Goal: Task Accomplishment & Management: Manage account settings

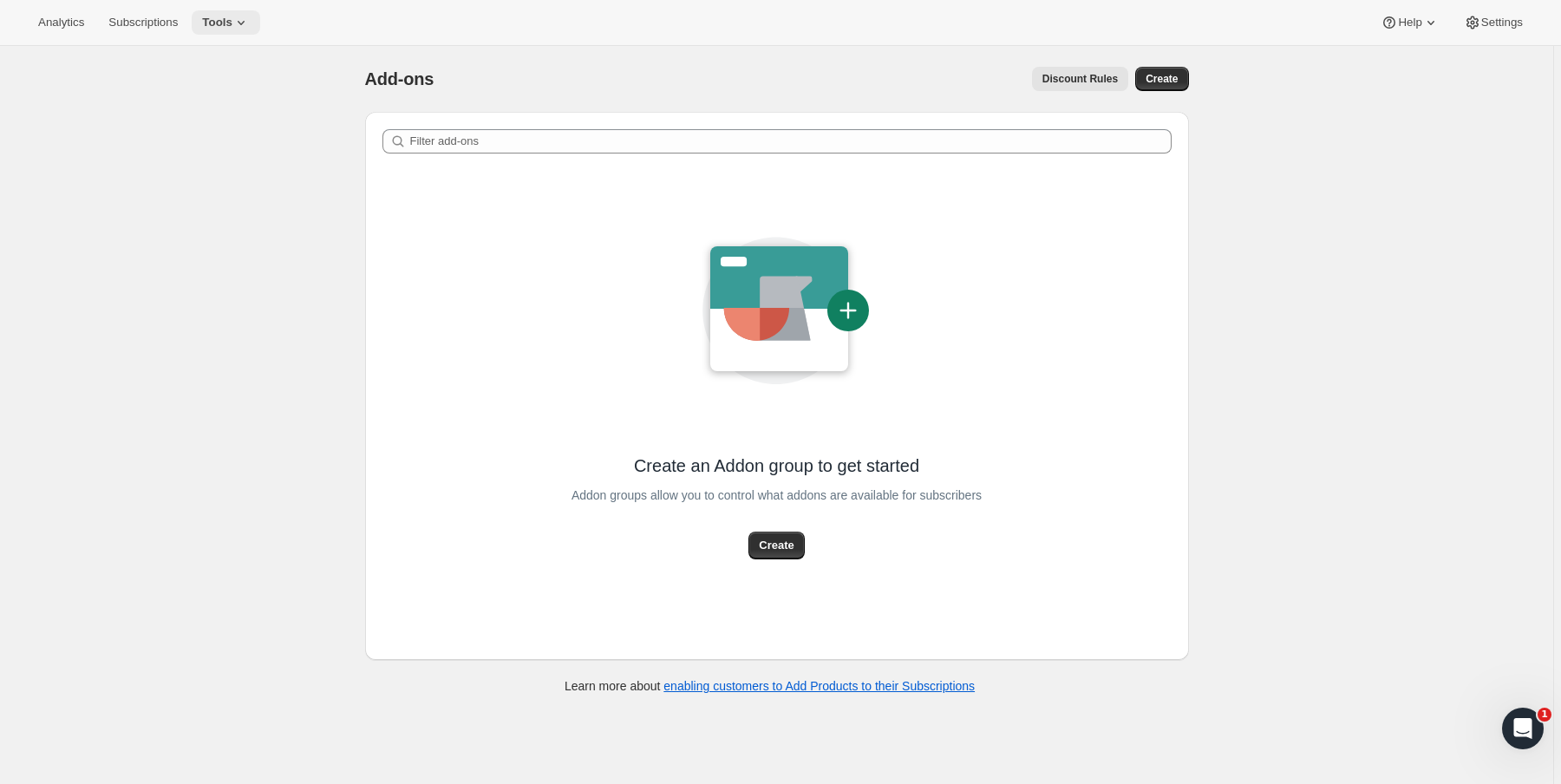
click at [232, 21] on span "Tools" at bounding box center [217, 22] width 31 height 14
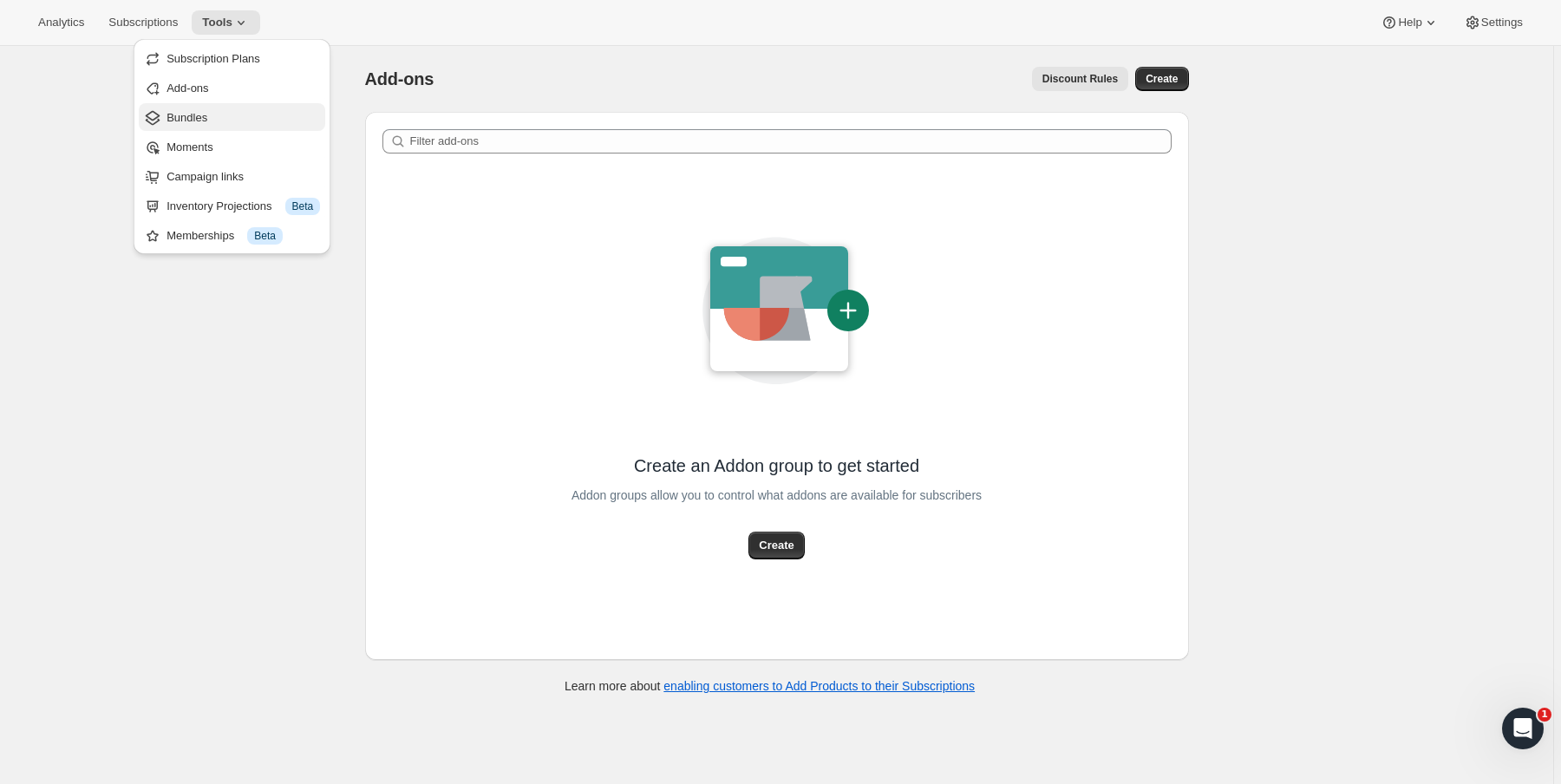
click at [215, 117] on span "Bundles" at bounding box center [243, 118] width 153 height 18
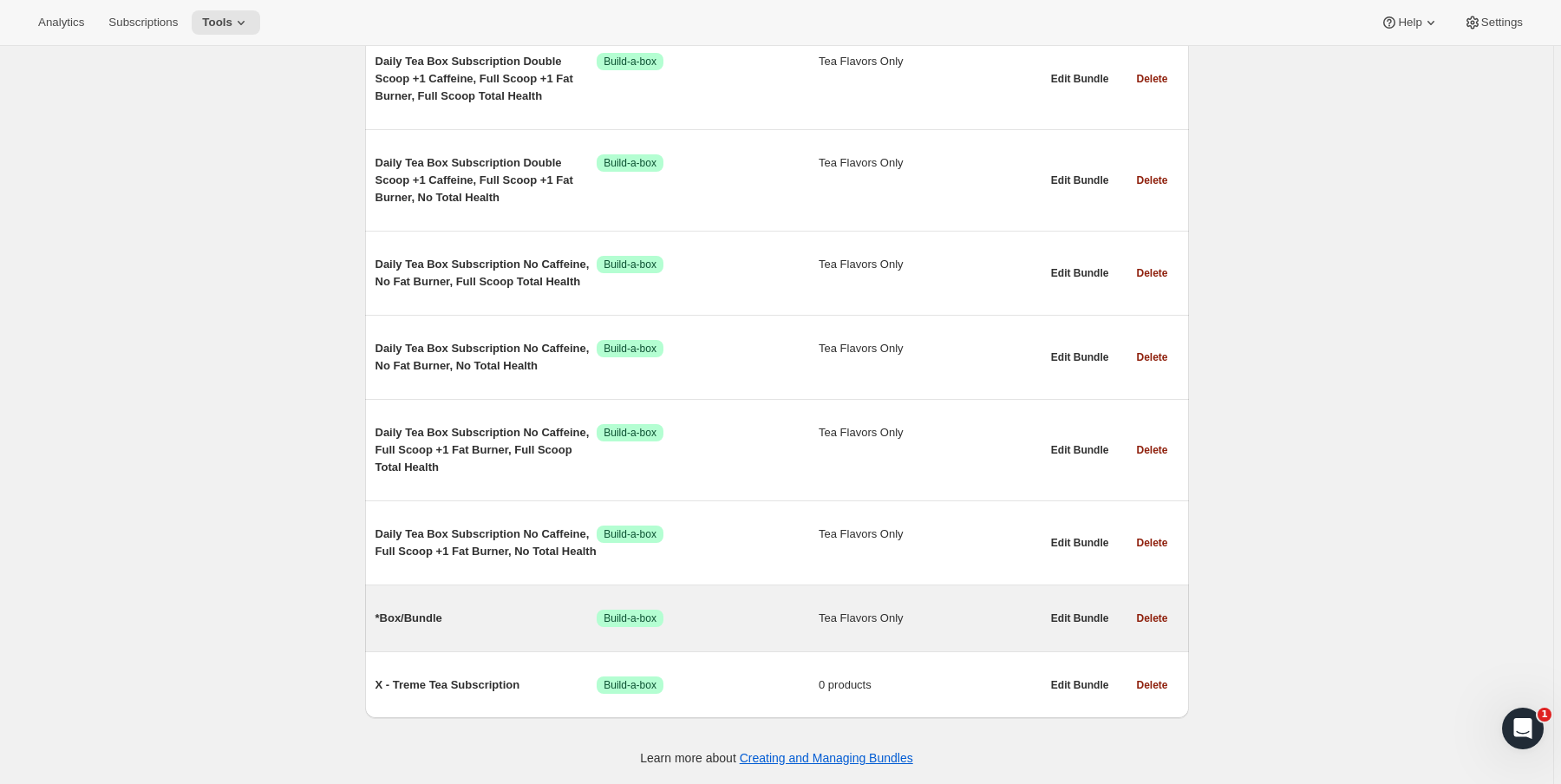
scroll to position [16548, 0]
click at [1065, 617] on span "Edit Bundle" at bounding box center [1080, 618] width 58 height 14
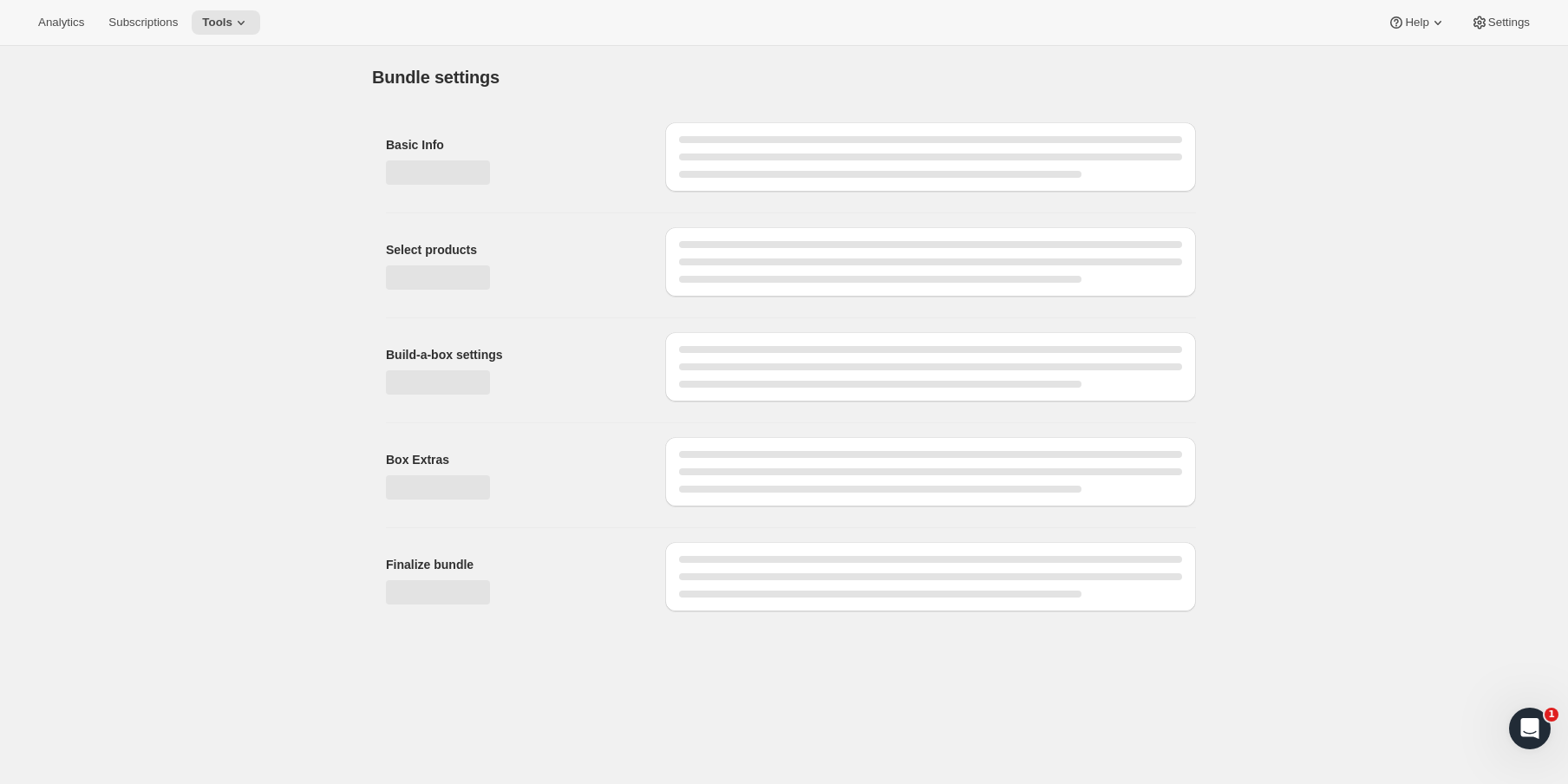
type input "*Box/Bundle"
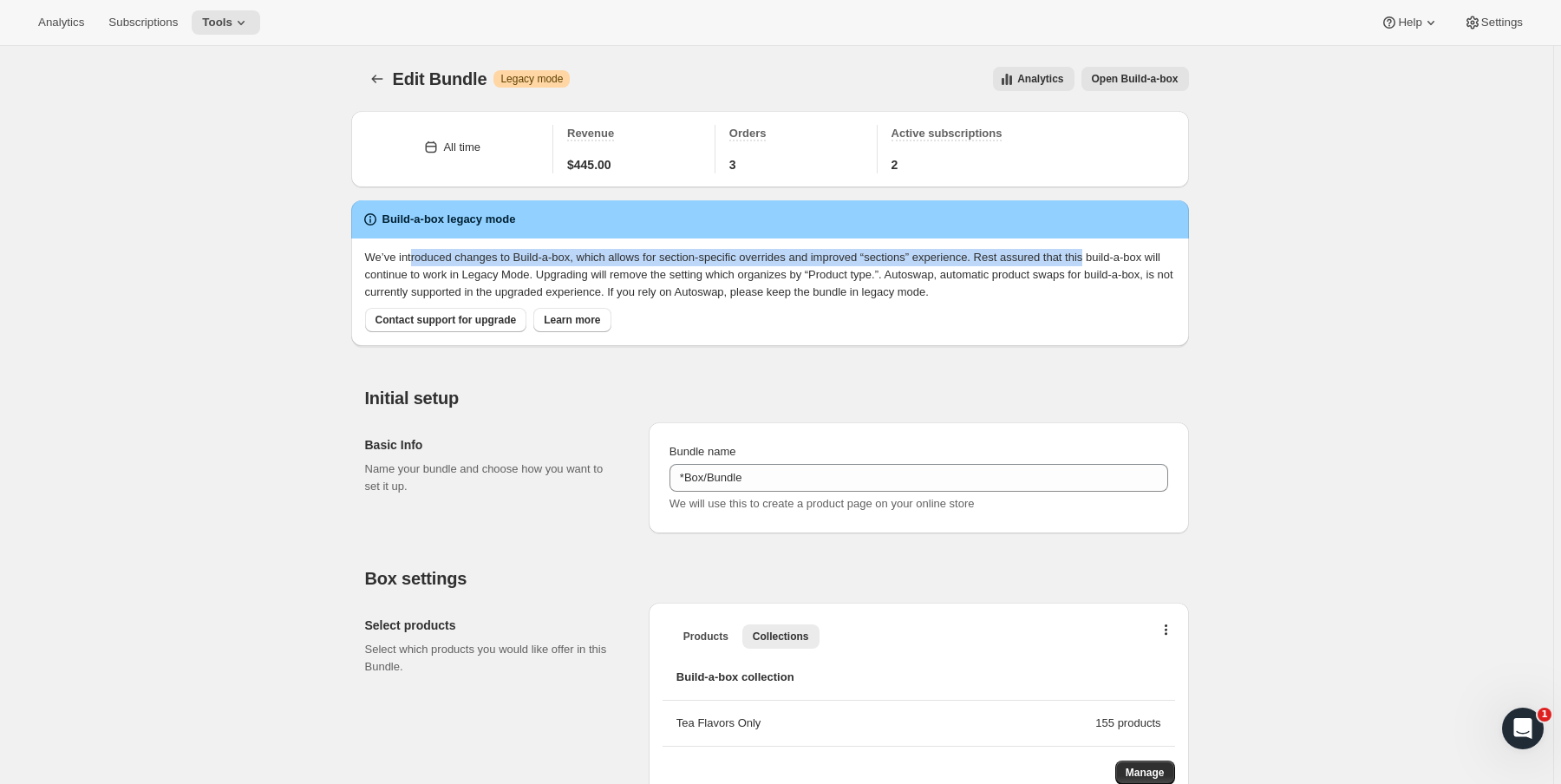
drag, startPoint x: 416, startPoint y: 262, endPoint x: 1256, endPoint y: 259, distance: 840.0
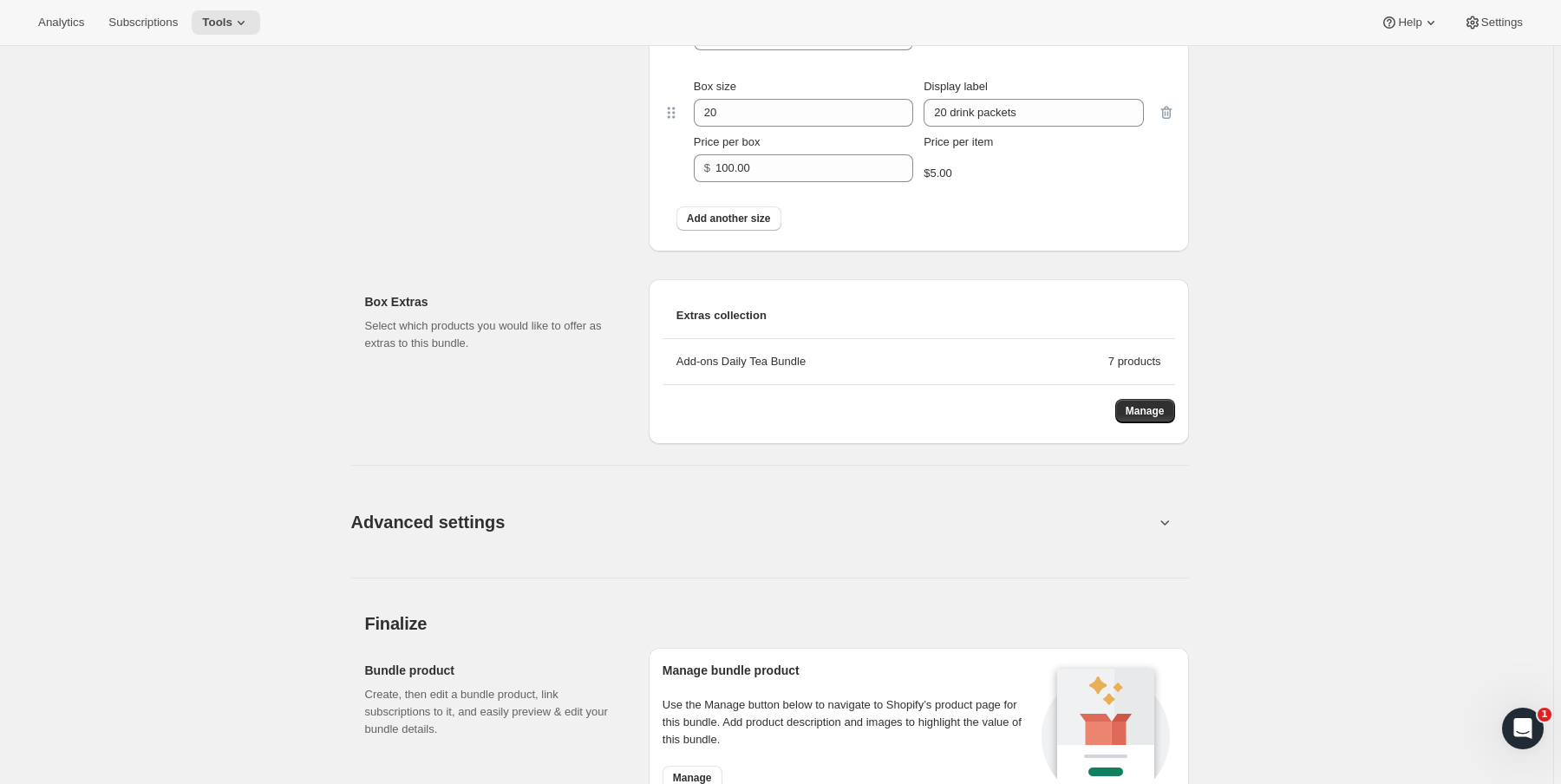
scroll to position [1426, 0]
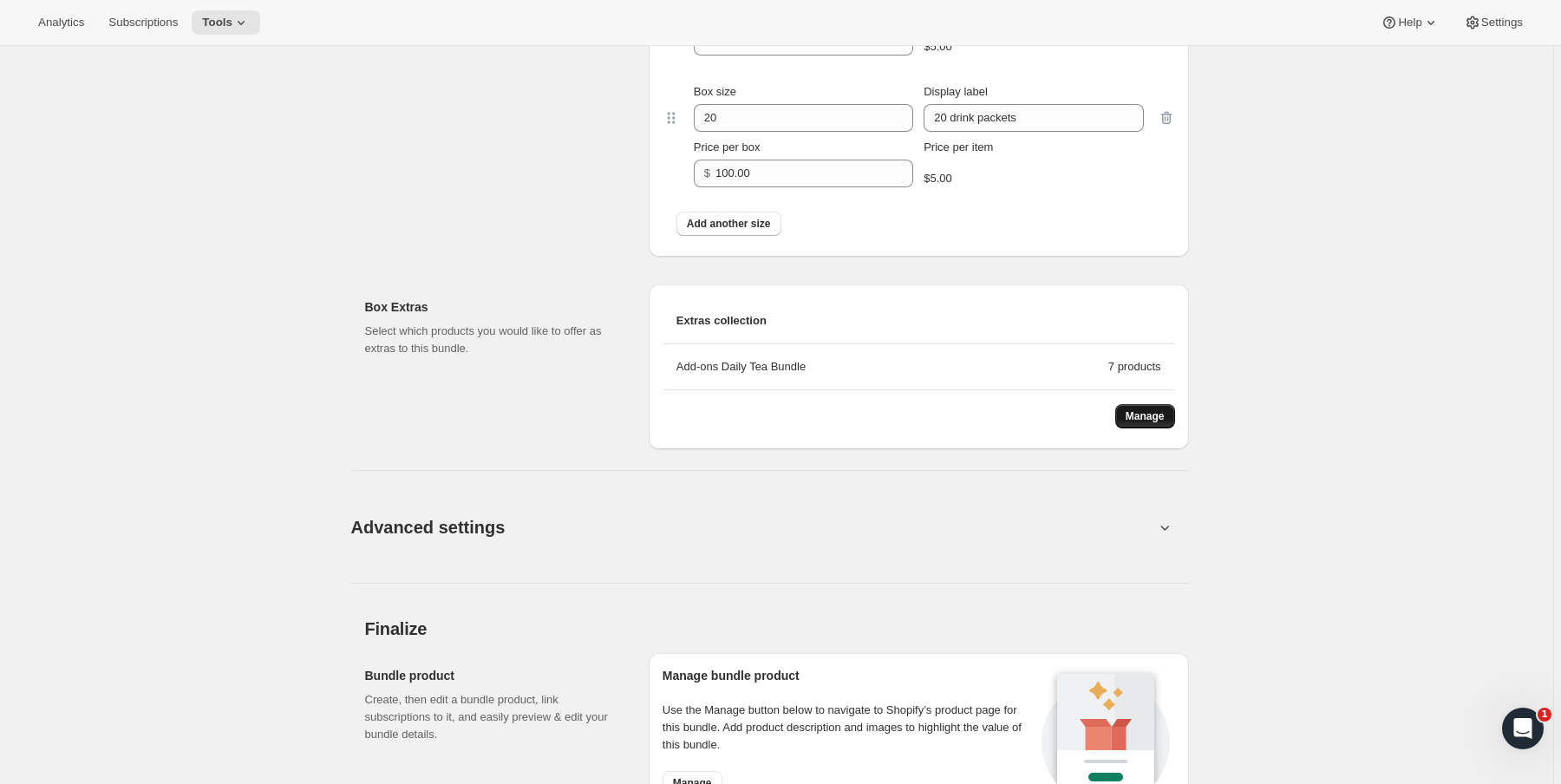
click at [1127, 407] on button "Manage" at bounding box center [1145, 416] width 60 height 24
drag, startPoint x: 835, startPoint y: 366, endPoint x: 671, endPoint y: 370, distance: 164.0
click at [671, 370] on li "Add-ons Daily Tea Bundle 7 products" at bounding box center [919, 367] width 513 height 46
copy div "Add-ons Daily Tea Bundle"
click at [560, 302] on h2 "Box Extras" at bounding box center [493, 307] width 256 height 18
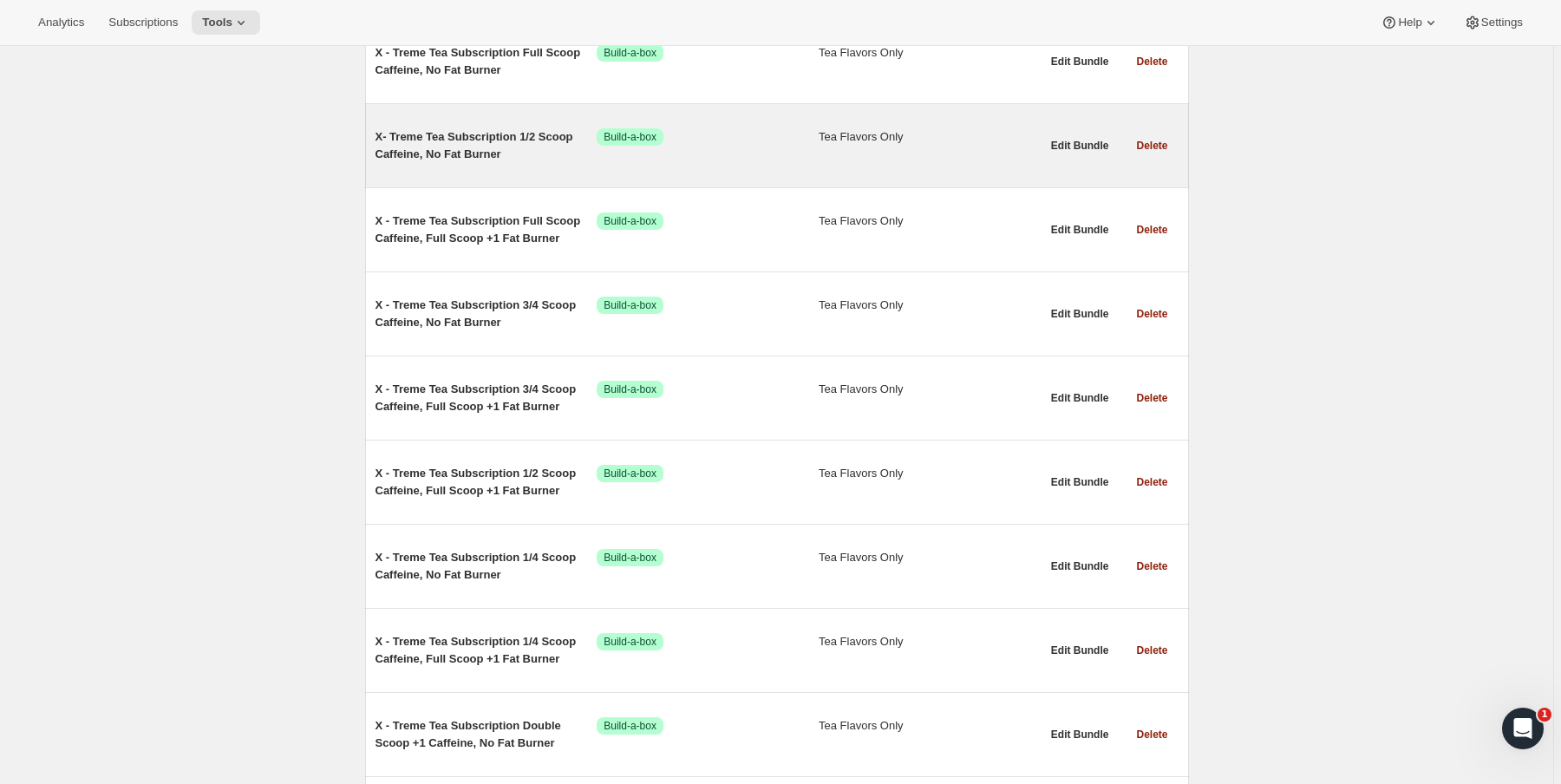
scroll to position [554, 0]
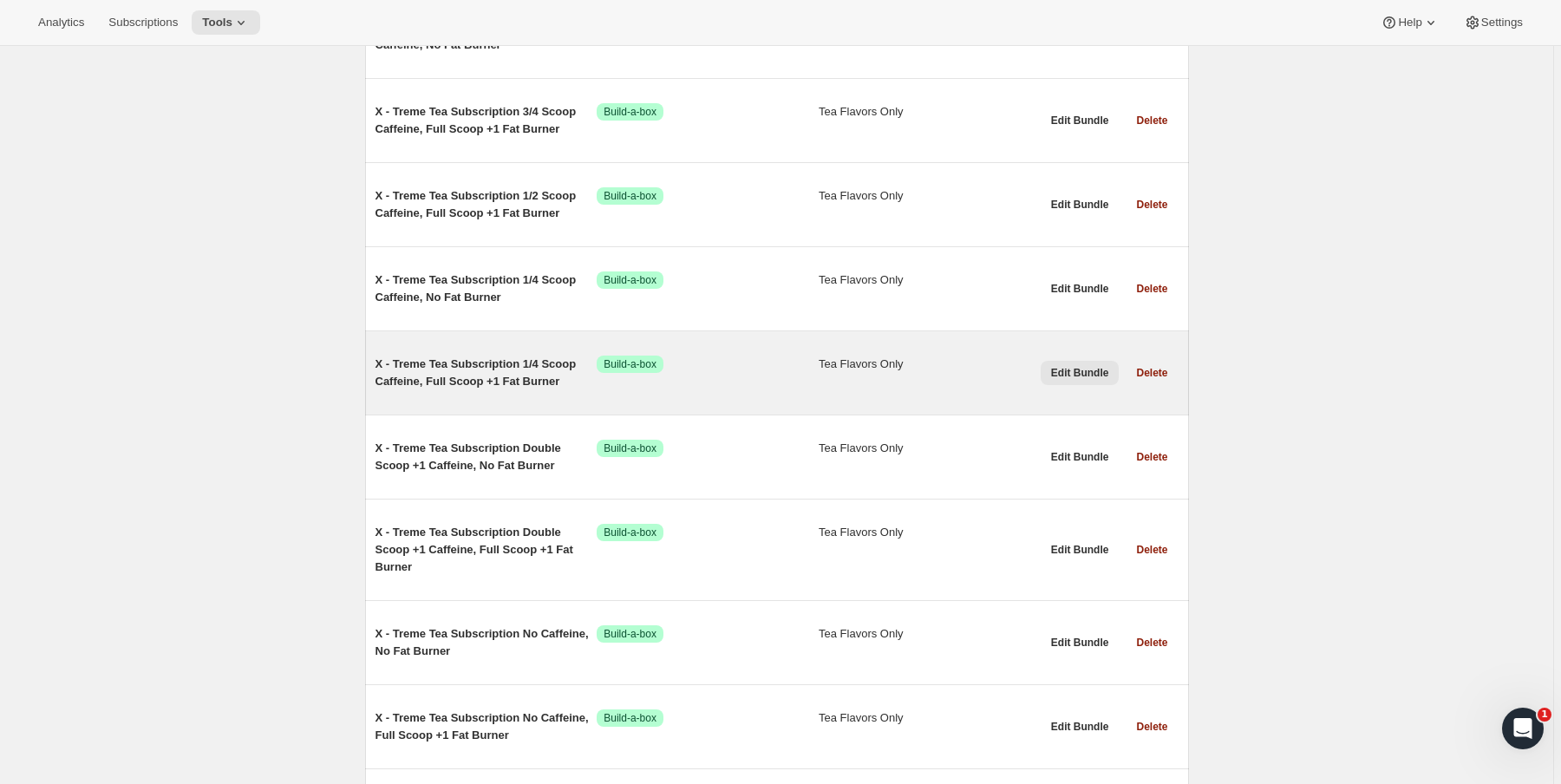
click at [1090, 374] on span "Edit Bundle" at bounding box center [1080, 372] width 58 height 14
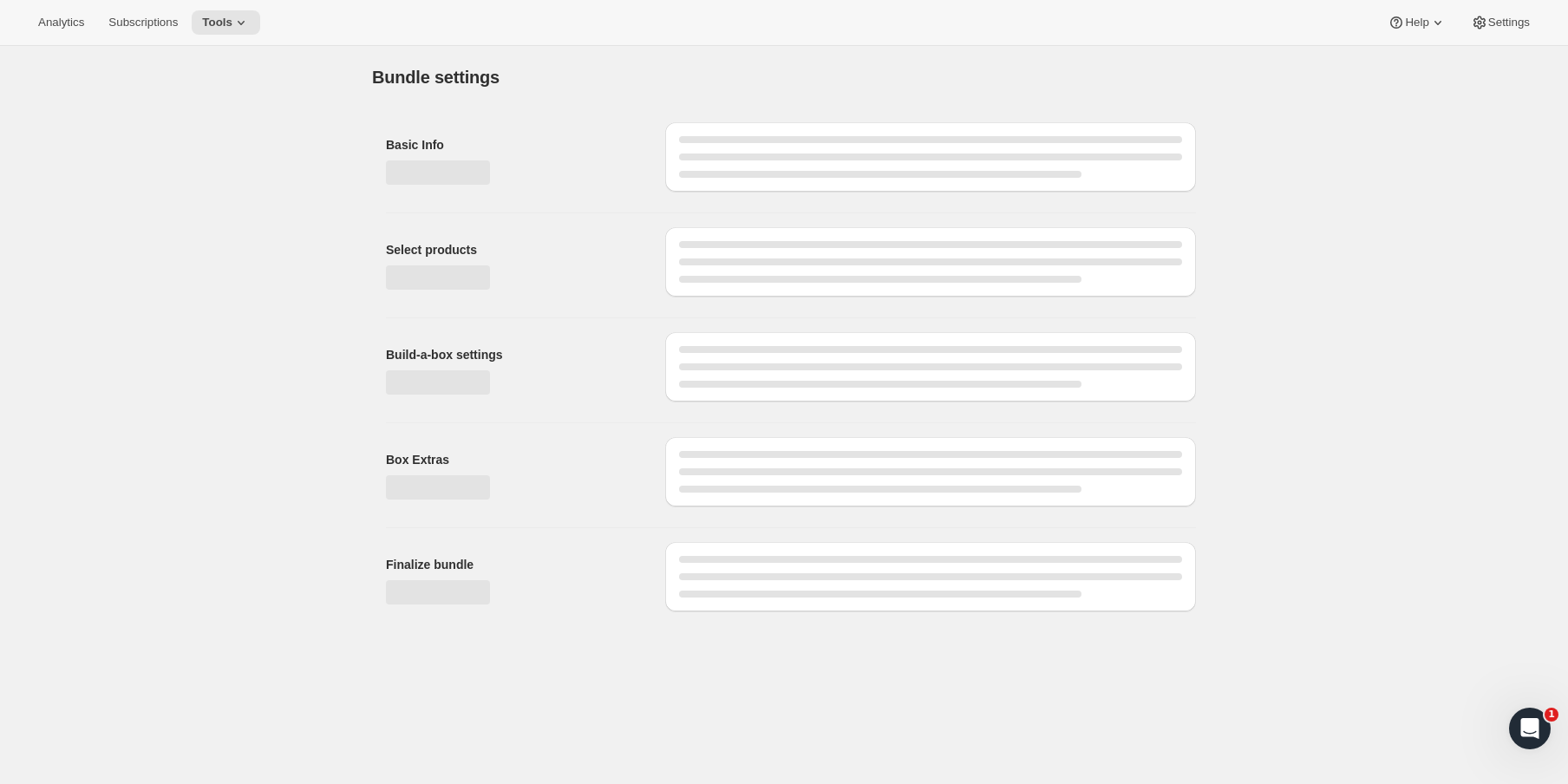
type input "X - Treme Tea Subscription 1/4 Scoop Caffeine, Full Scoop +1 Fat Burner"
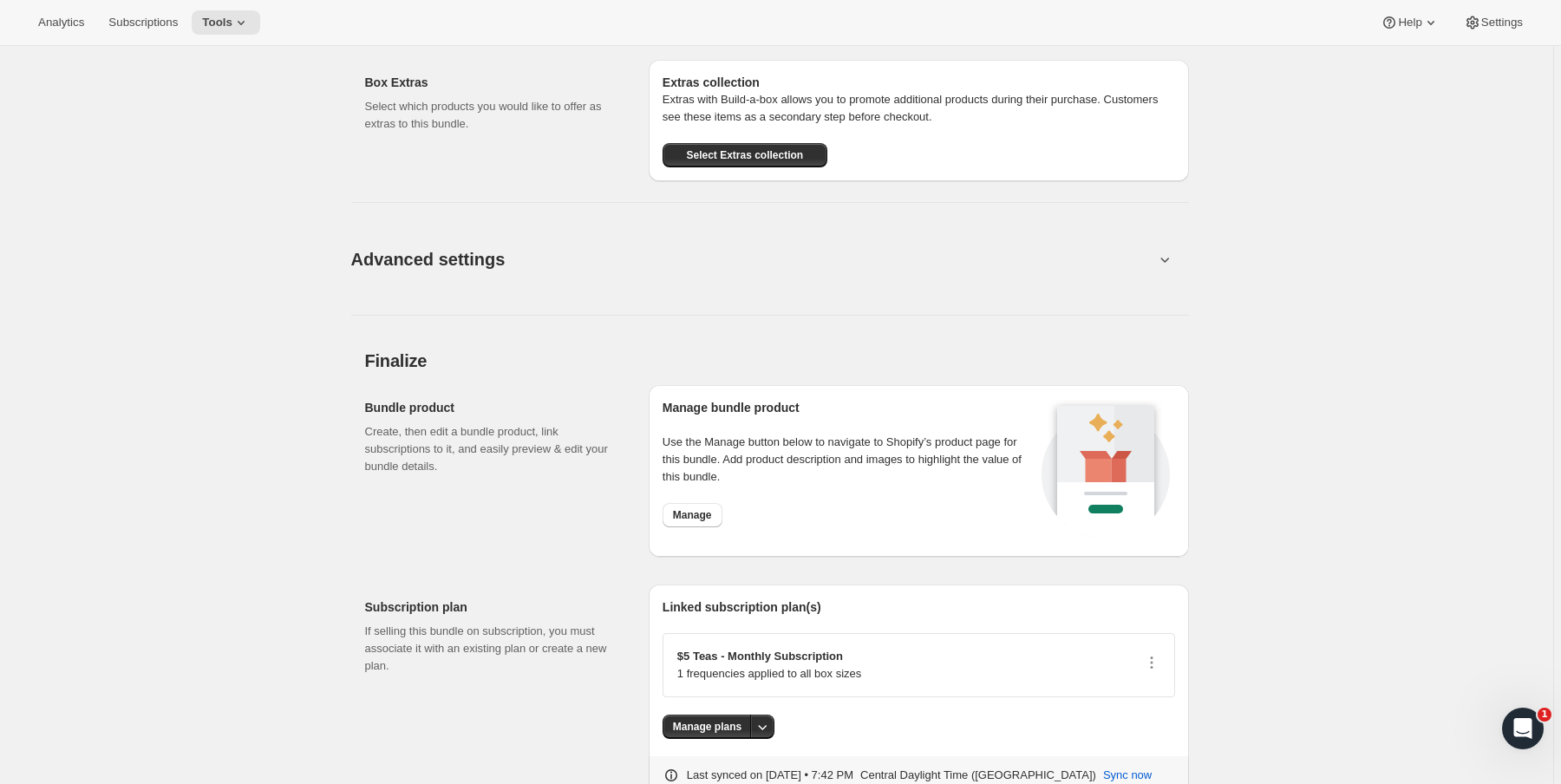
scroll to position [978, 0]
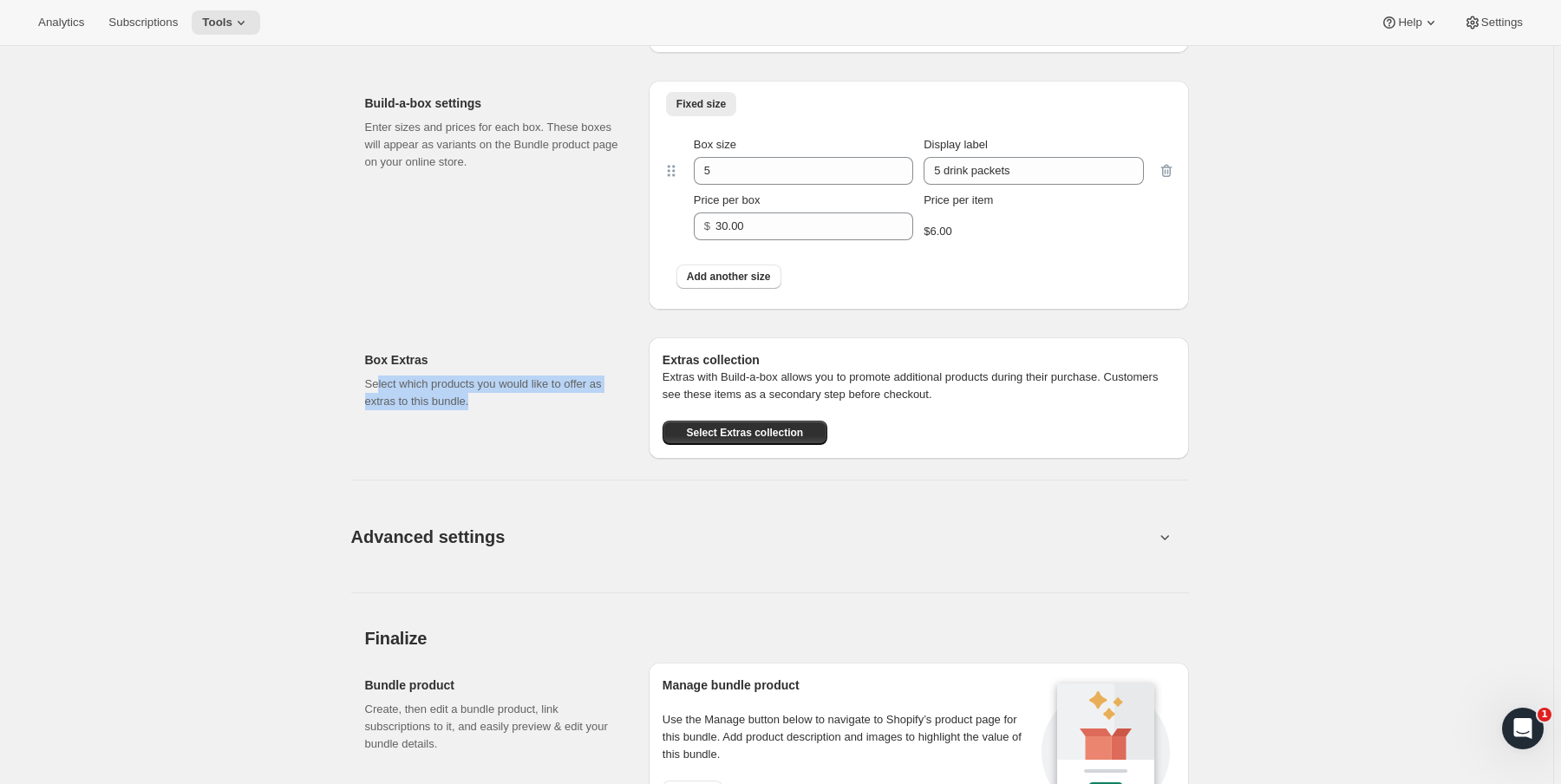
drag, startPoint x: 380, startPoint y: 379, endPoint x: 499, endPoint y: 400, distance: 120.8
click at [499, 400] on p "Select which products you would like to offer as extras to this bundle." at bounding box center [493, 392] width 256 height 35
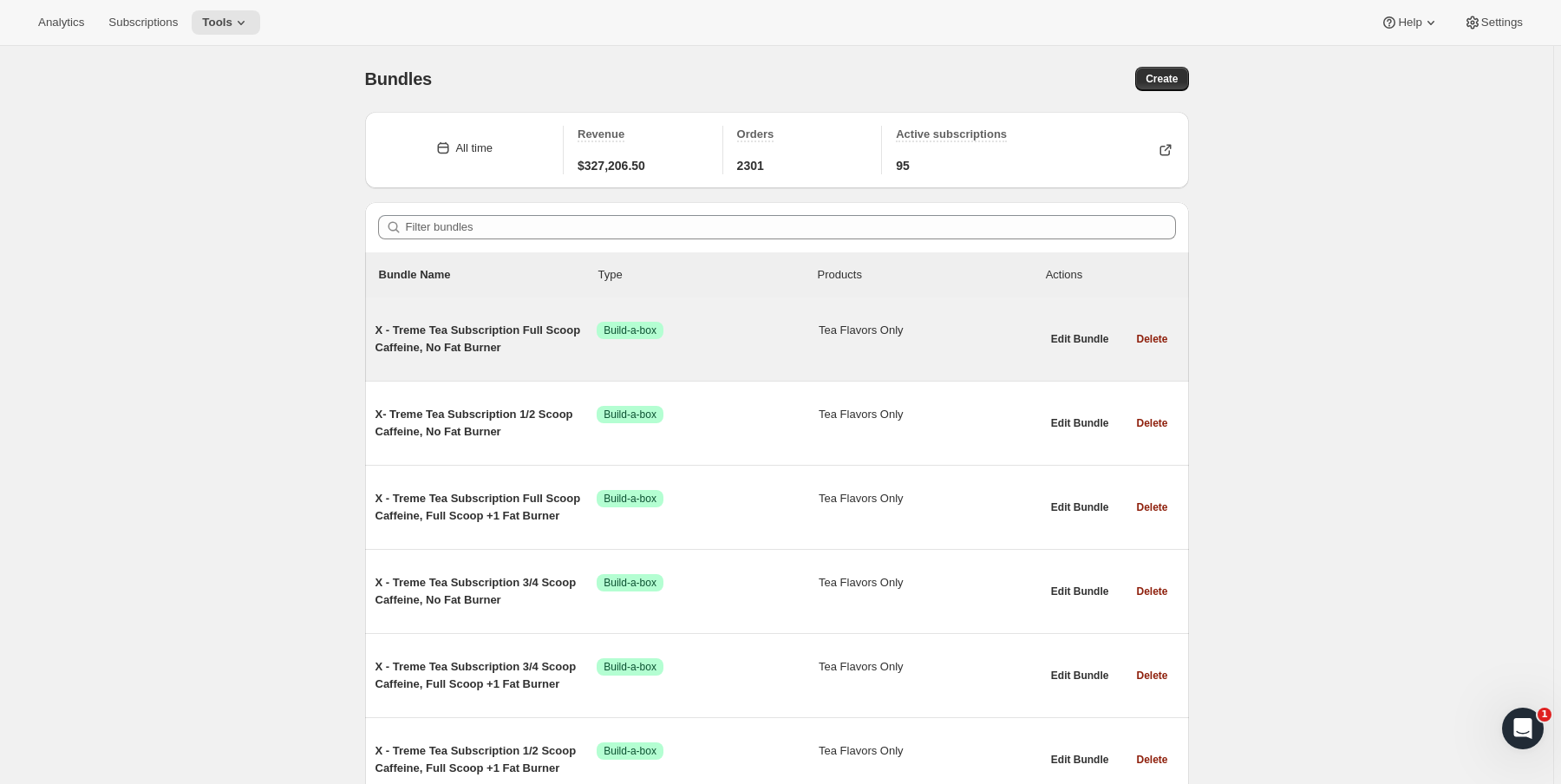
click at [513, 336] on span "X - Treme Tea Subscription Full Scoop Caffeine, No Fat Burner" at bounding box center [486, 339] width 222 height 35
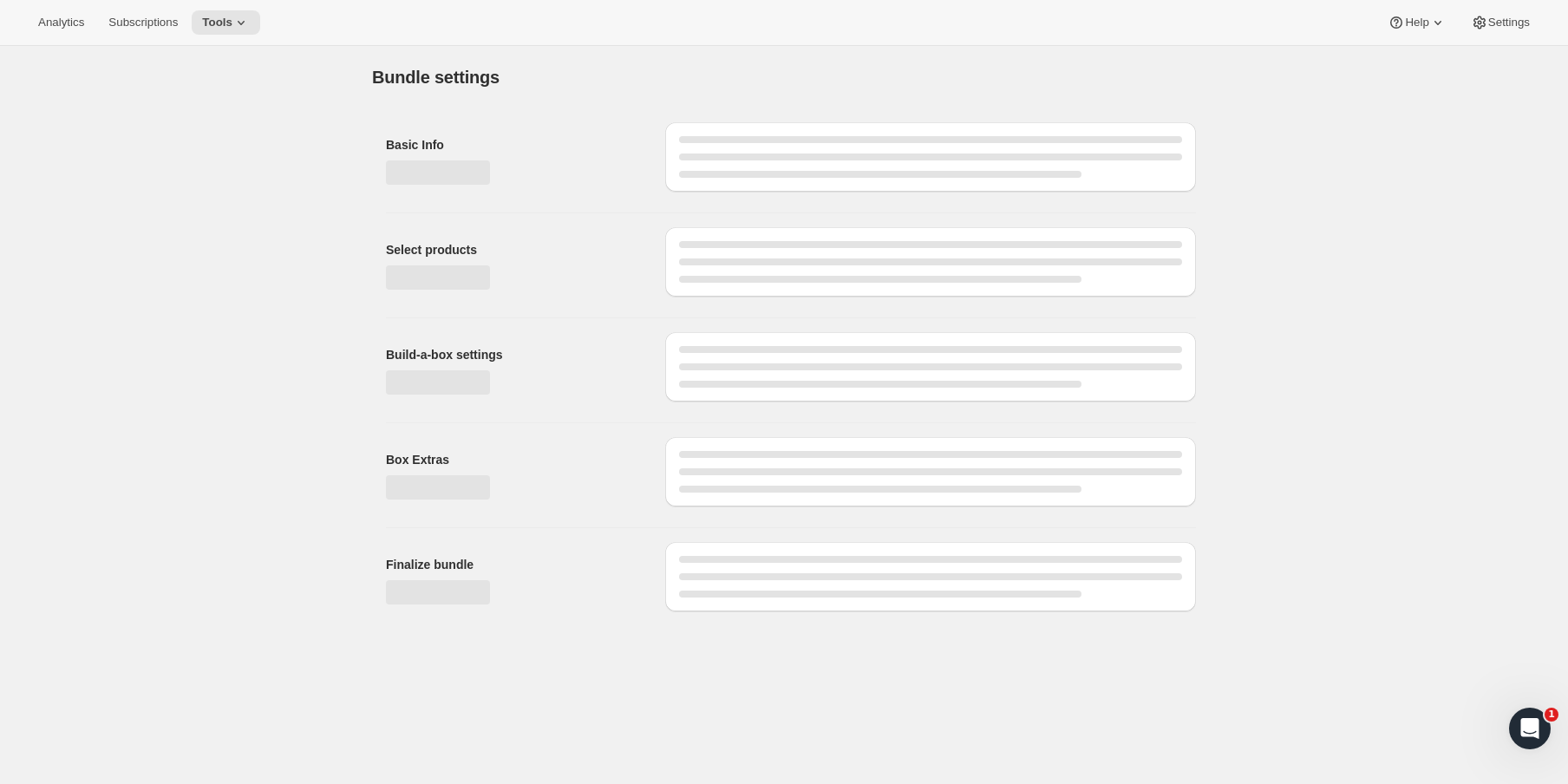
type input "X - Treme Tea Subscription Full Scoop Caffeine, No Fat Burner"
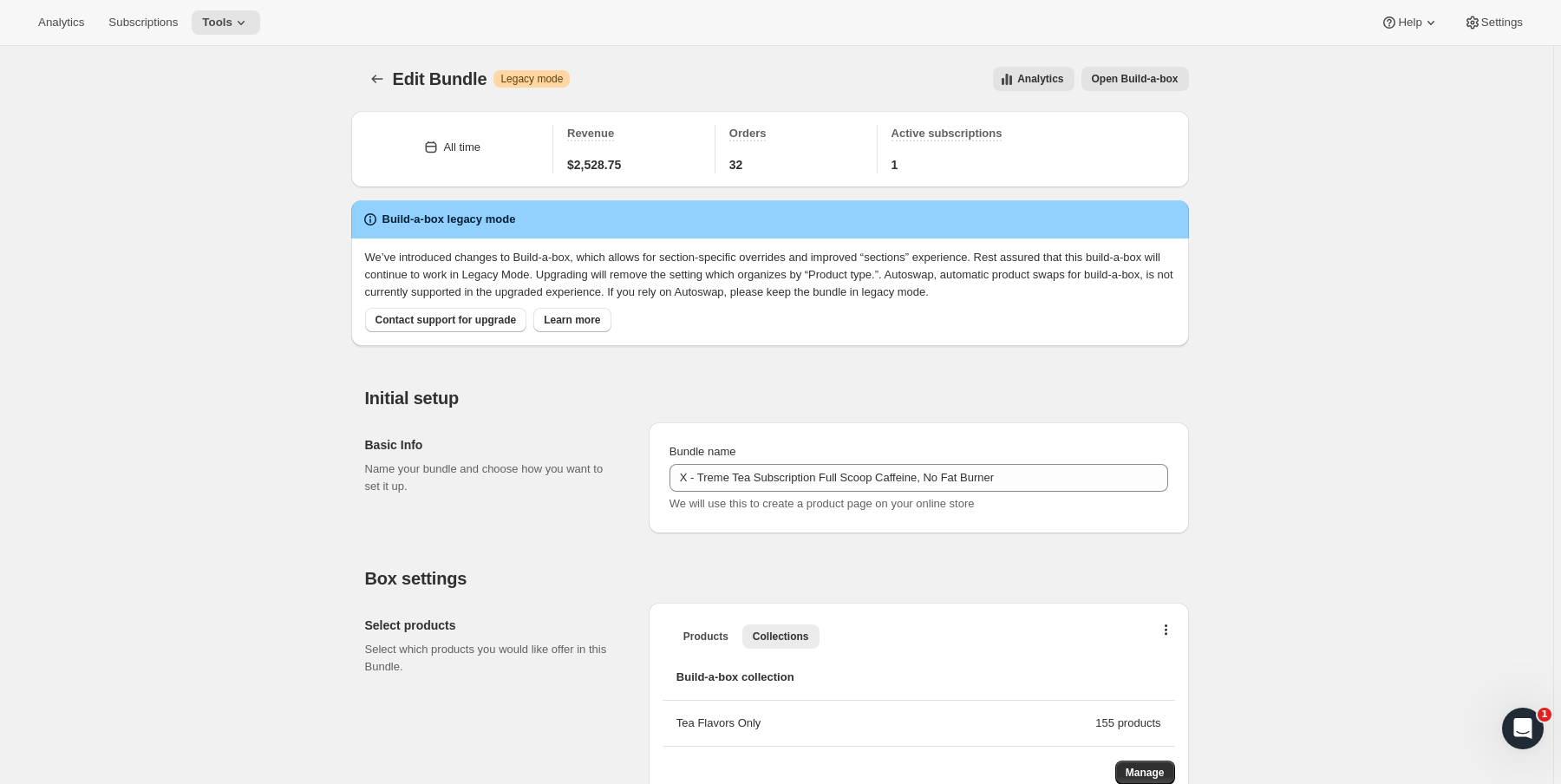
click at [1137, 77] on span "Open Build-a-box" at bounding box center [1134, 78] width 87 height 14
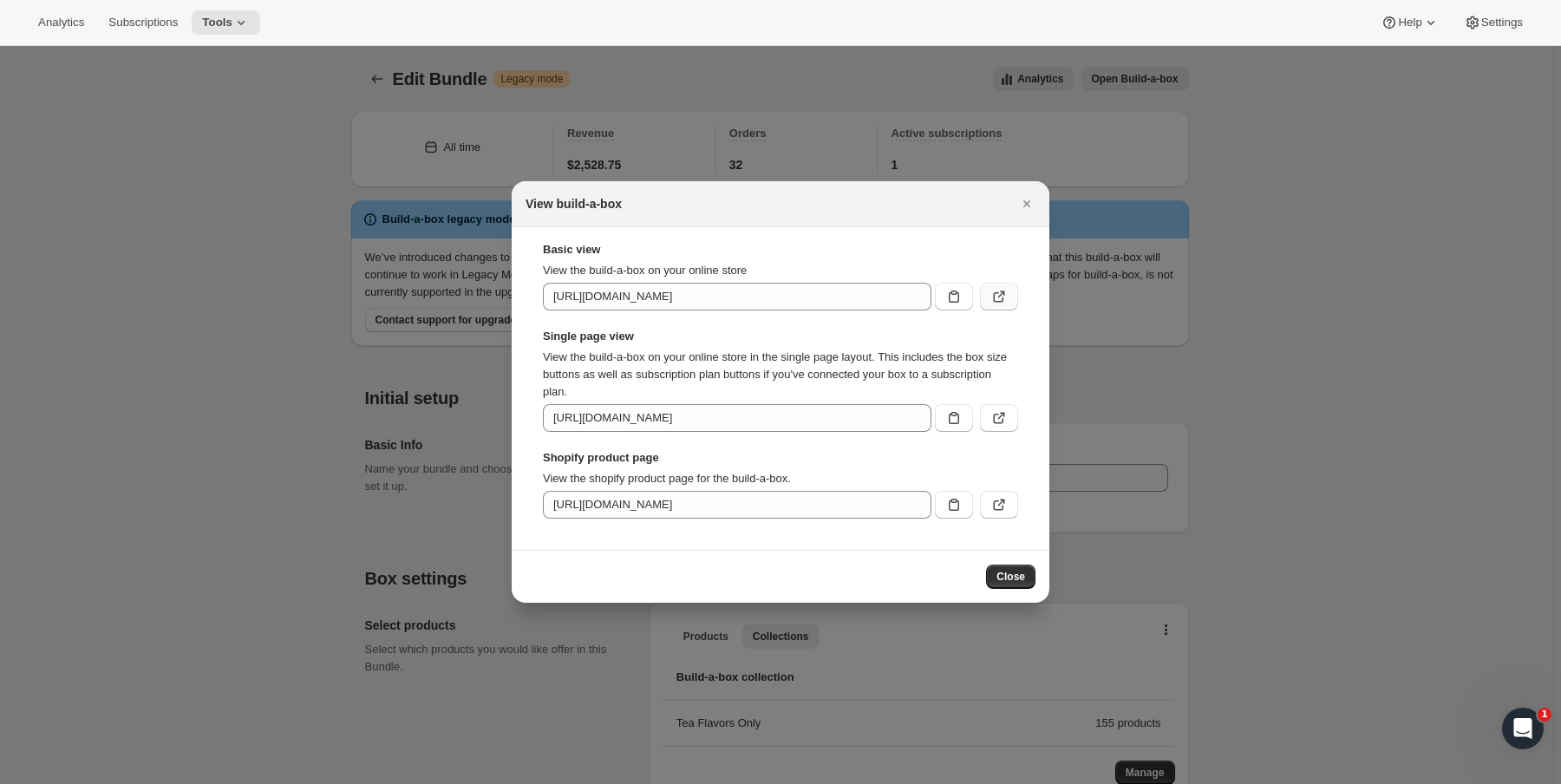
click at [1005, 294] on icon ":r9i:" at bounding box center [999, 296] width 18 height 18
click at [1020, 203] on icon "Close" at bounding box center [1026, 203] width 18 height 18
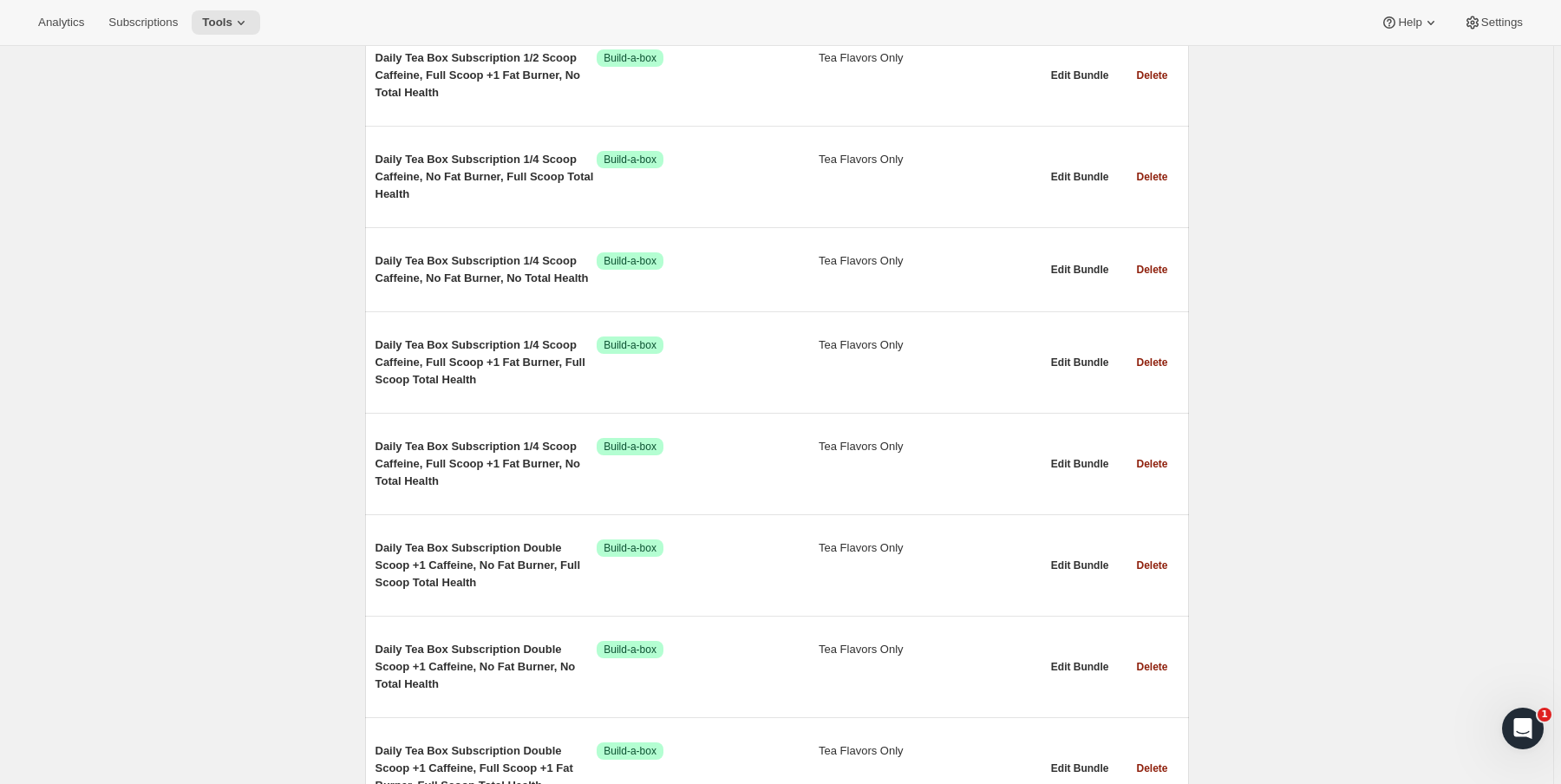
scroll to position [16548, 0]
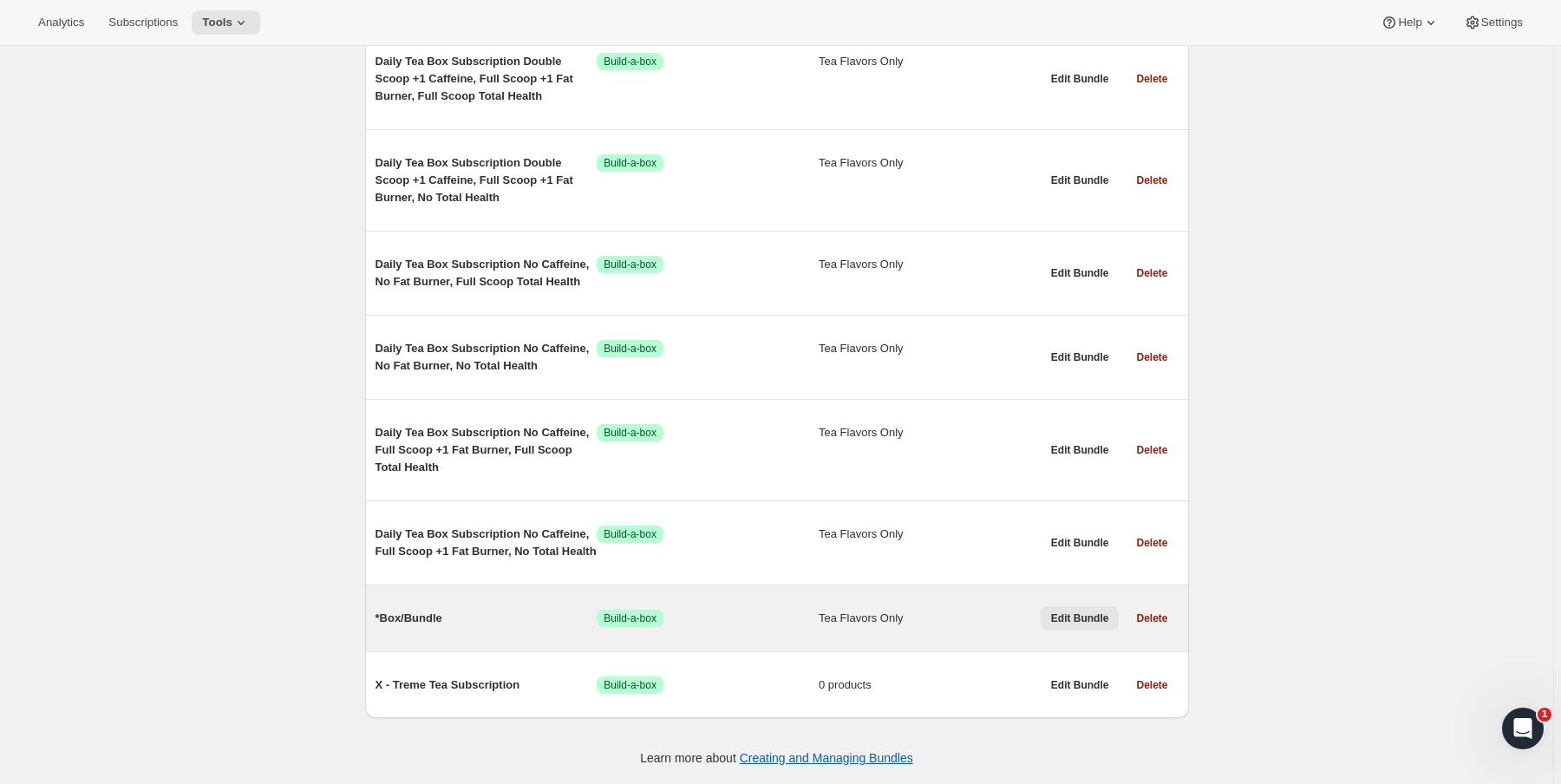
click at [1075, 618] on span "Edit Bundle" at bounding box center [1080, 618] width 58 height 14
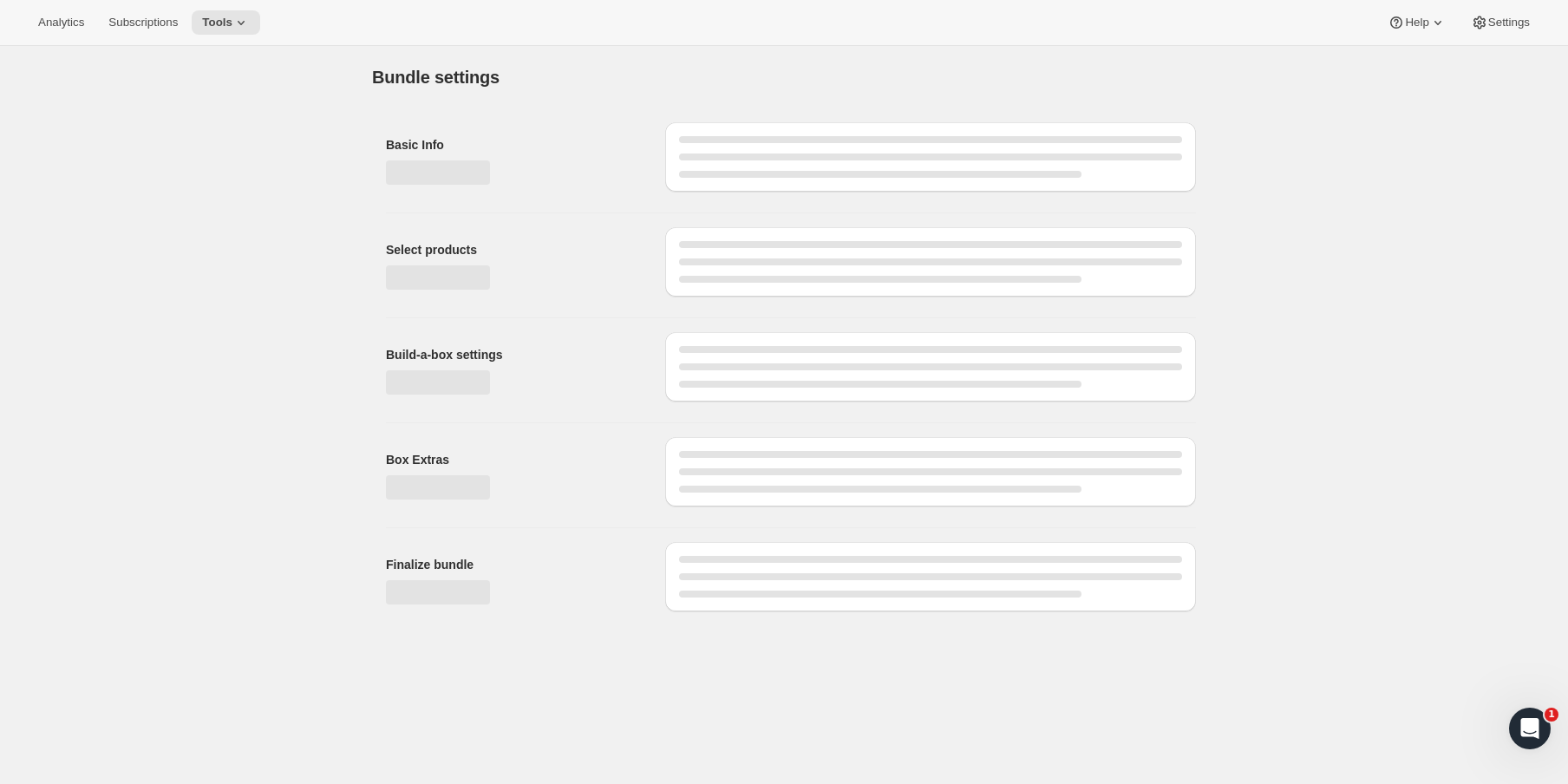
type input "*Box/Bundle"
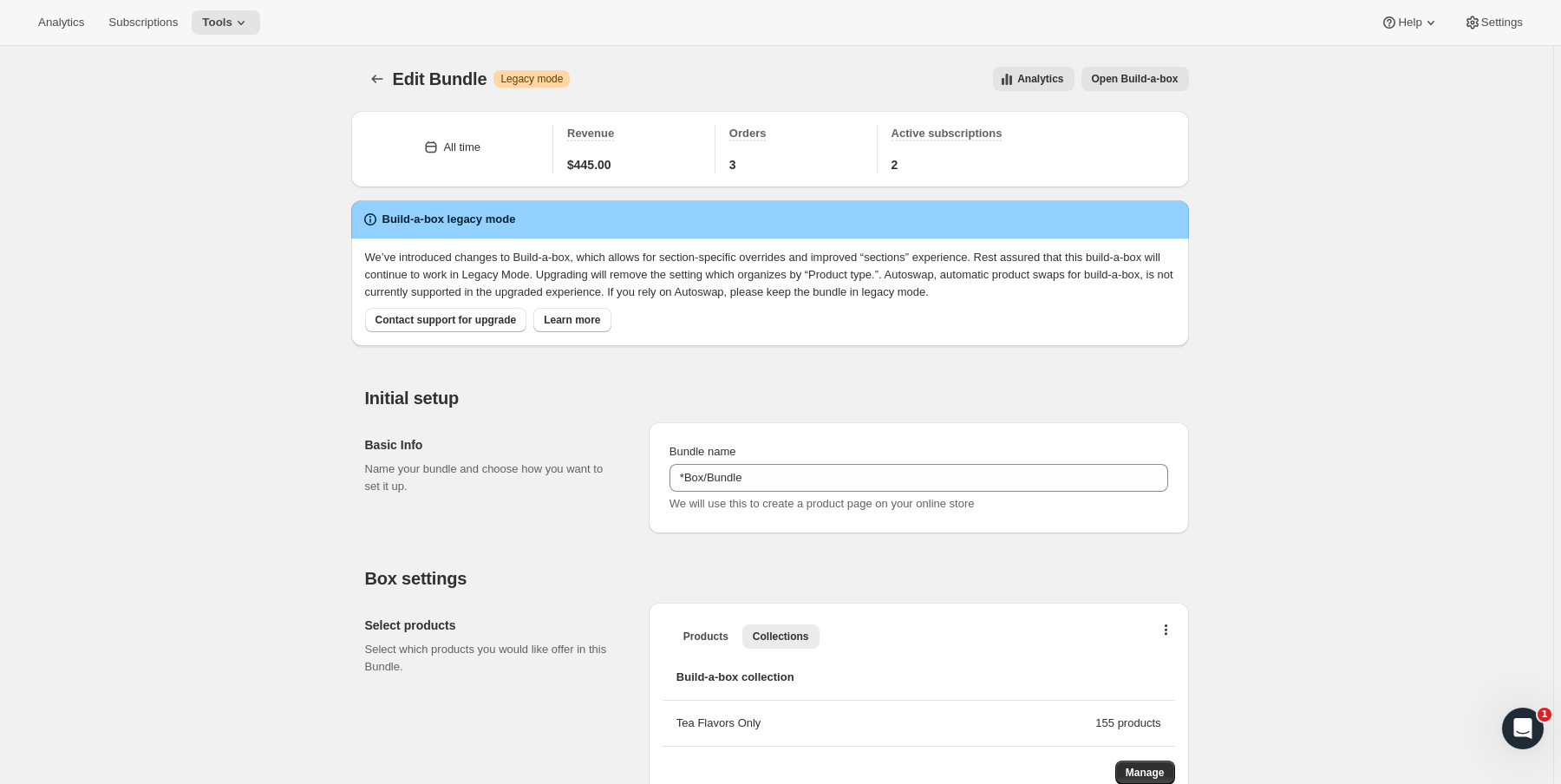
click at [1163, 76] on span "Open Build-a-box" at bounding box center [1134, 78] width 87 height 14
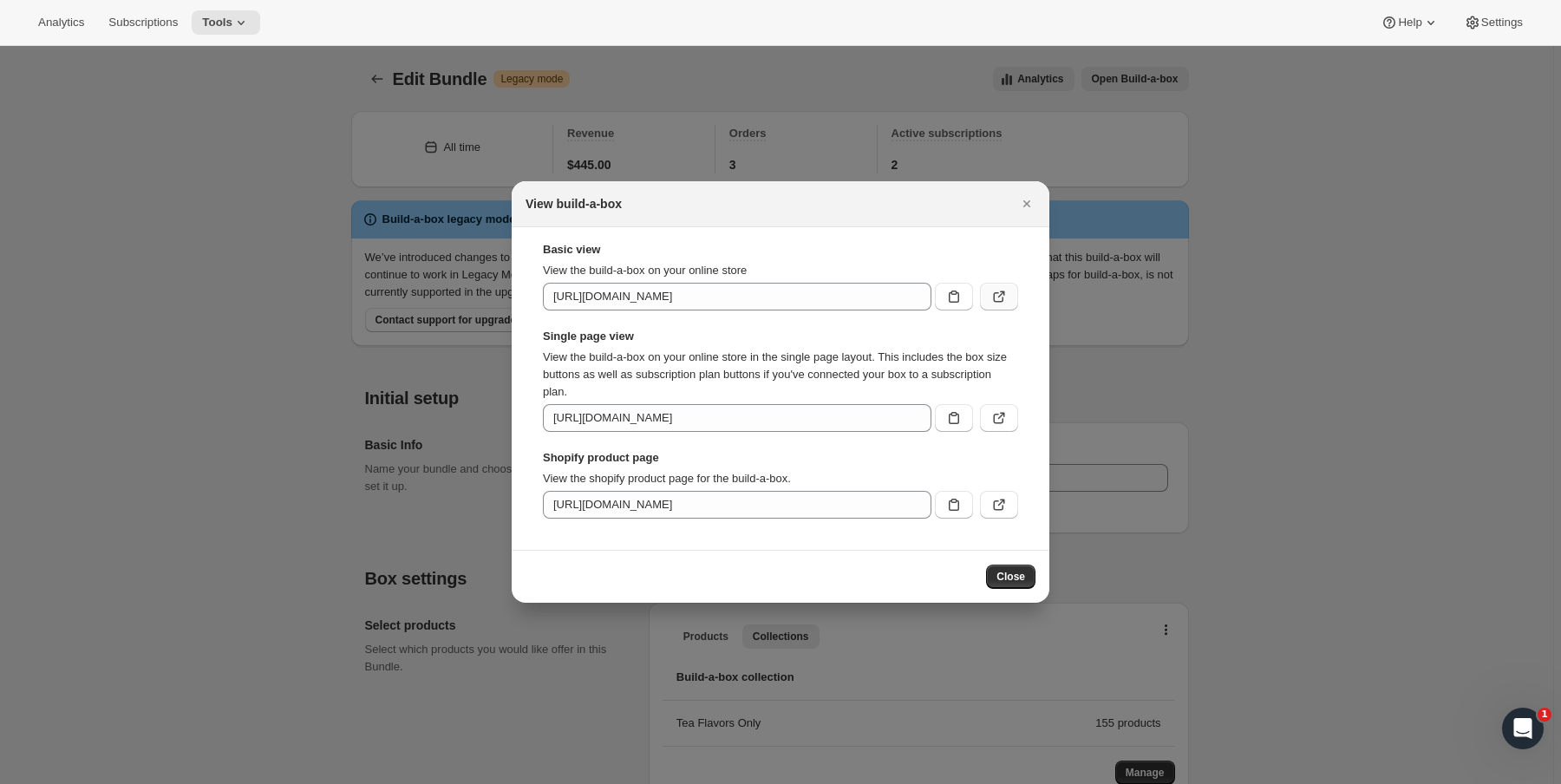
click at [996, 293] on icon ":rd5:" at bounding box center [998, 297] width 10 height 10
click at [1030, 203] on icon "Close" at bounding box center [1026, 203] width 18 height 18
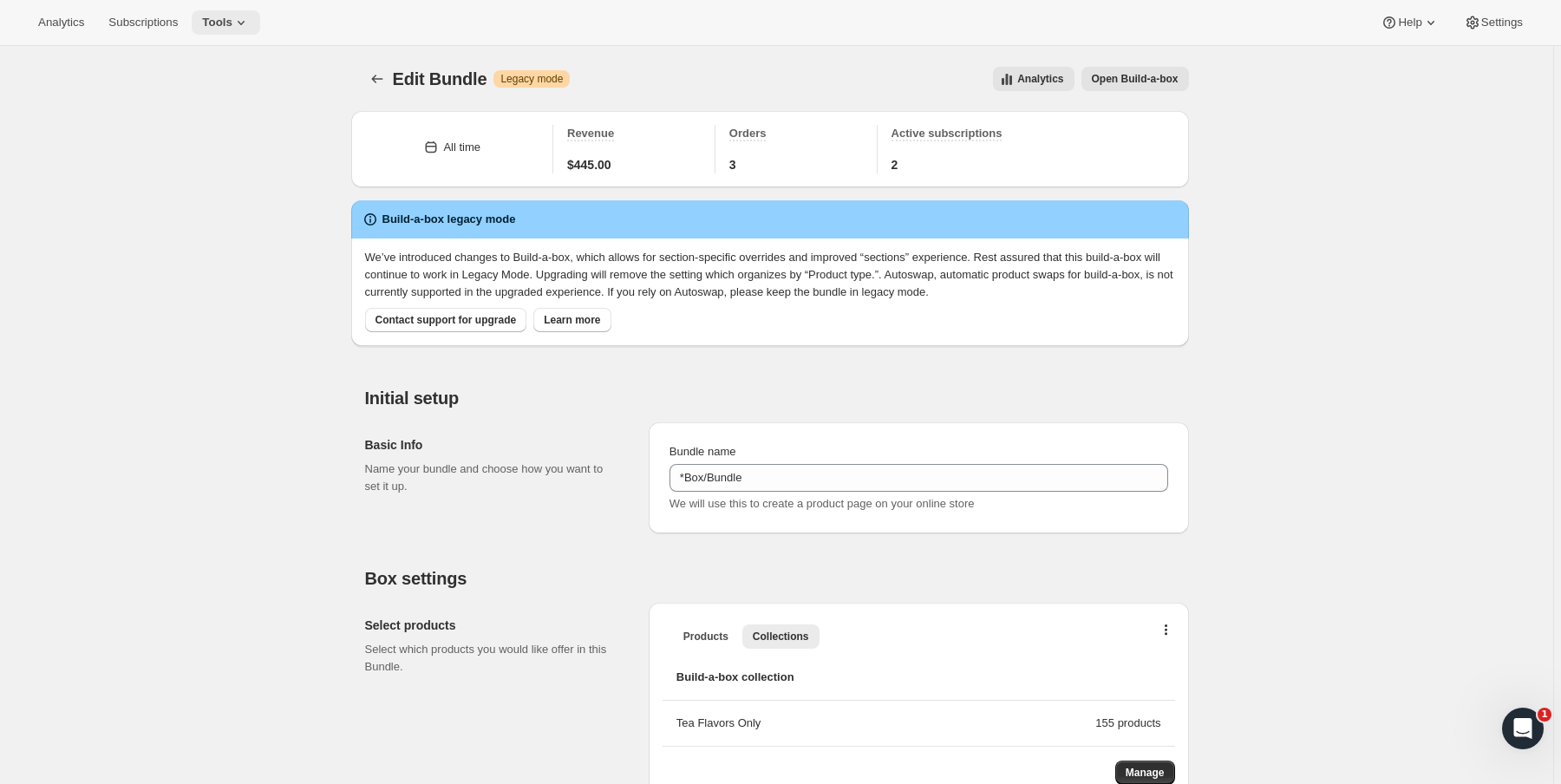
click at [208, 18] on button "Tools" at bounding box center [225, 22] width 68 height 24
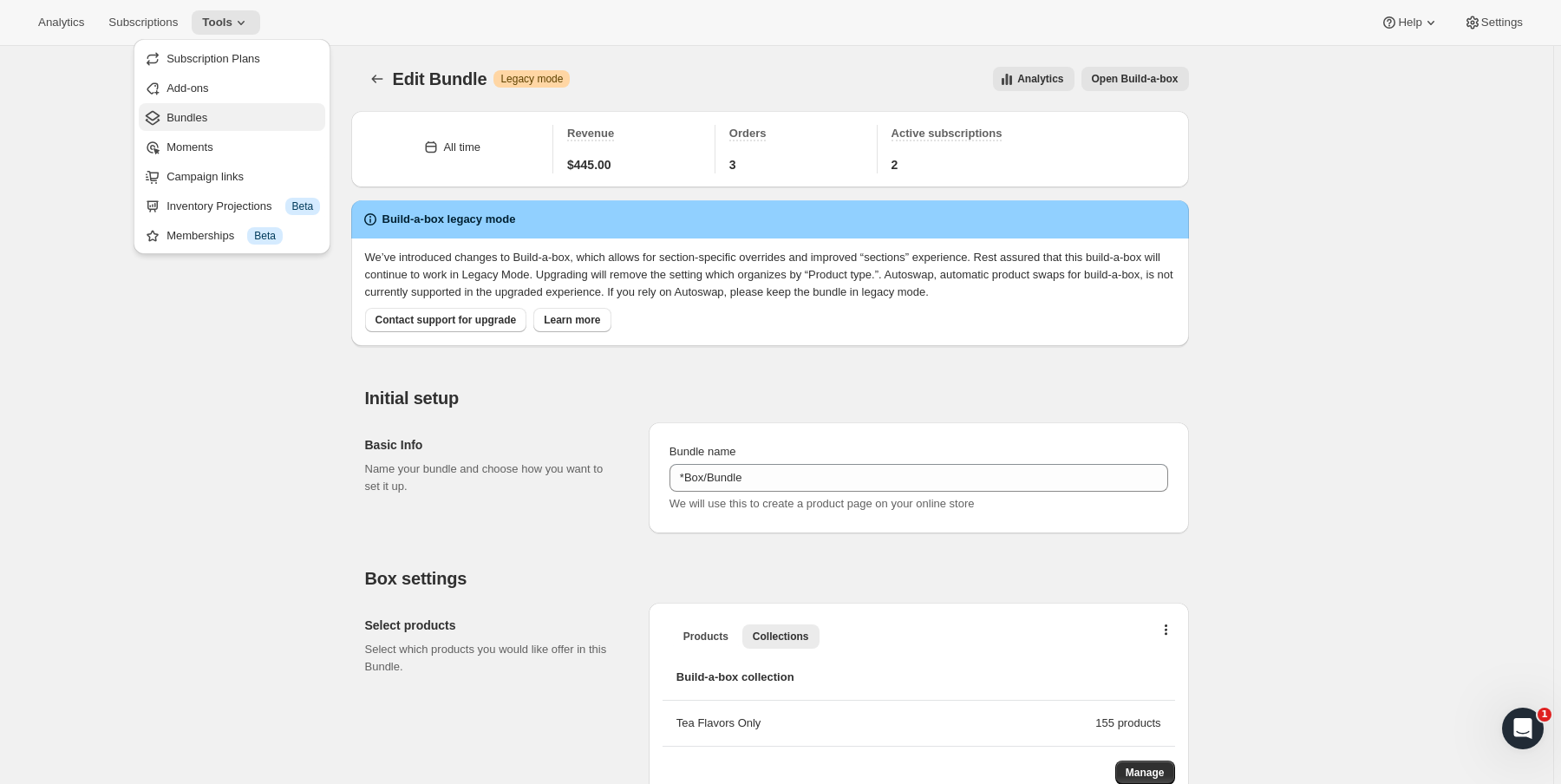
click at [215, 115] on span "Bundles" at bounding box center [243, 118] width 153 height 18
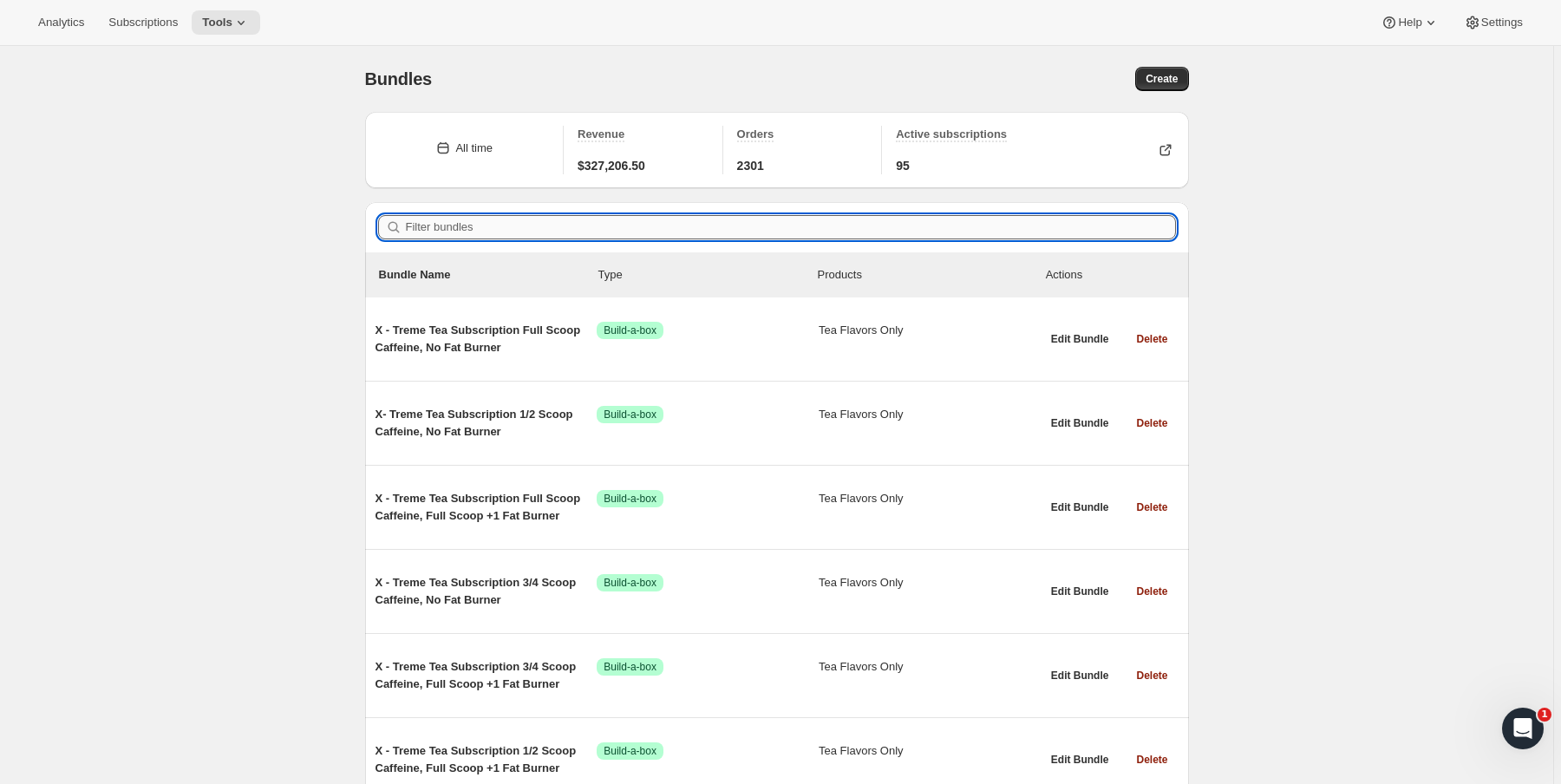
click at [576, 222] on input "Filter bundles" at bounding box center [791, 227] width 770 height 24
paste input "8126445912272"
type input "8126445912272"
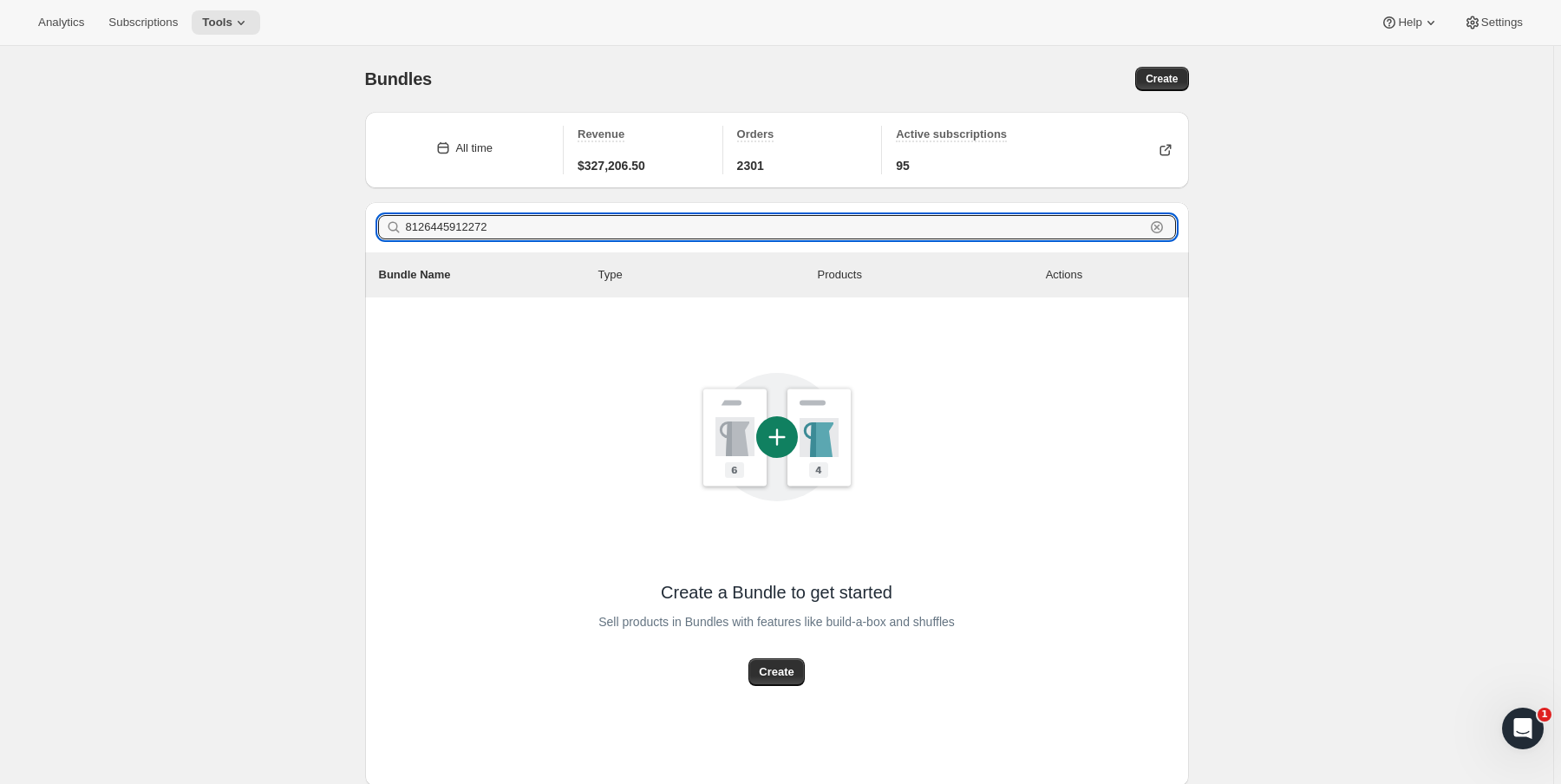
drag, startPoint x: 562, startPoint y: 225, endPoint x: 269, endPoint y: 239, distance: 293.3
click at [269, 239] on div "Bundles. This page is ready Bundles Create All time Revenue $327,206.50 Orders …" at bounding box center [776, 449] width 1553 height 806
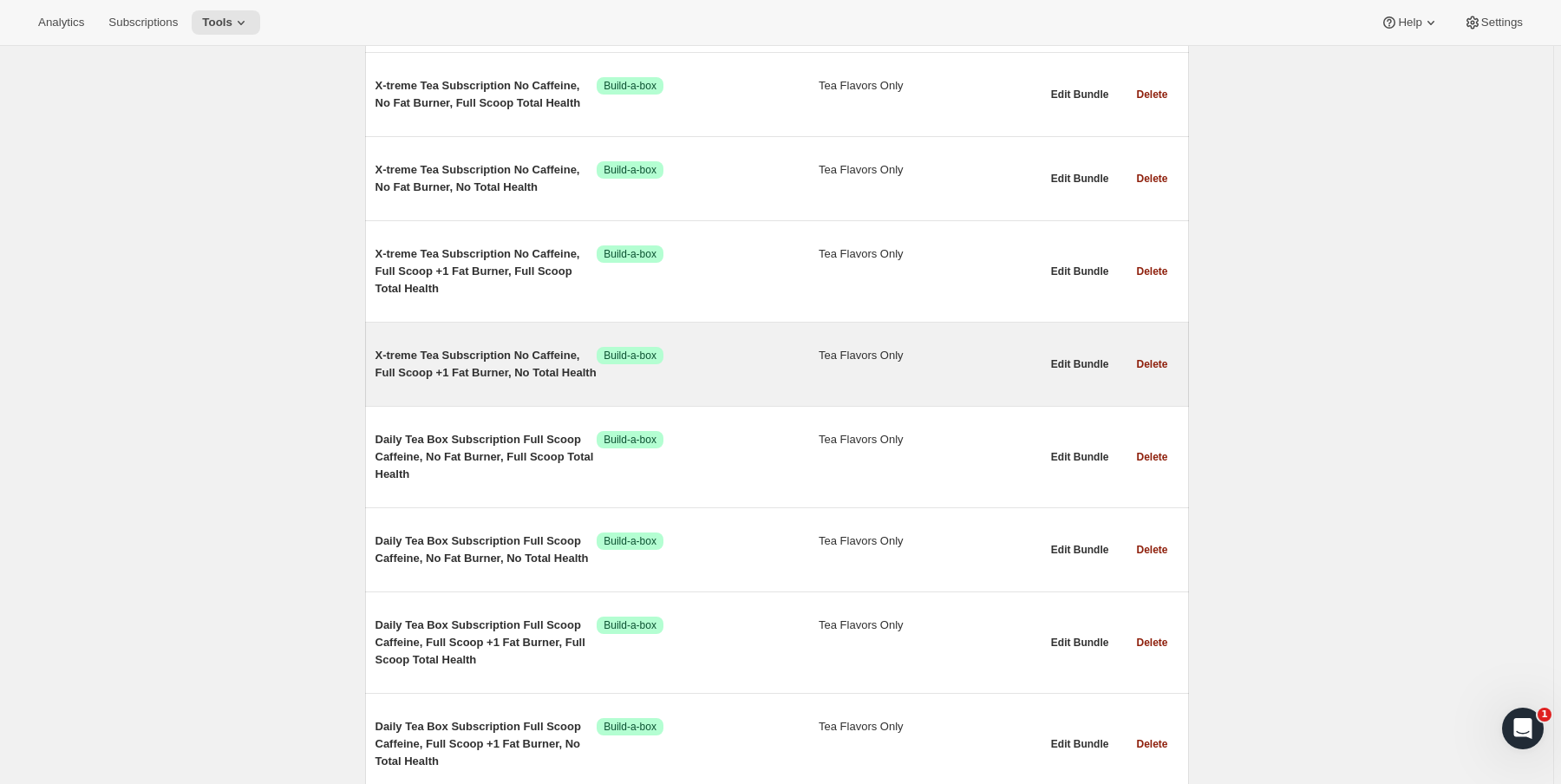
scroll to position [14329, 0]
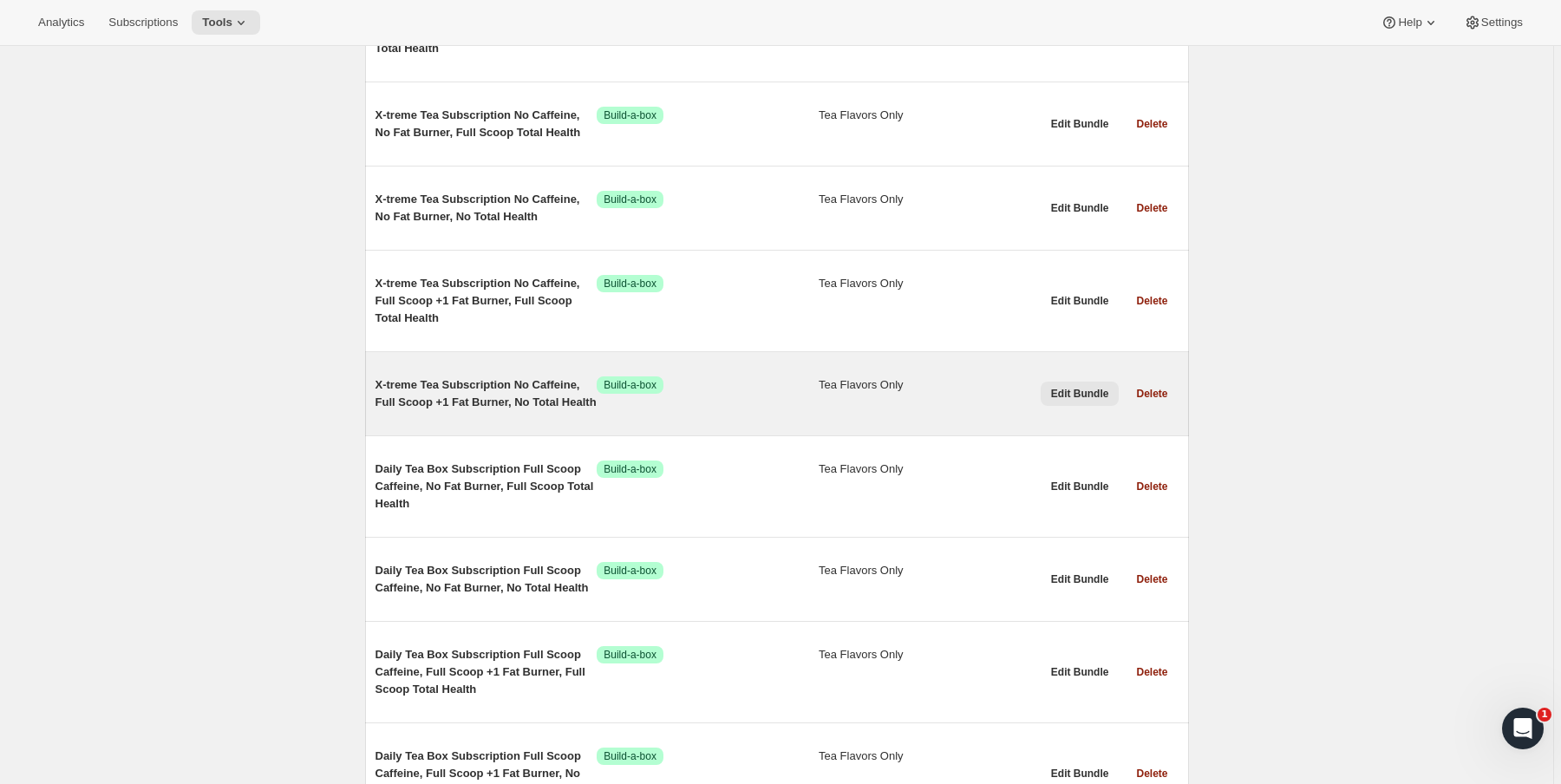
click at [1070, 400] on span "Edit Bundle" at bounding box center [1080, 393] width 58 height 14
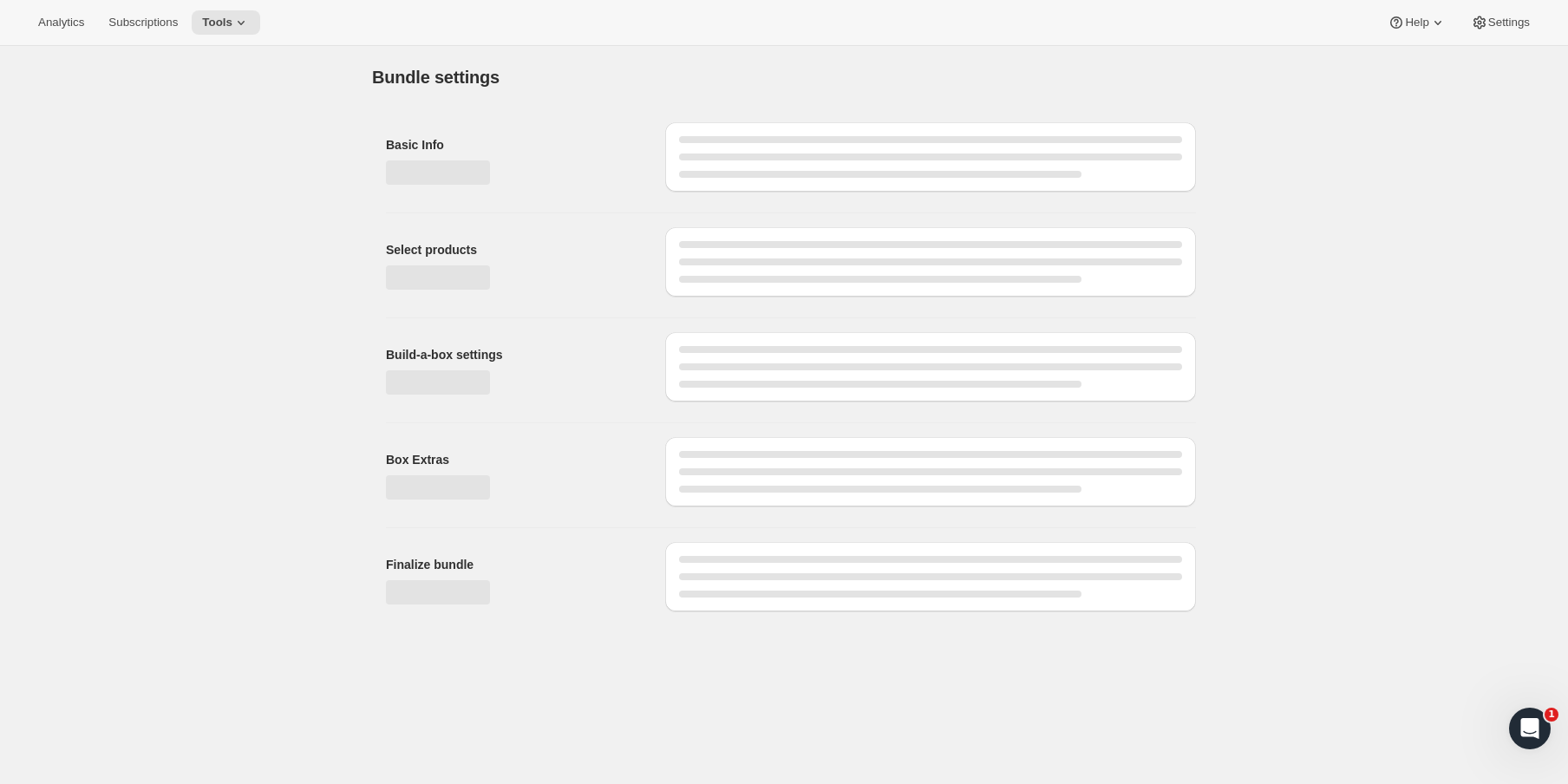
type input "X-treme Tea Subscription No Caffeine, Full Scoop +1 Fat Burner, No Total Health"
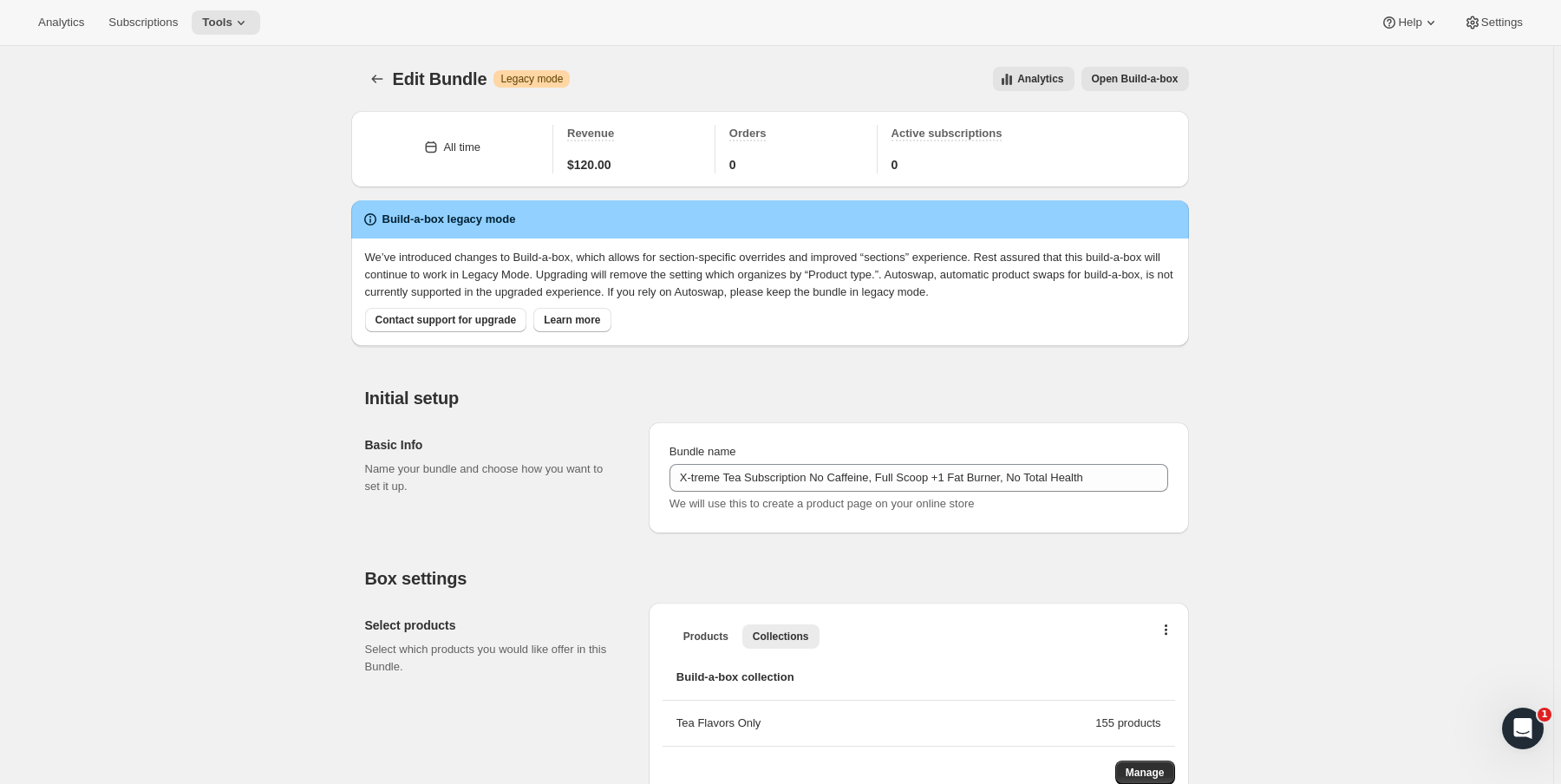
click at [1155, 75] on span "Open Build-a-box" at bounding box center [1134, 78] width 87 height 14
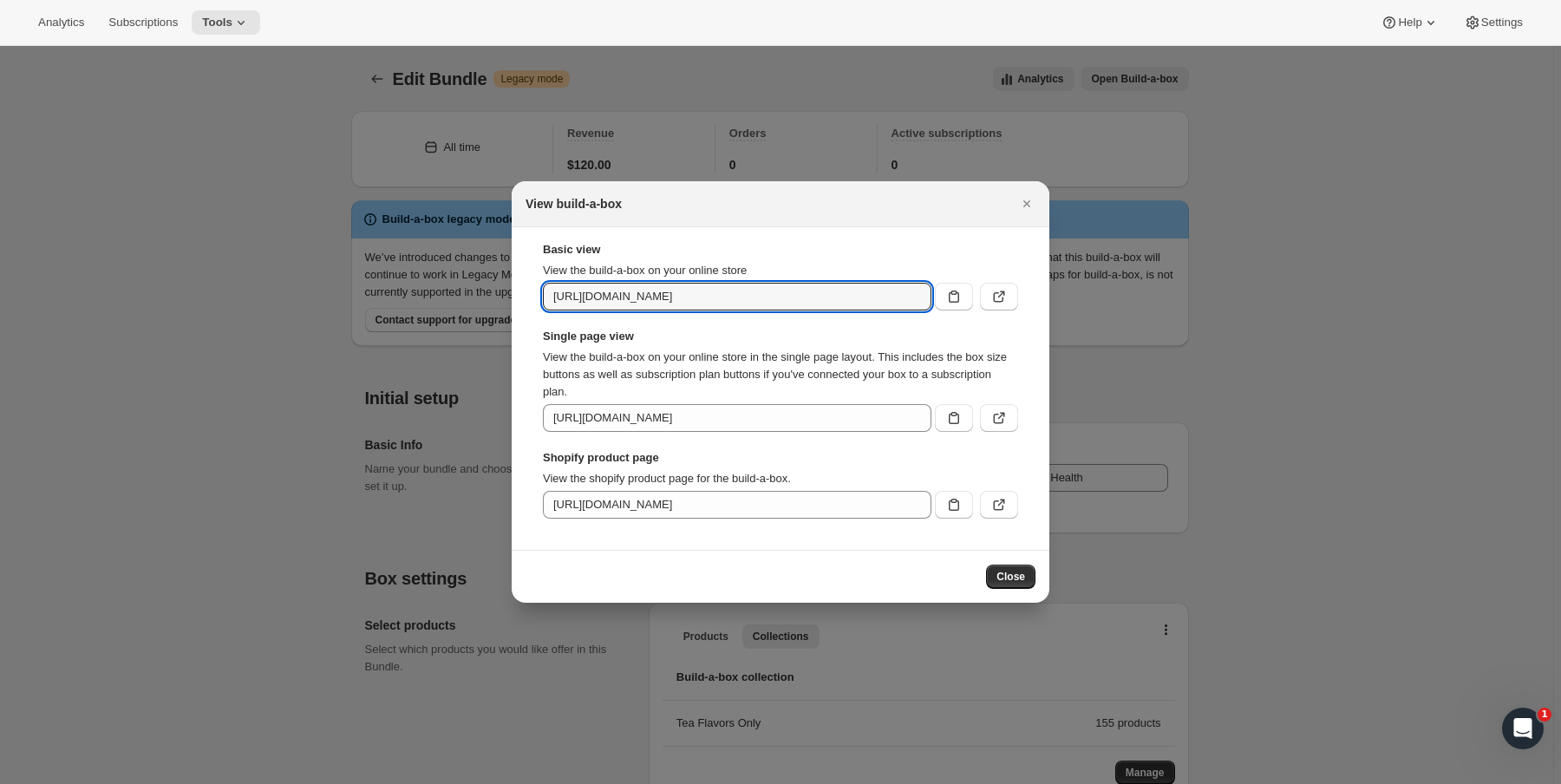
scroll to position [0, 107]
drag, startPoint x: 912, startPoint y: 295, endPoint x: 896, endPoint y: 291, distance: 16.5
click at [896, 291] on input "https://saltea-sloth.myshopify.com/tools/bundle-subscriptions/bundle/7806428545…" at bounding box center [737, 297] width 388 height 28
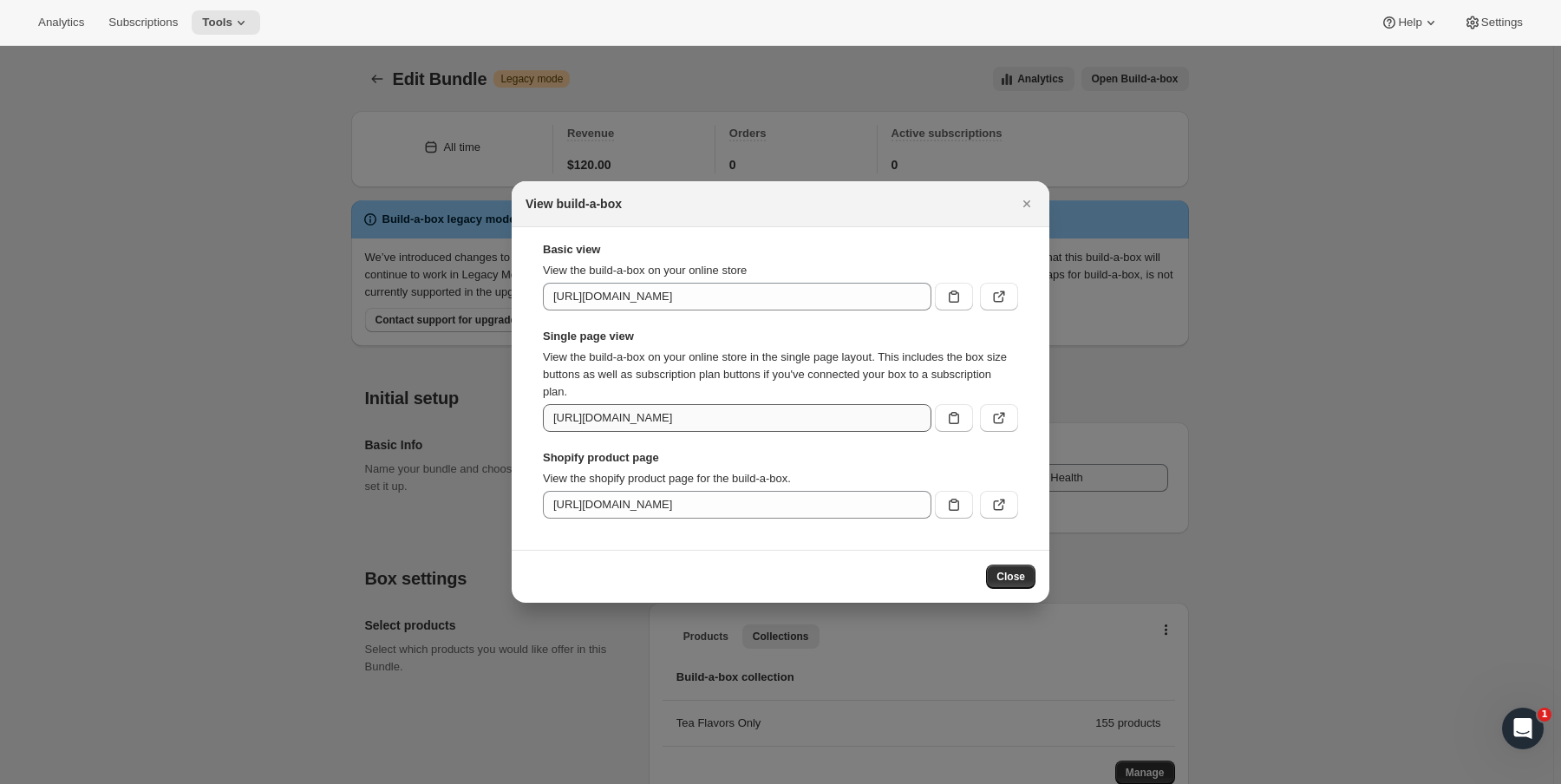
drag, startPoint x: 873, startPoint y: 401, endPoint x: 872, endPoint y: 421, distance: 20.0
click at [873, 402] on div "Single page view View the build-a-box on your online store in the single page l…" at bounding box center [780, 379] width 475 height 104
click at [846, 420] on input "https://saltea-sloth.myshopify.com/tools/bundle-subscriptions/bundle/7806428545…" at bounding box center [737, 418] width 388 height 28
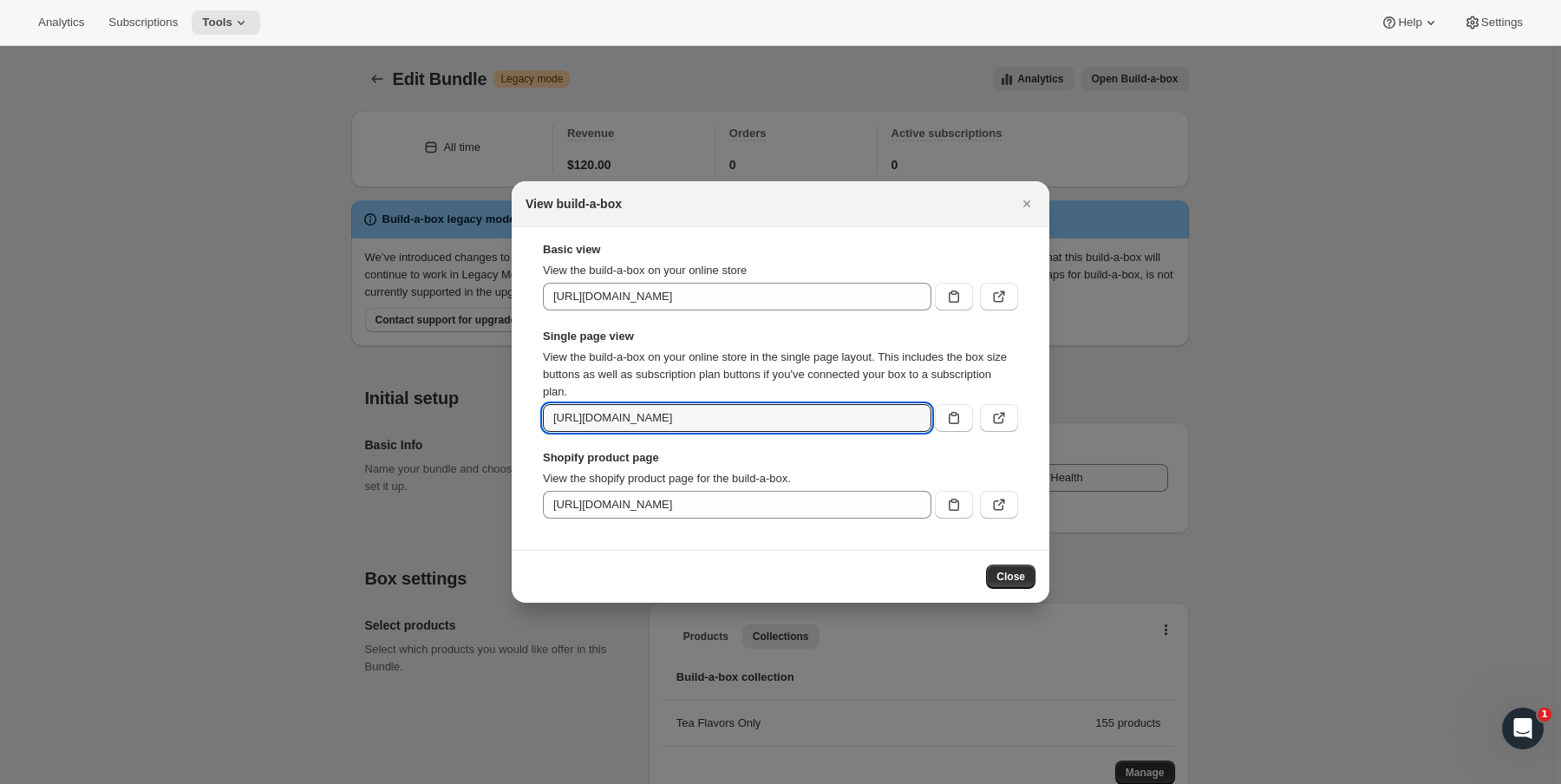
drag, startPoint x: 819, startPoint y: 421, endPoint x: 1076, endPoint y: 416, distance: 257.0
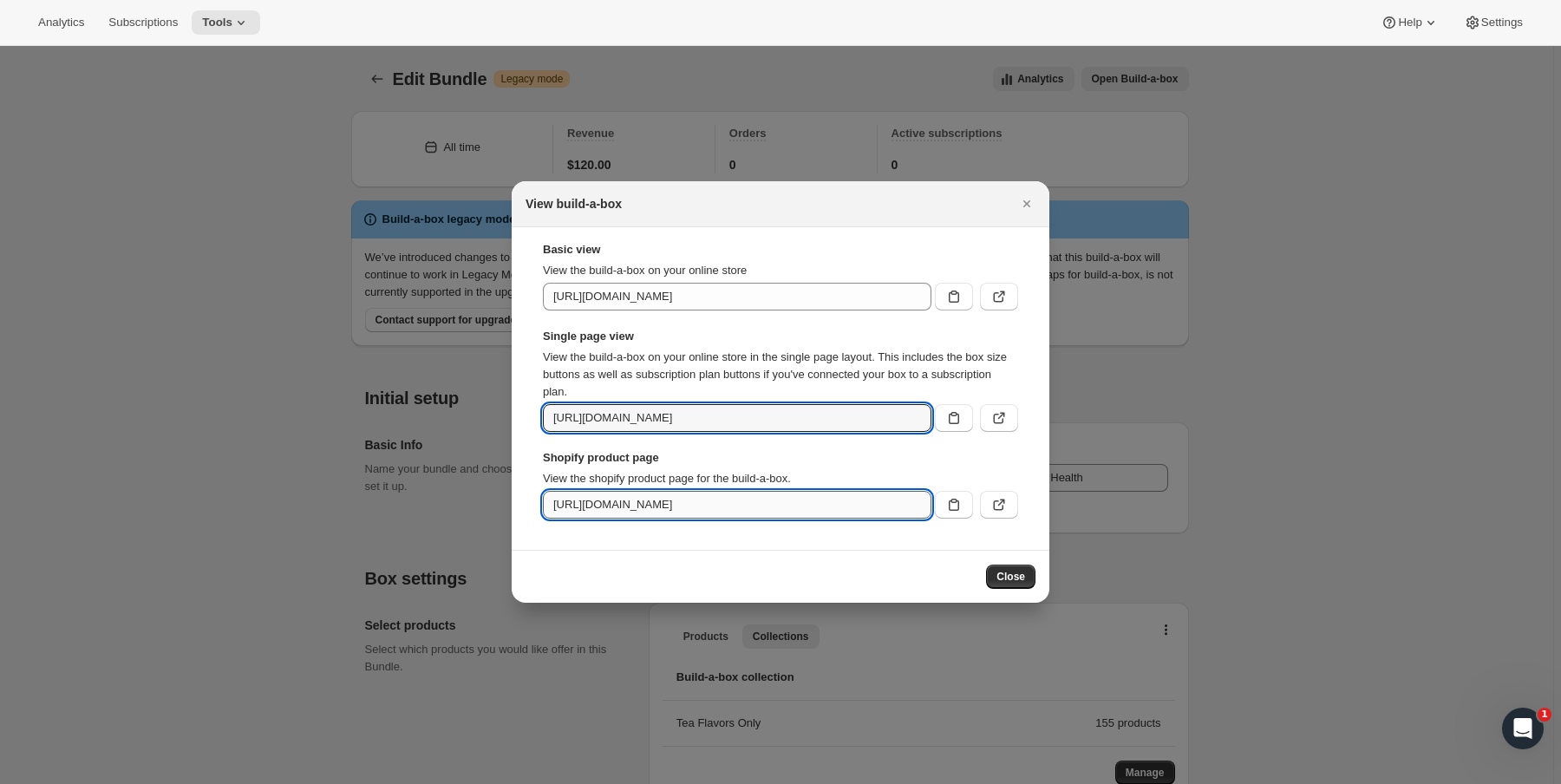
click at [836, 499] on input "https://saltea-sloth.myshopify.com/products/x-treme-tea-subscription-no-caffein…" at bounding box center [737, 505] width 388 height 28
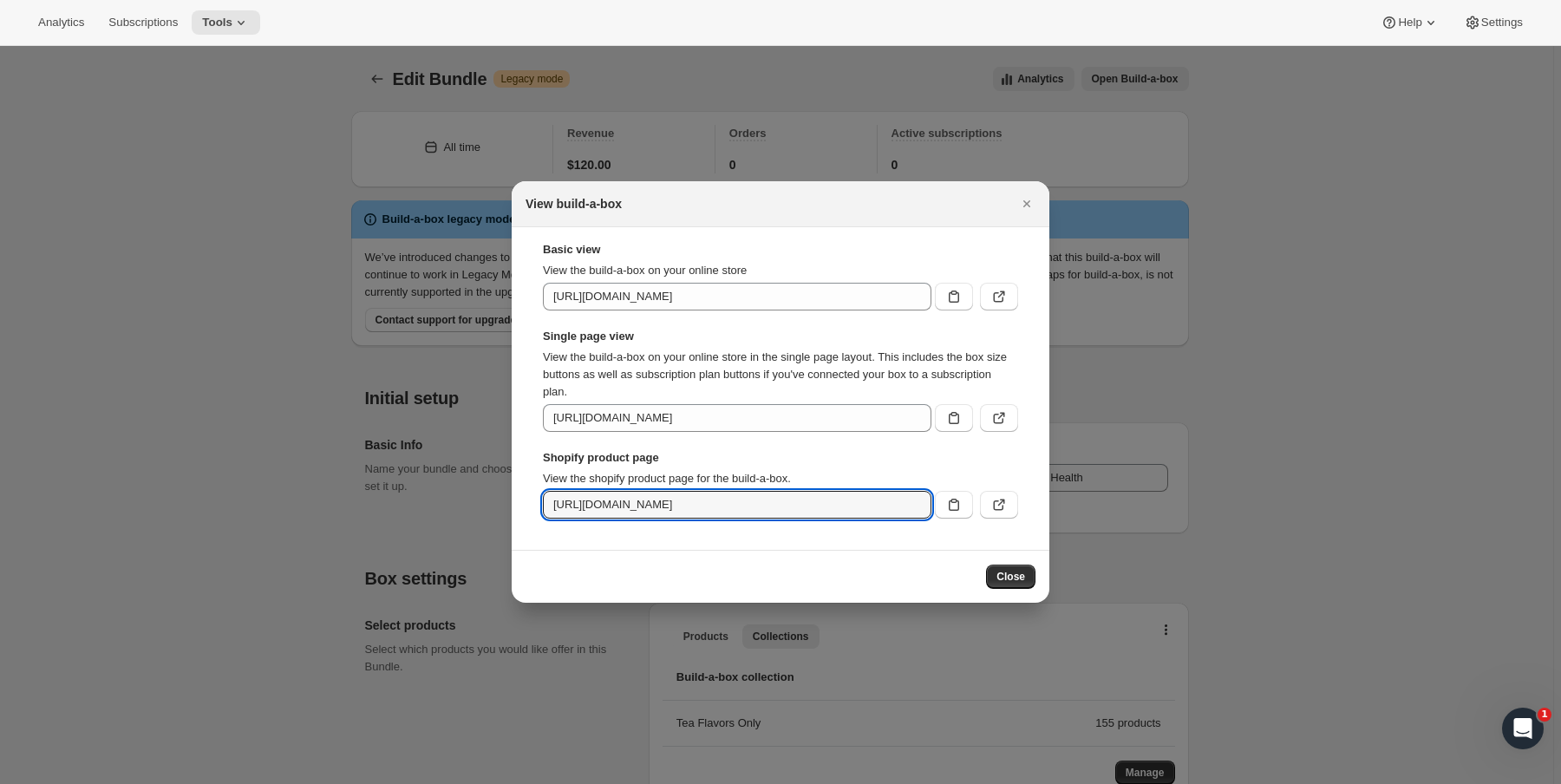
scroll to position [0, 313]
drag, startPoint x: 830, startPoint y: 510, endPoint x: 738, endPoint y: 501, distance: 92.4
click at [738, 501] on input "https://saltea-sloth.myshopify.com/products/x-treme-tea-subscription-no-caffein…" at bounding box center [737, 505] width 388 height 28
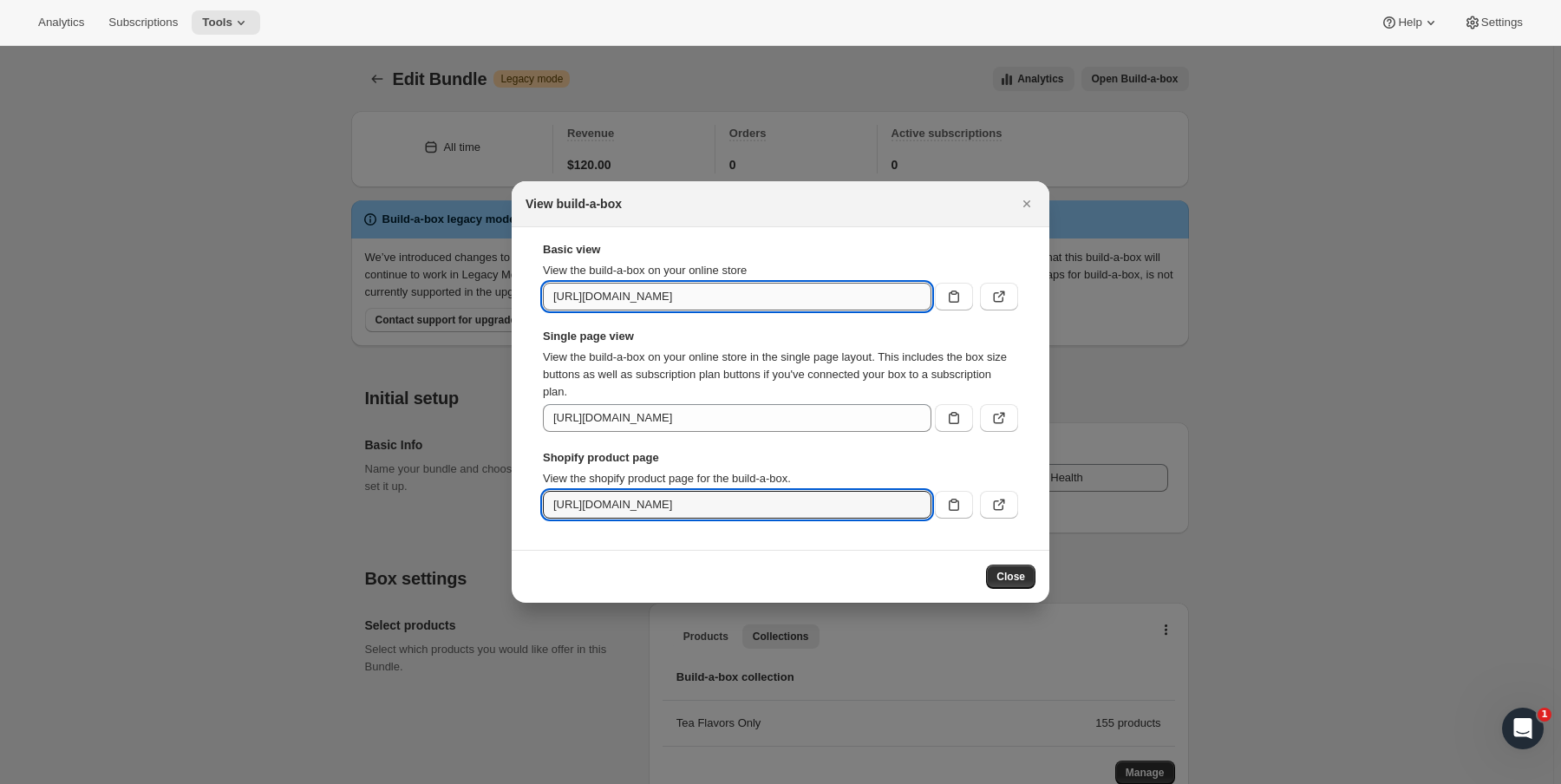
click at [853, 289] on input "https://saltea-sloth.myshopify.com/tools/bundle-subscriptions/bundle/7806428545…" at bounding box center [737, 297] width 388 height 28
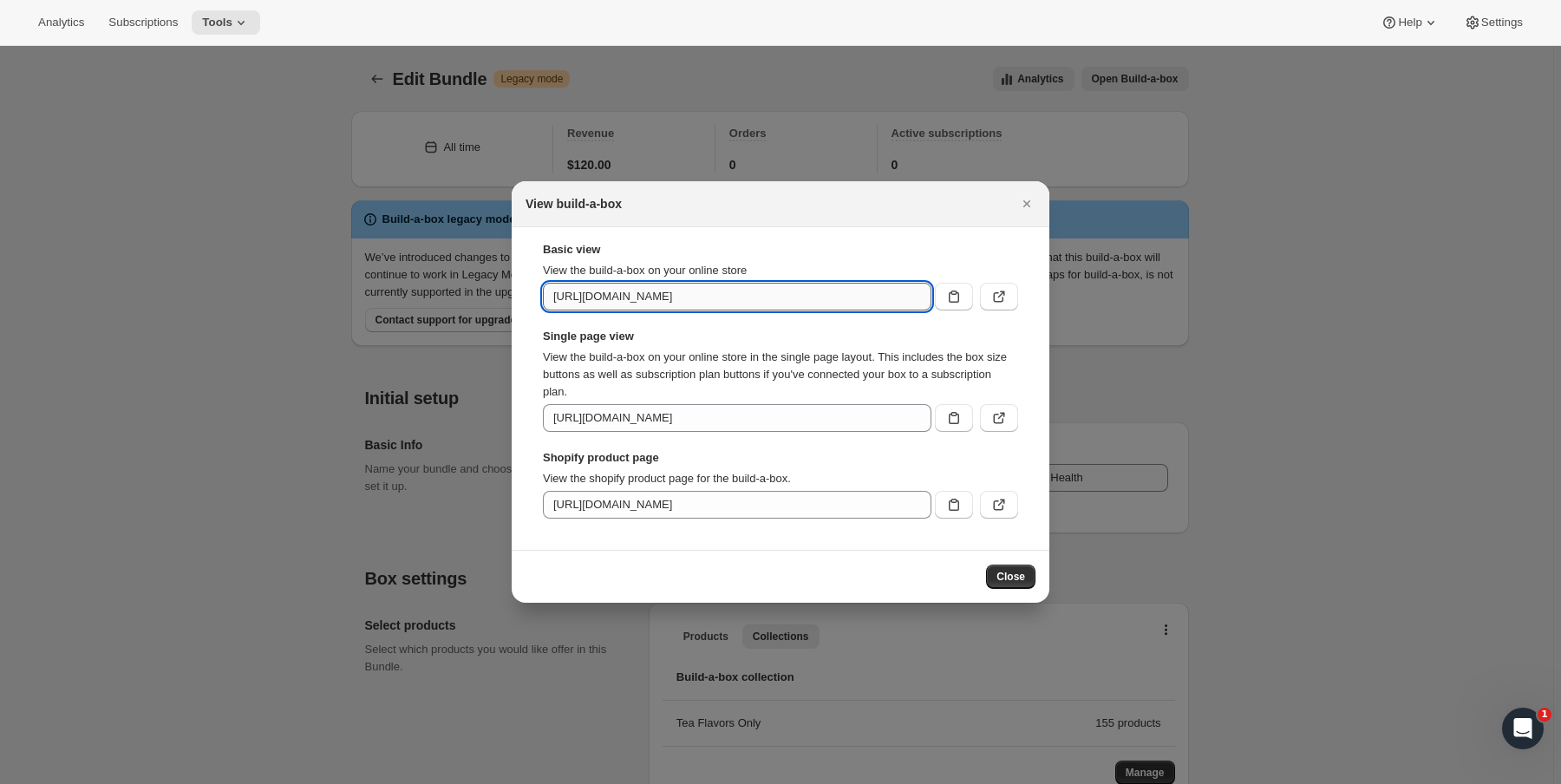
click at [928, 305] on input "https://saltea-sloth.myshopify.com/tools/bundle-subscriptions/bundle/7806428545…" at bounding box center [737, 297] width 388 height 28
click at [1034, 198] on icon "Close" at bounding box center [1026, 203] width 18 height 18
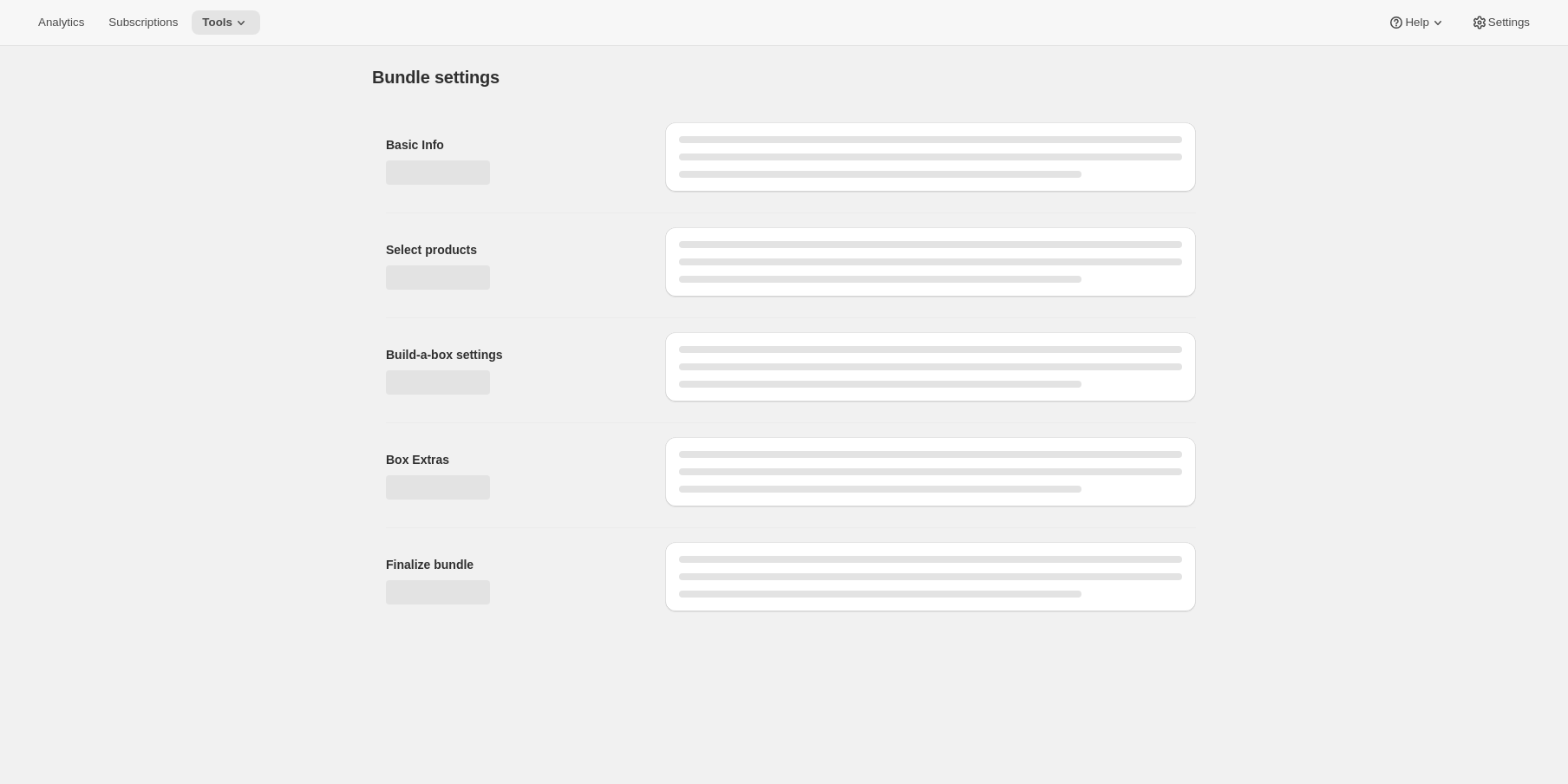
type input "X - Treme Tea Subscription"
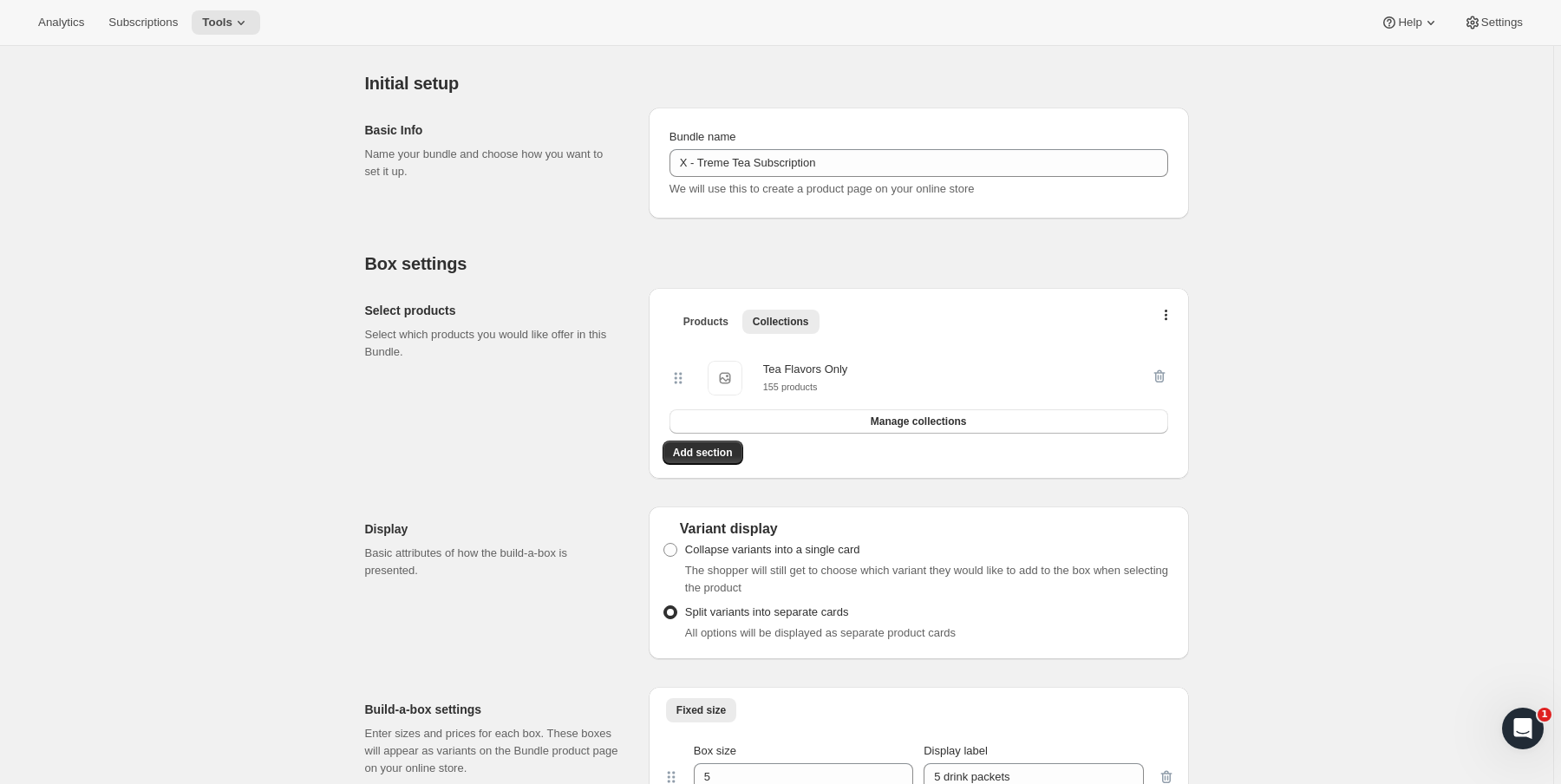
scroll to position [277, 0]
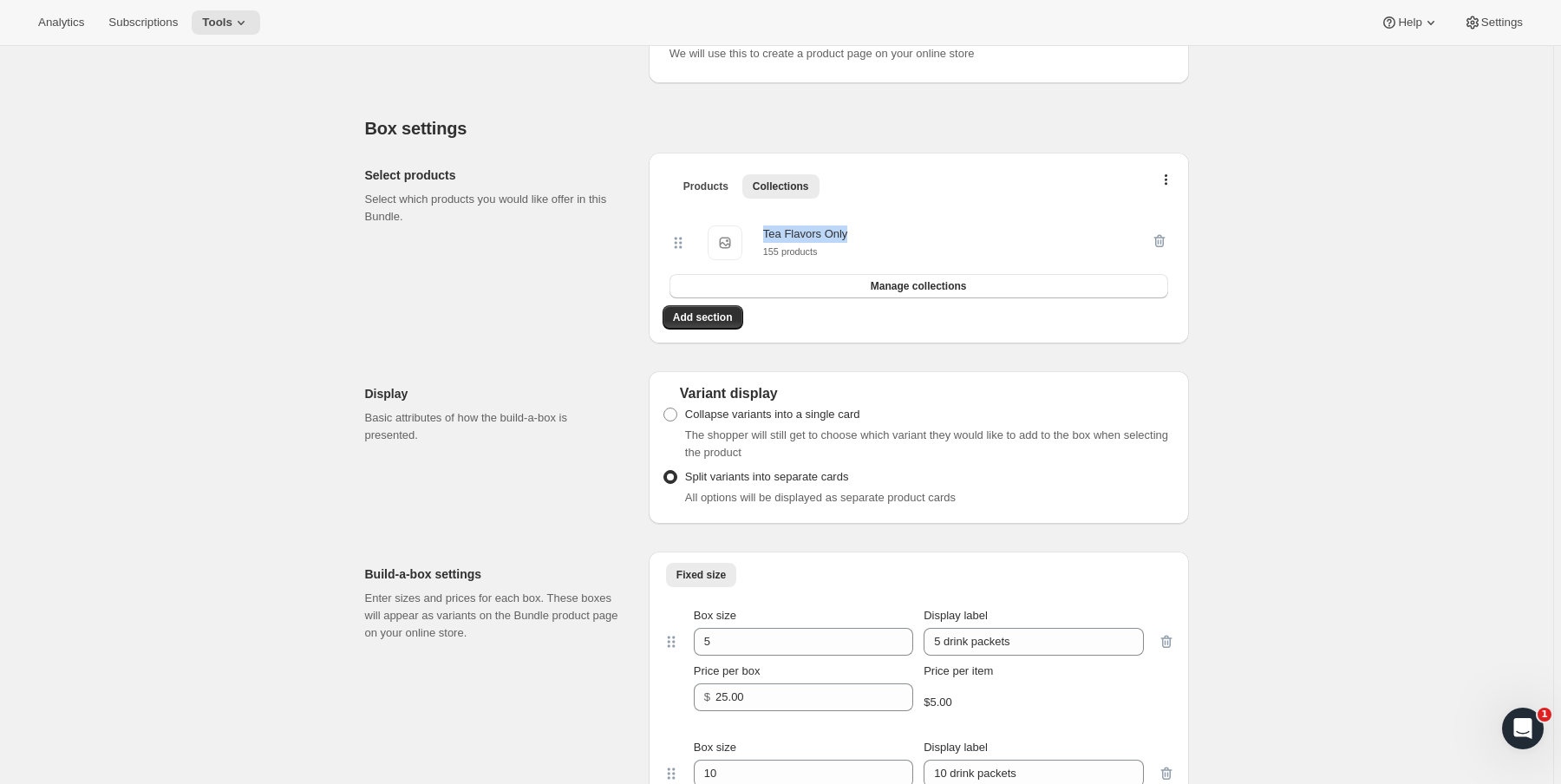
drag, startPoint x: 764, startPoint y: 238, endPoint x: 923, endPoint y: 236, distance: 159.0
click at [923, 236] on div "Tea Flavors Only Tea Flavors Only 155 products" at bounding box center [909, 242] width 481 height 35
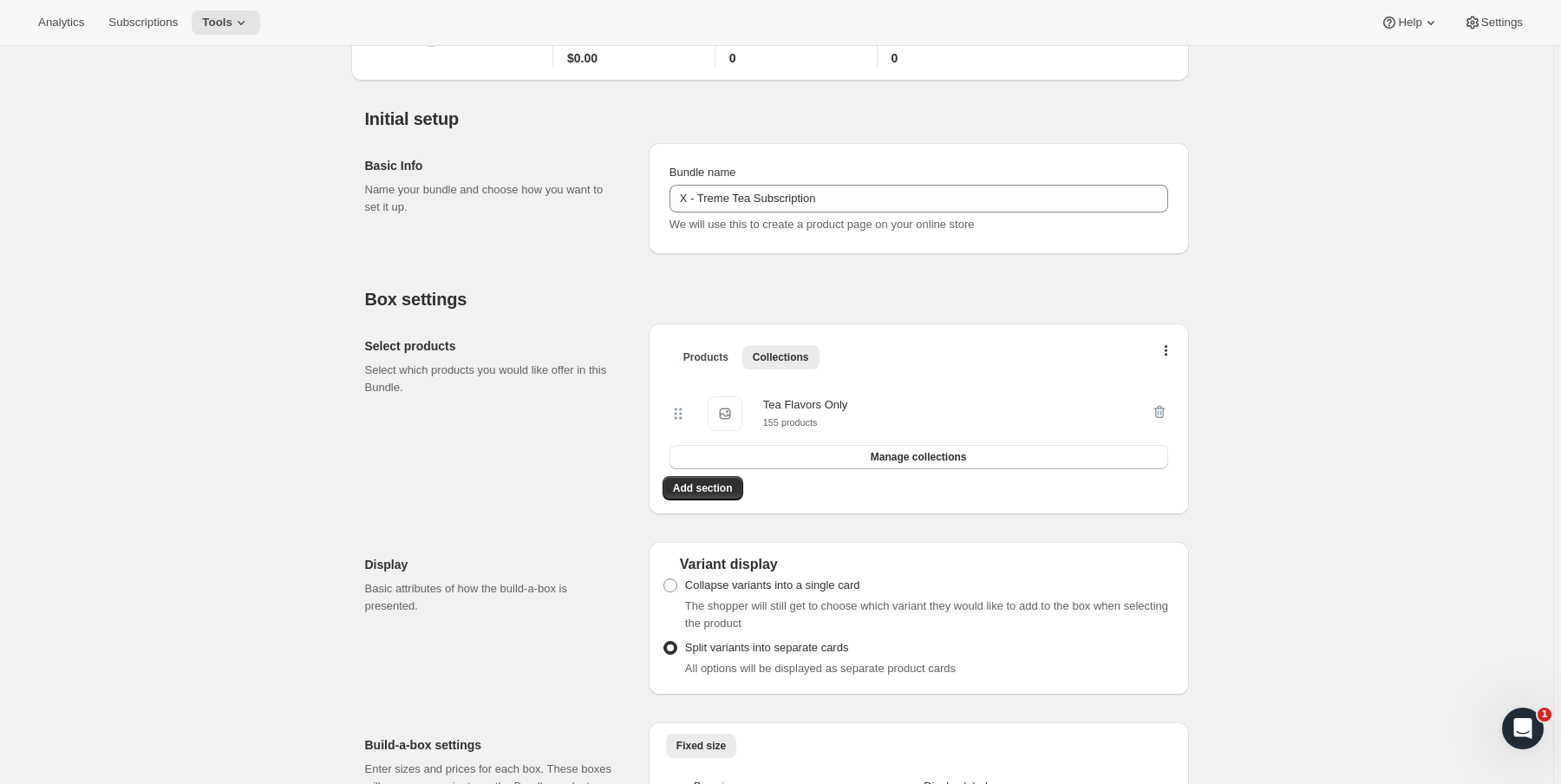
scroll to position [245, 0]
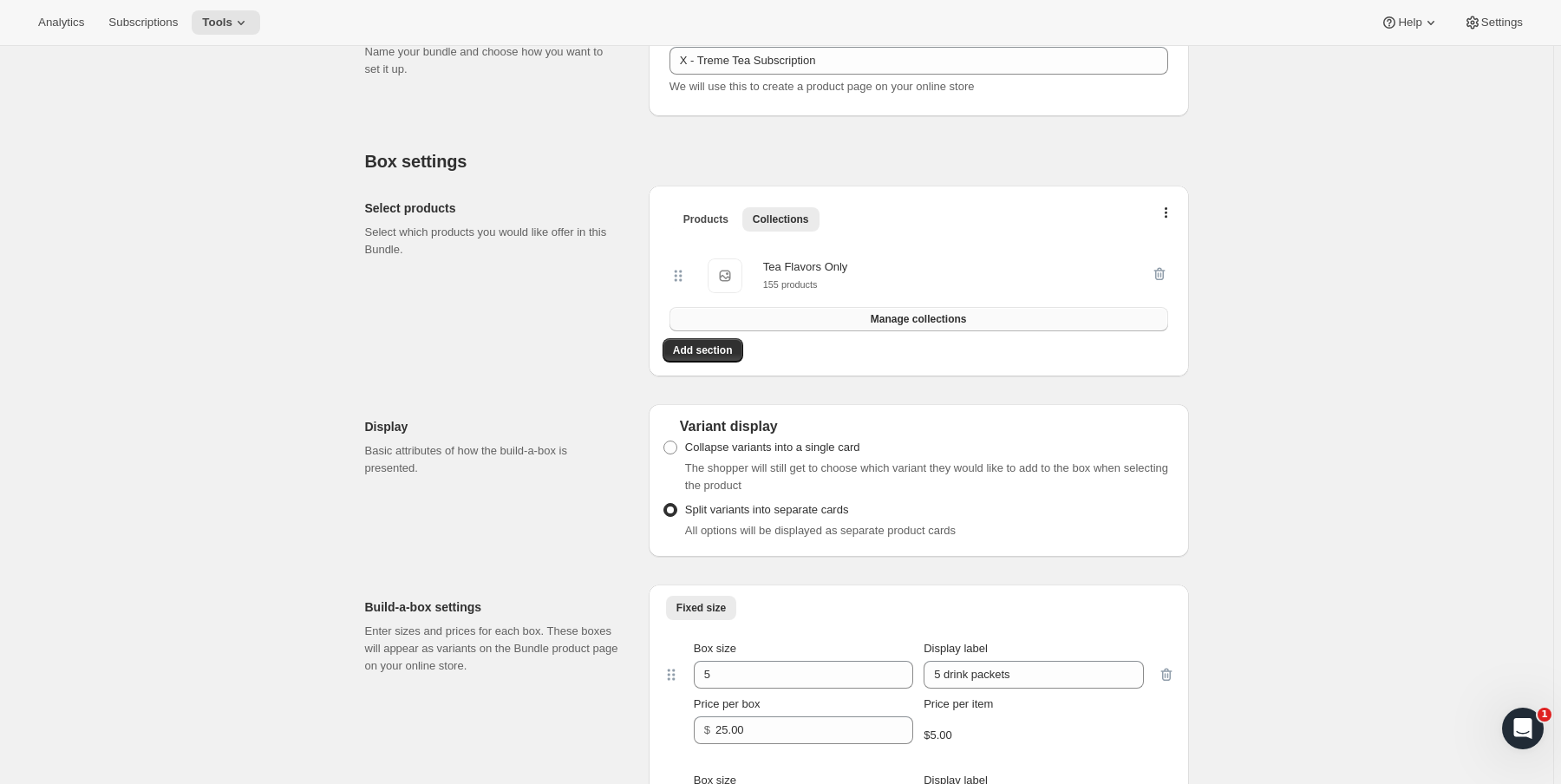
click at [897, 321] on span "Manage collections" at bounding box center [919, 318] width 96 height 14
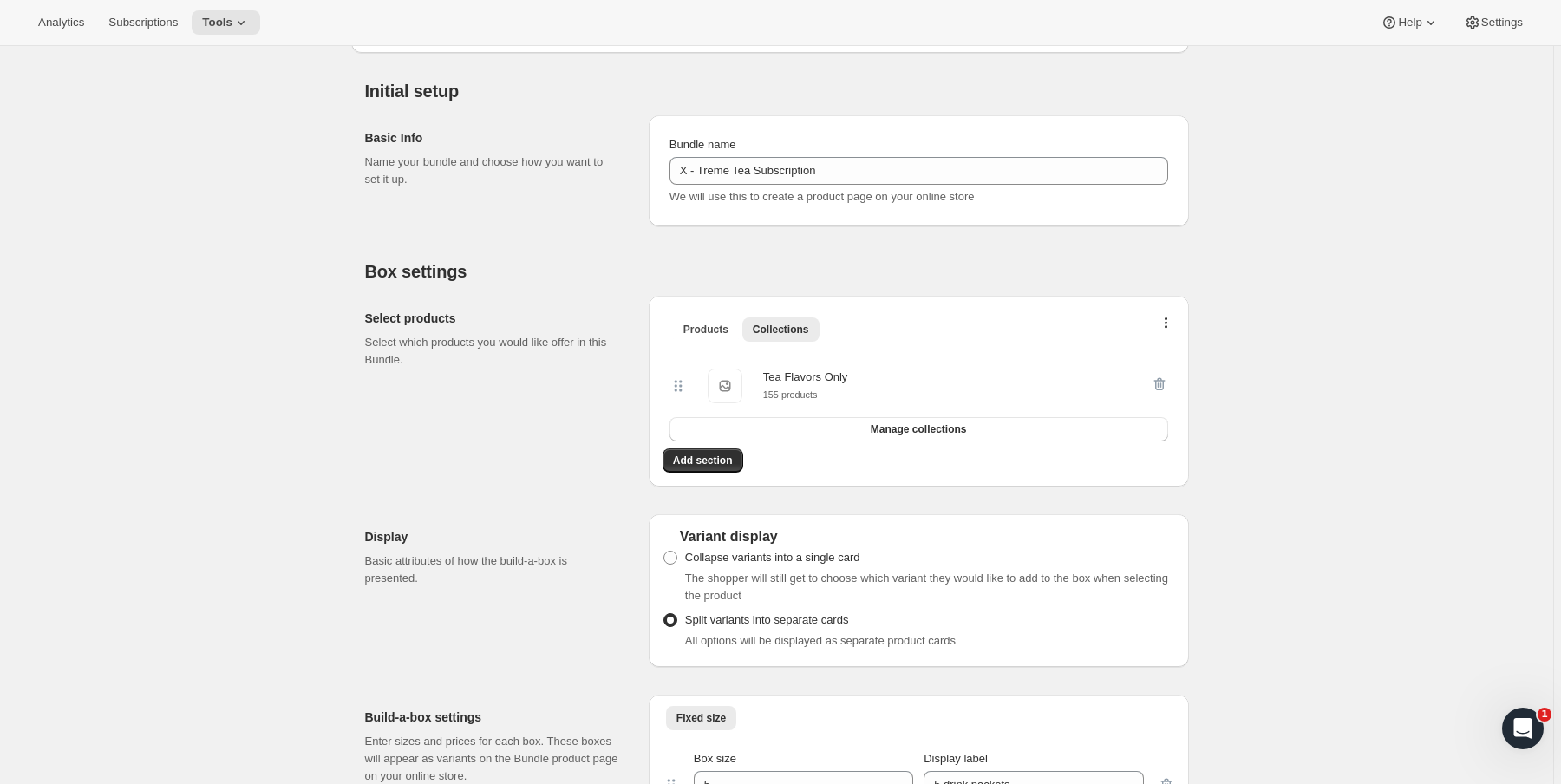
scroll to position [0, 0]
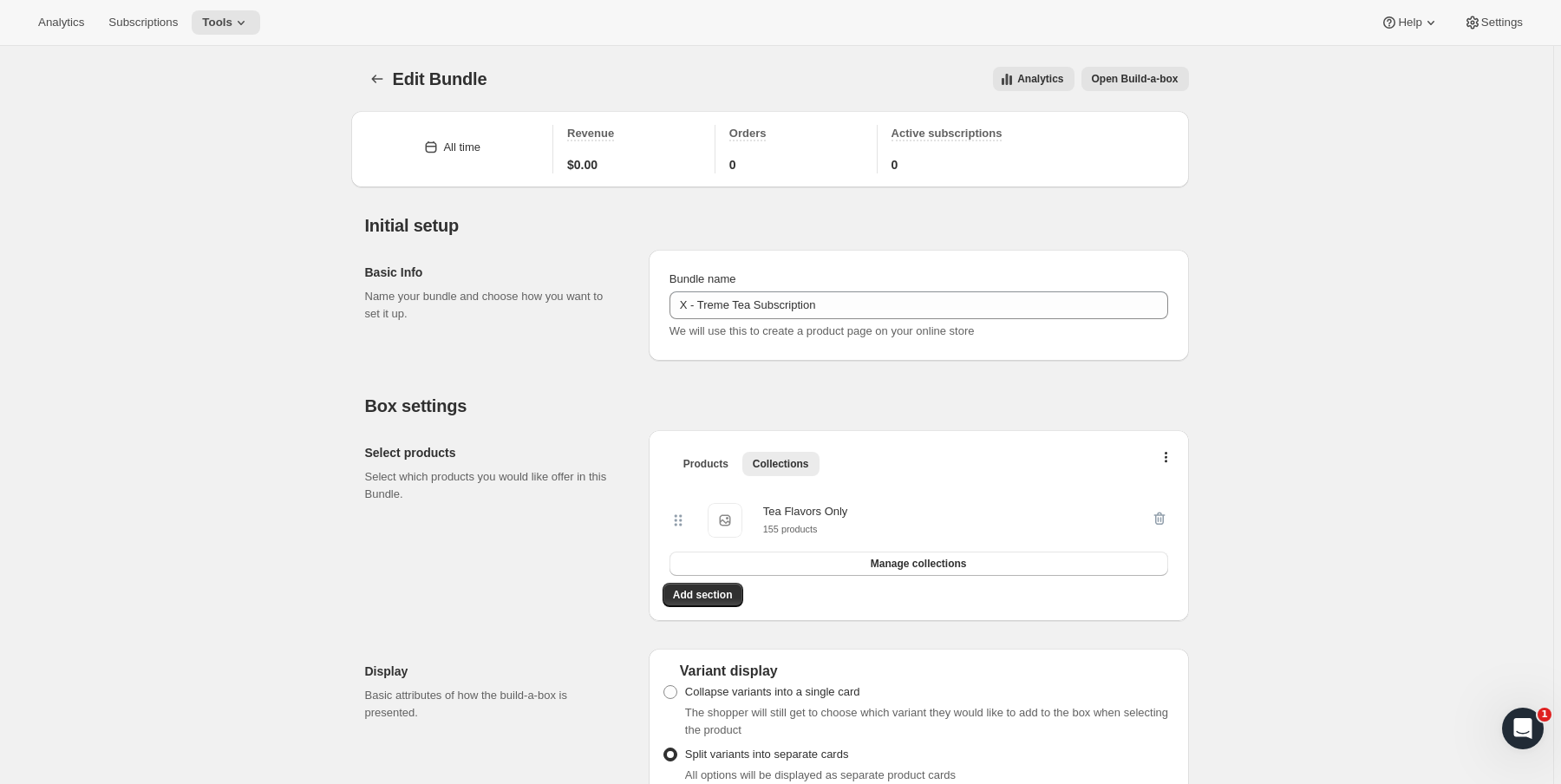
click at [1160, 70] on button "Open Build-a-box" at bounding box center [1134, 79] width 107 height 24
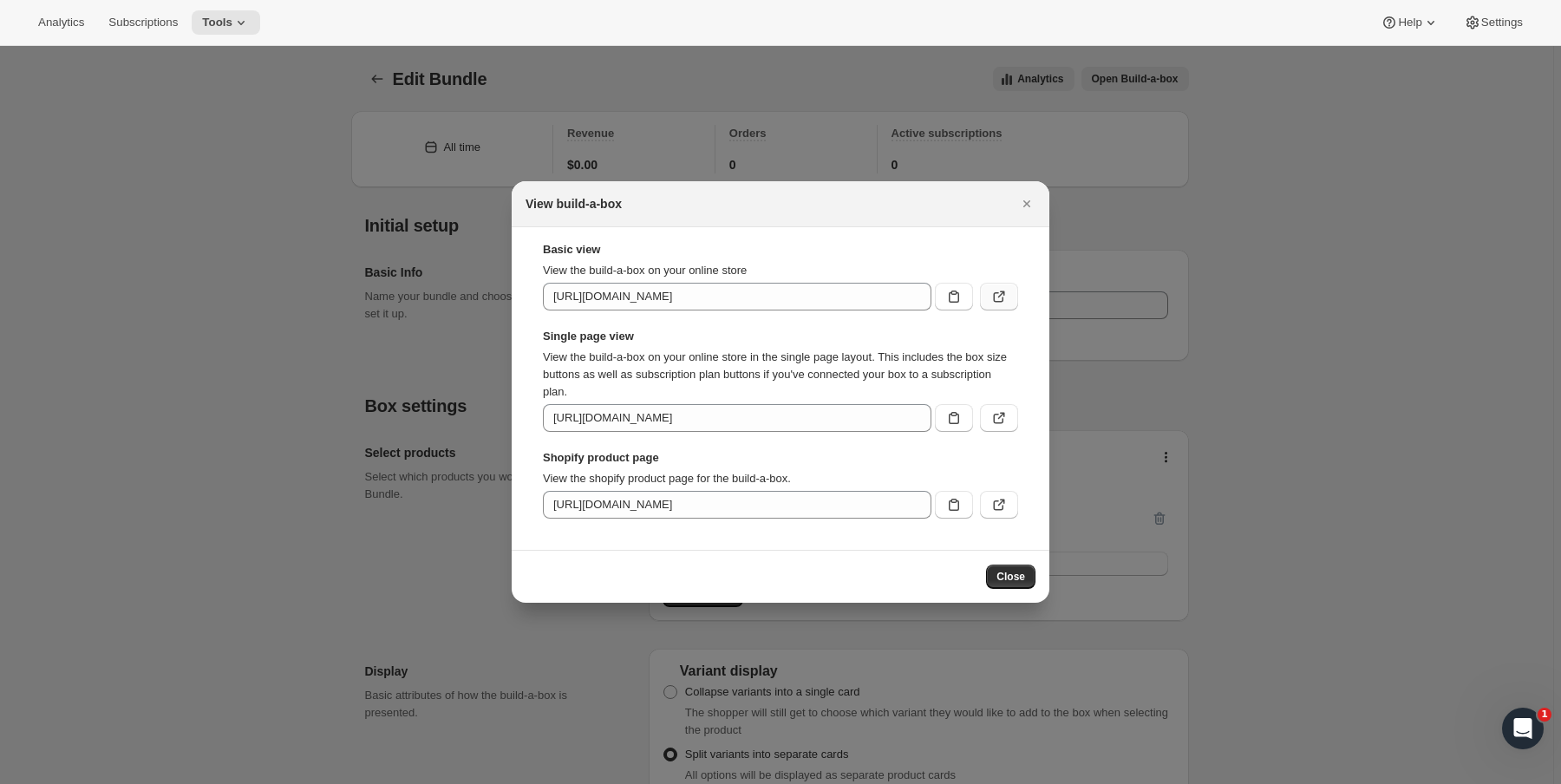
click at [993, 294] on icon ":r2t:" at bounding box center [998, 297] width 10 height 10
click at [1023, 202] on icon "Close" at bounding box center [1026, 203] width 18 height 18
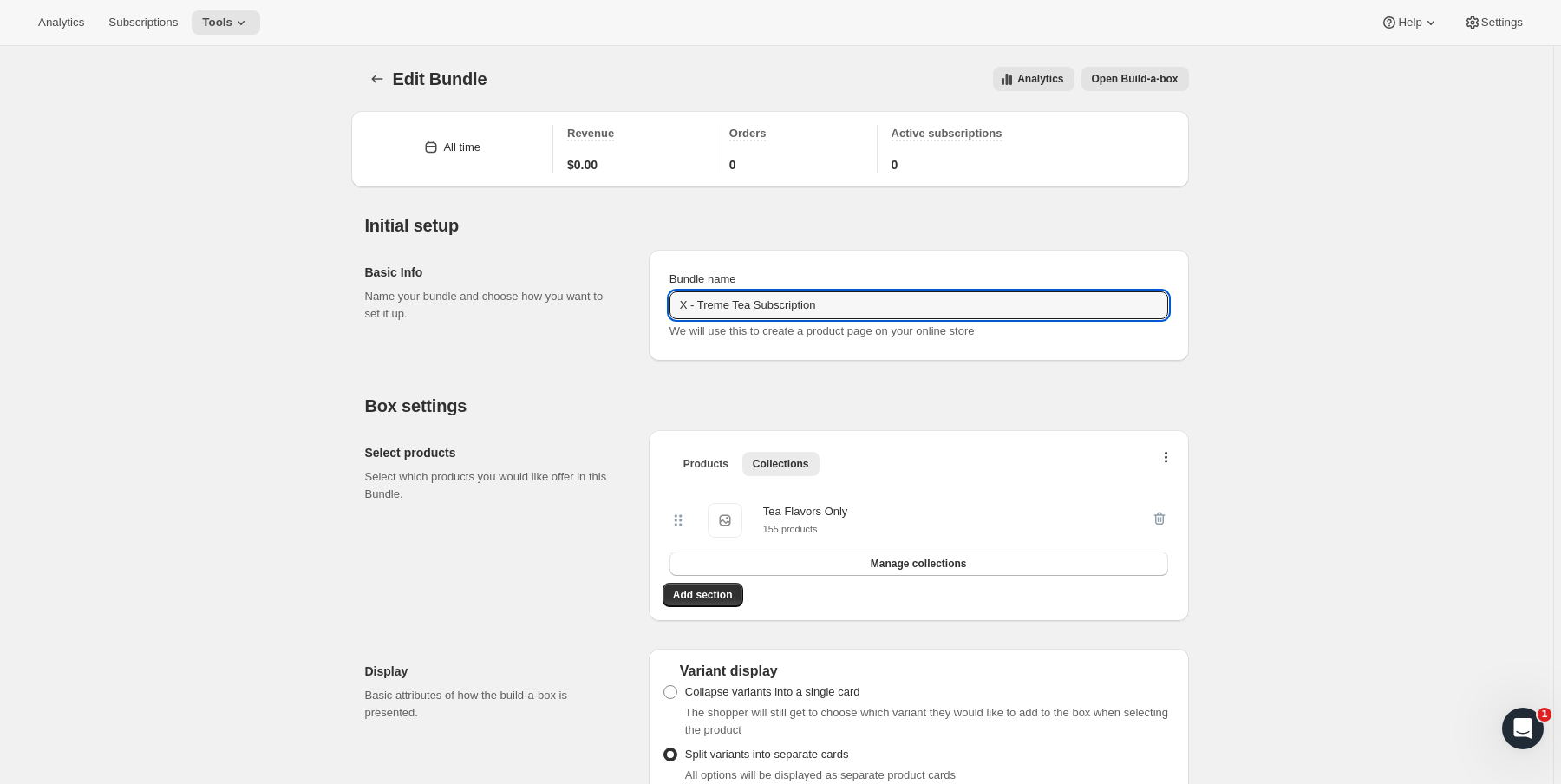
drag, startPoint x: 883, startPoint y: 306, endPoint x: 465, endPoint y: 283, distance: 418.6
click at [465, 283] on div "Basic Info Name your bundle and choose how you want to set it up. Bundle name X…" at bounding box center [777, 299] width 823 height 125
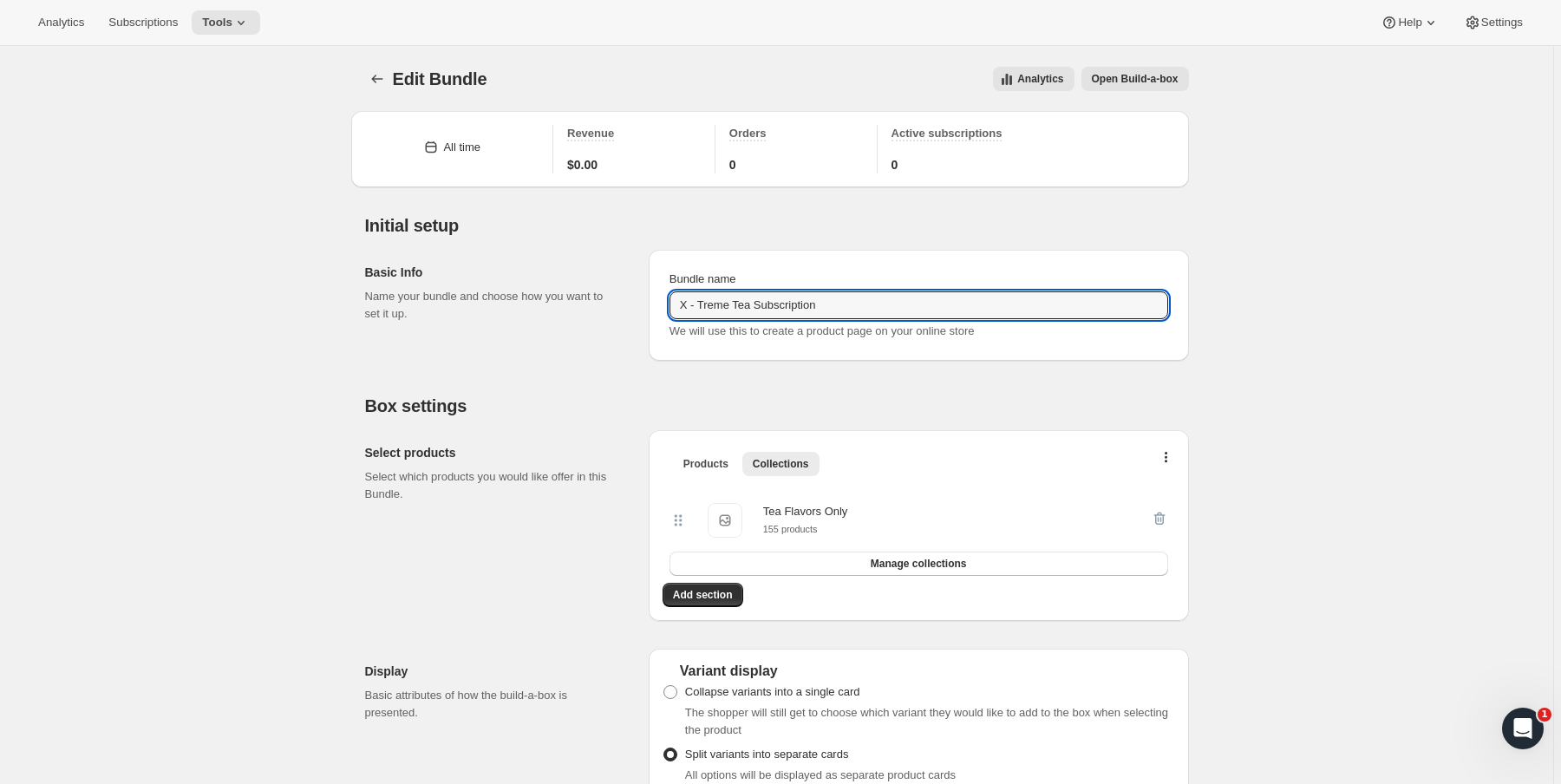
drag, startPoint x: 516, startPoint y: 305, endPoint x: 485, endPoint y: 304, distance: 31.0
click at [485, 304] on div "Basic Info Name your bundle and choose how you want to set it up. Bundle name X…" at bounding box center [777, 299] width 823 height 125
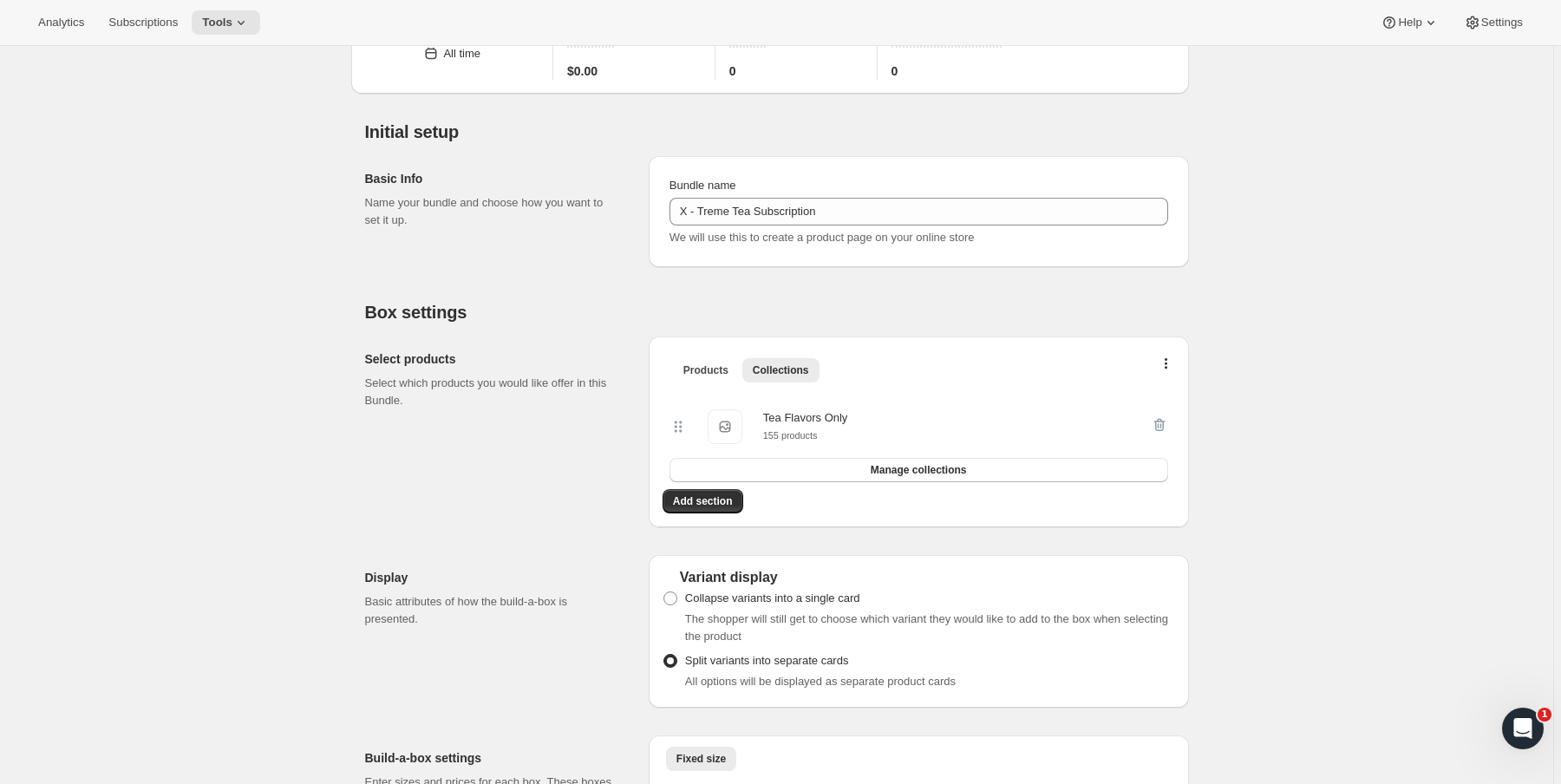
scroll to position [139, 0]
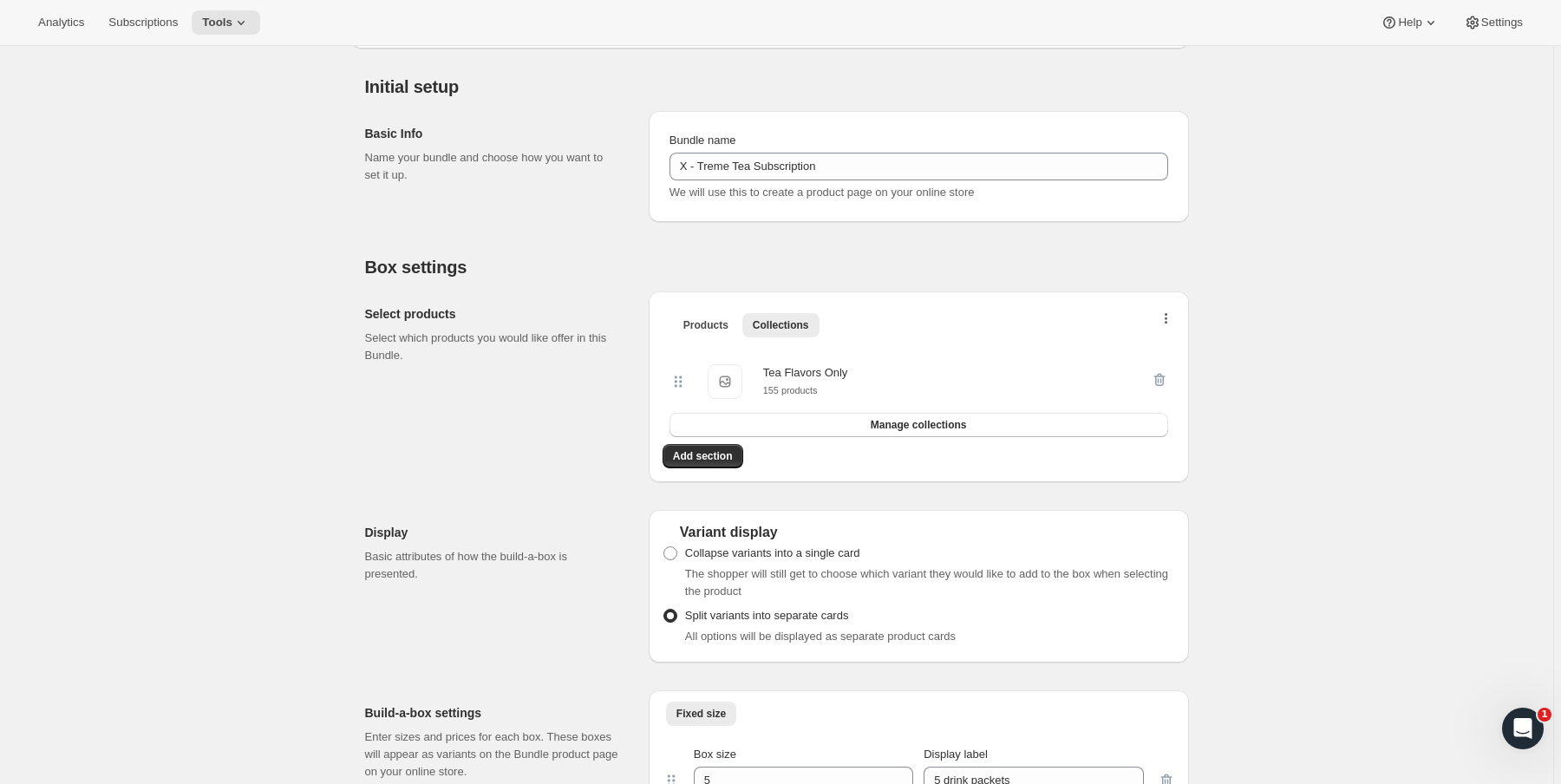
click at [1173, 314] on button "button" at bounding box center [1166, 322] width 18 height 18
drag, startPoint x: 819, startPoint y: 371, endPoint x: 863, endPoint y: 371, distance: 44.0
click at [863, 371] on div "Tea Flavors Only Tea Flavors Only 155 products" at bounding box center [909, 381] width 481 height 35
click at [870, 371] on div "Tea Flavors Only Tea Flavors Only 155 products" at bounding box center [909, 381] width 481 height 35
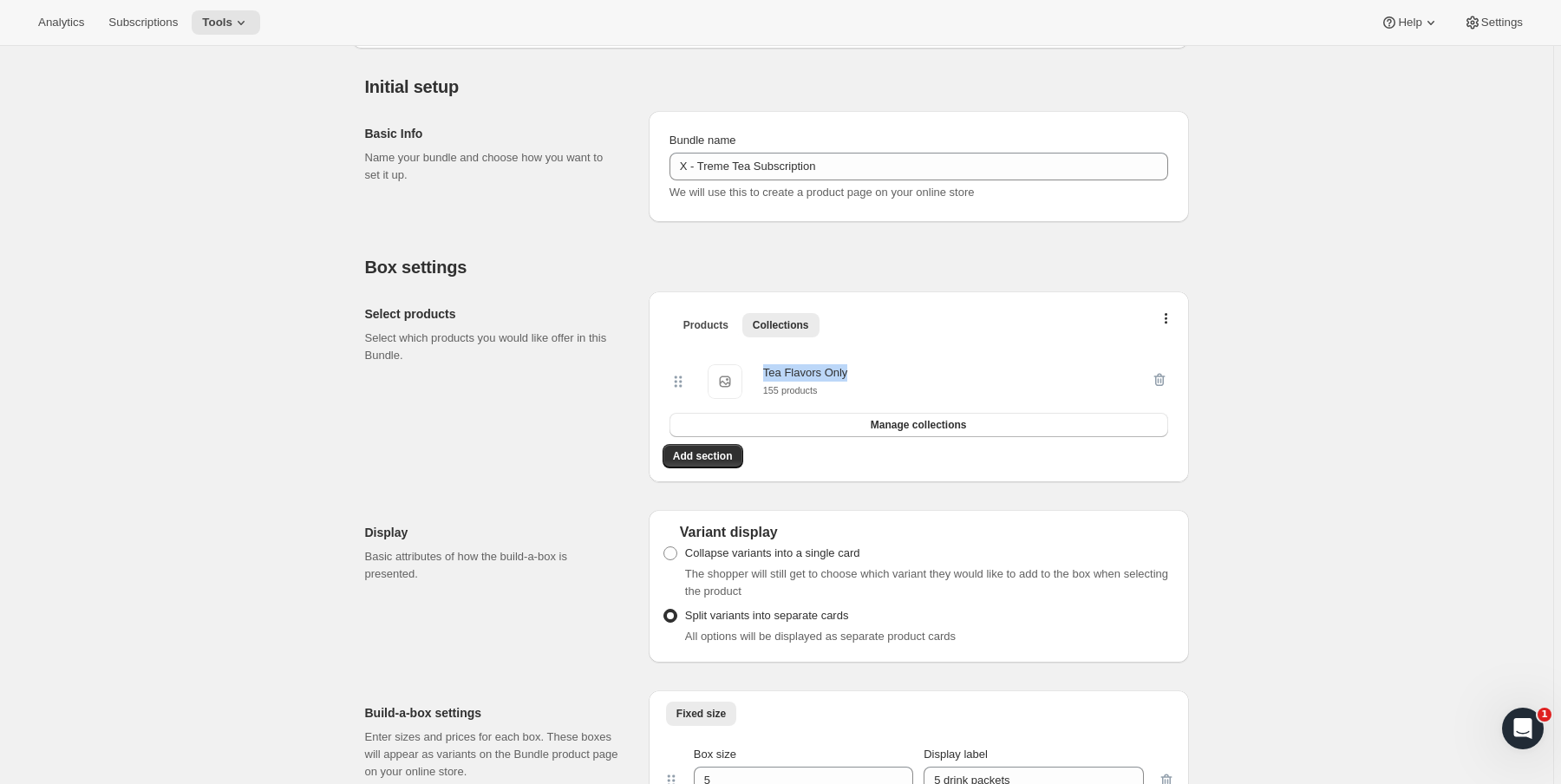
drag, startPoint x: 888, startPoint y: 371, endPoint x: 756, endPoint y: 371, distance: 132.0
click at [756, 371] on div "Tea Flavors Only Tea Flavors Only 155 products" at bounding box center [909, 381] width 481 height 35
click at [482, 408] on div "Select products Select which products you would like offer in this Bundle." at bounding box center [499, 386] width 270 height 190
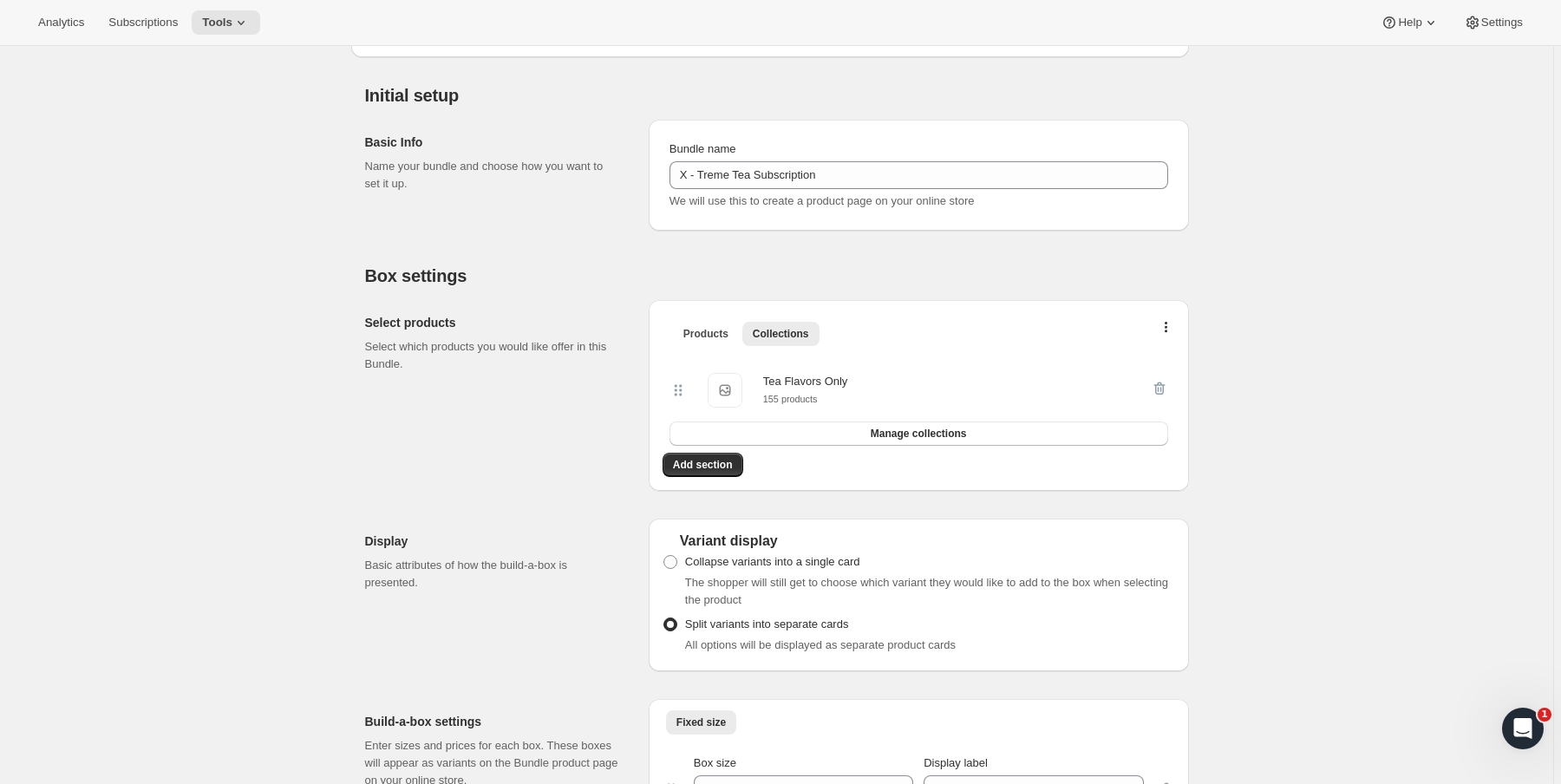
scroll to position [0, 0]
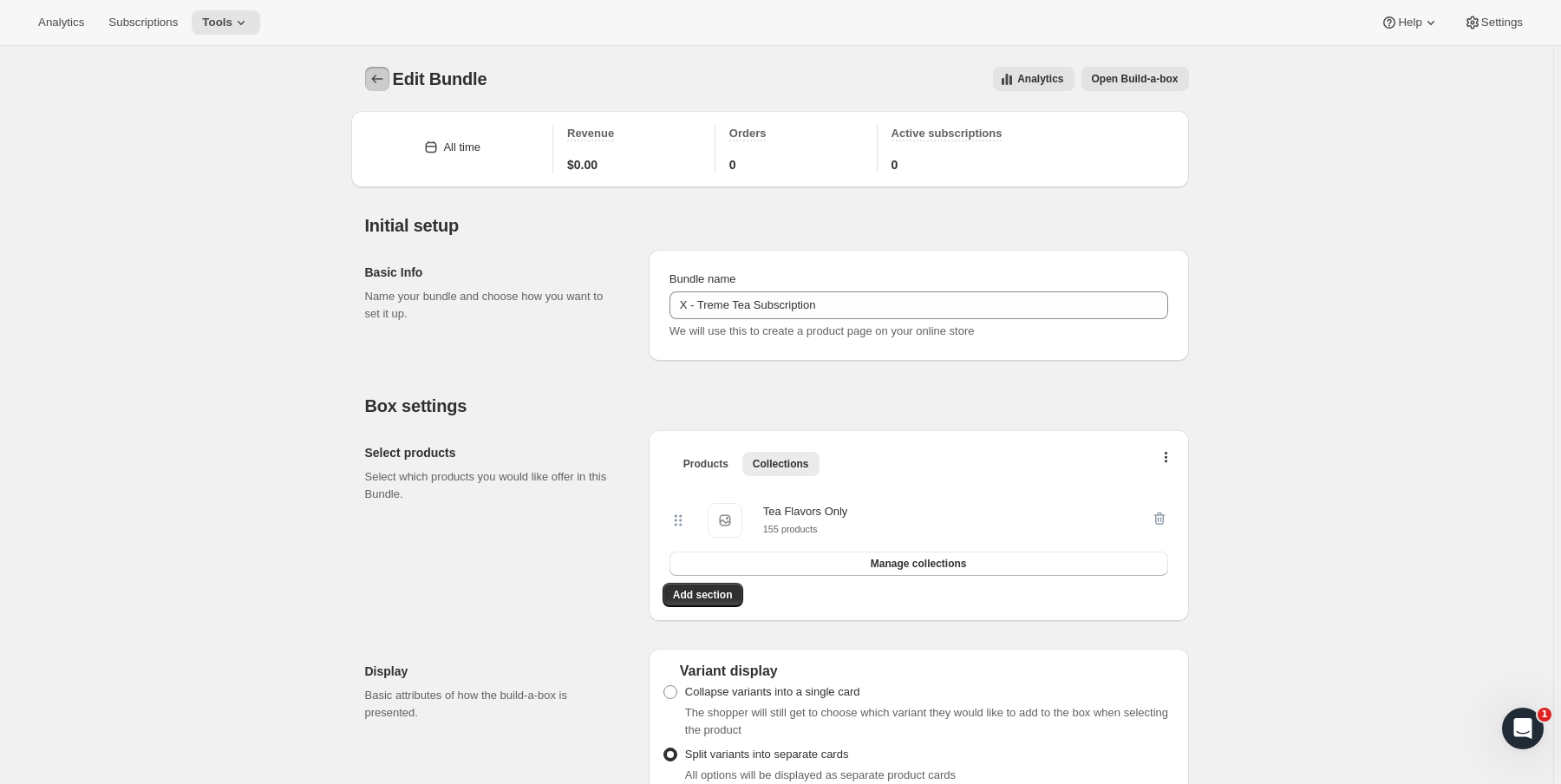
click at [377, 79] on icon "Bundles" at bounding box center [377, 78] width 18 height 18
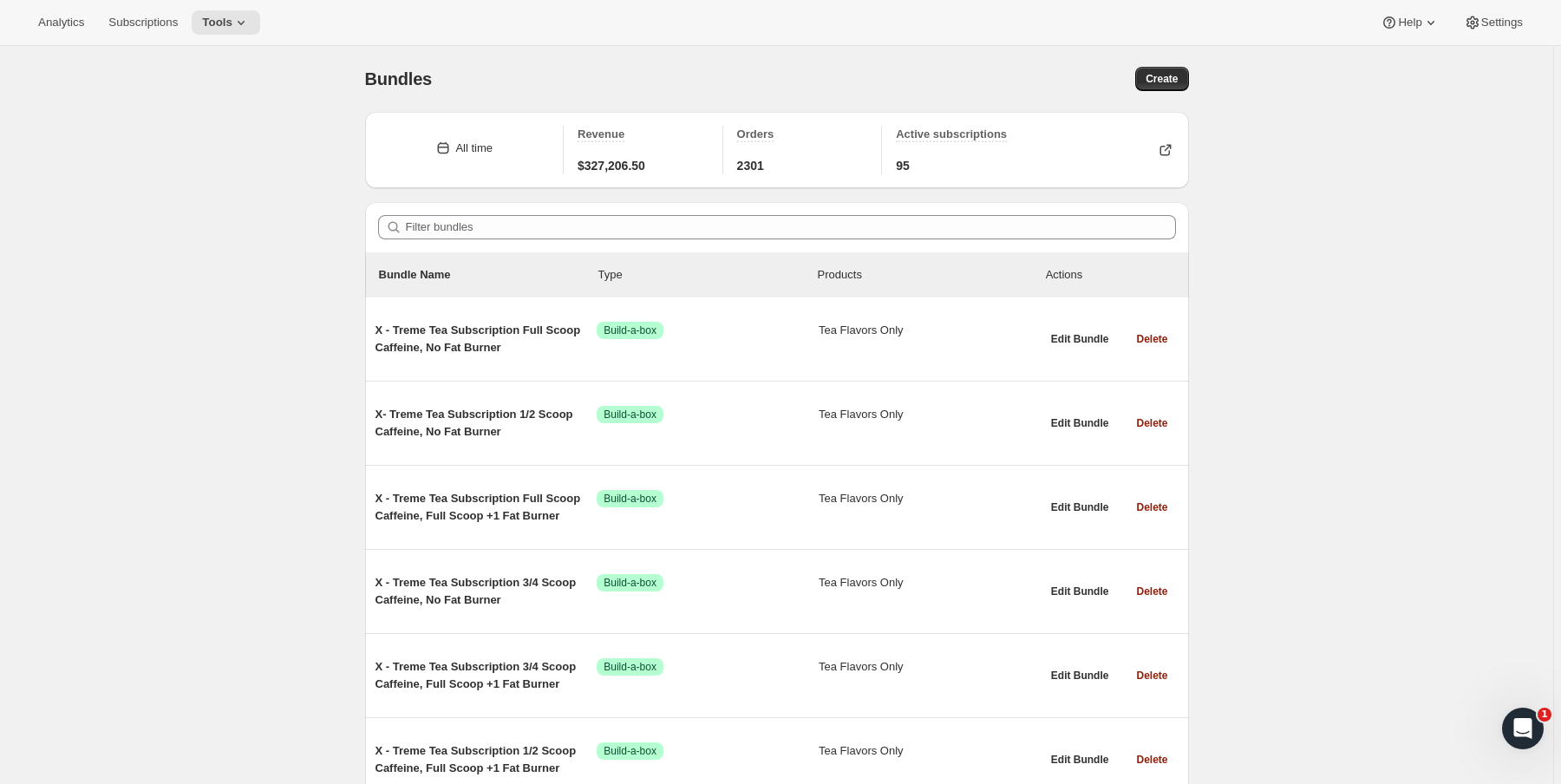
click at [501, 212] on div "Filter bundles" at bounding box center [777, 227] width 823 height 50
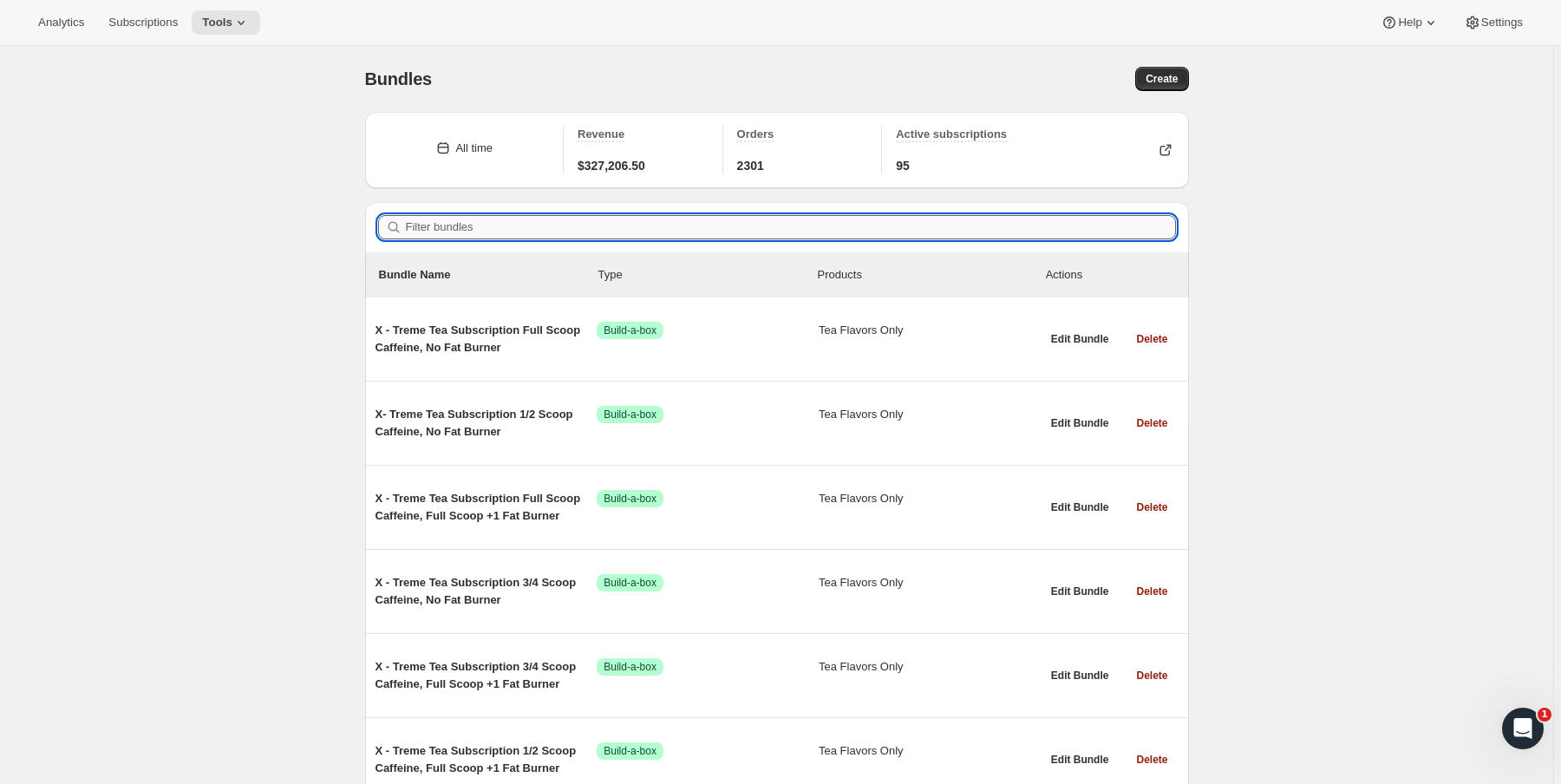
click at [501, 218] on input "Filter bundles" at bounding box center [791, 227] width 770 height 24
paste input "8126445912272"
type input "8126445912272"
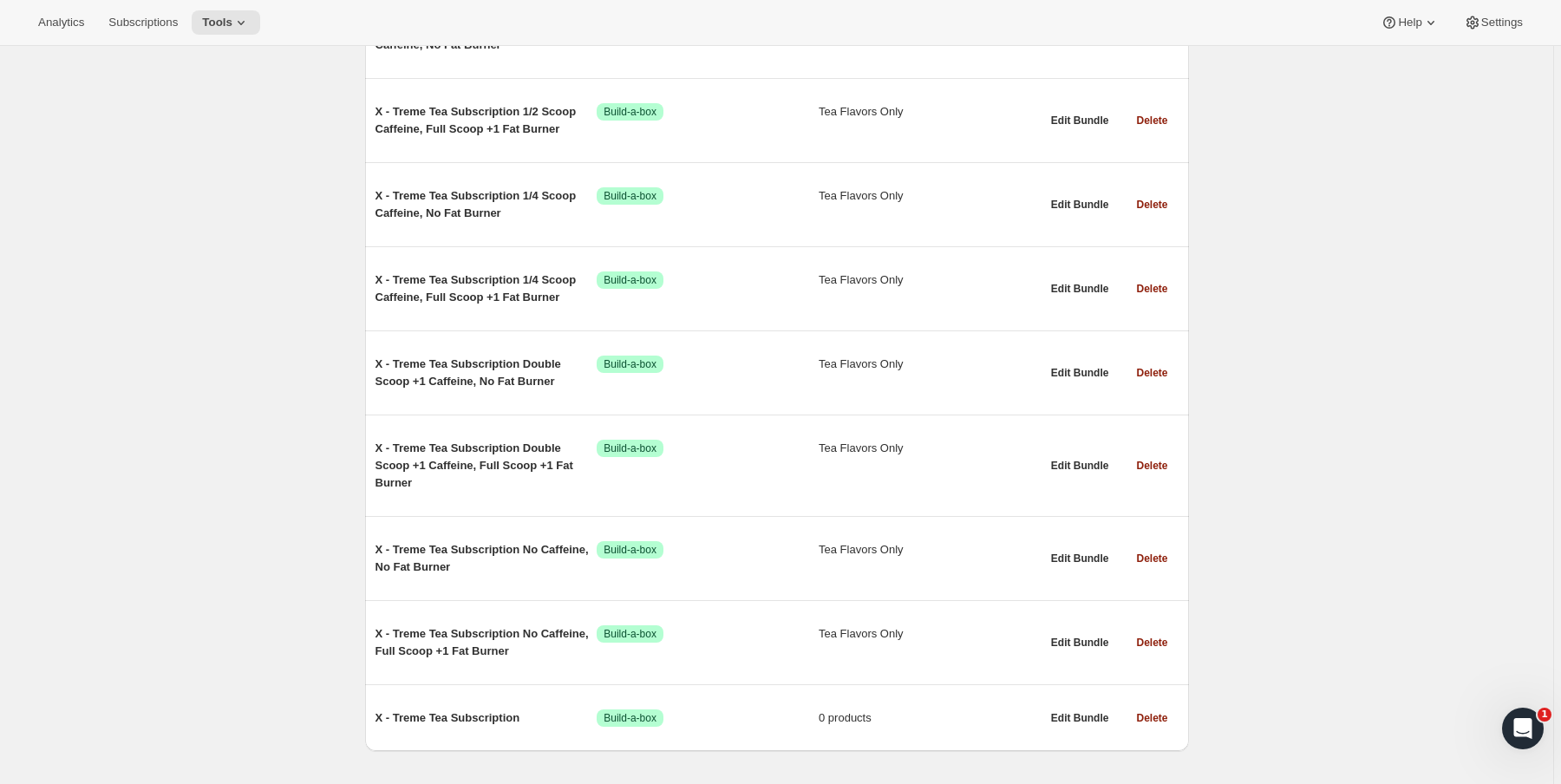
scroll to position [3659, 0]
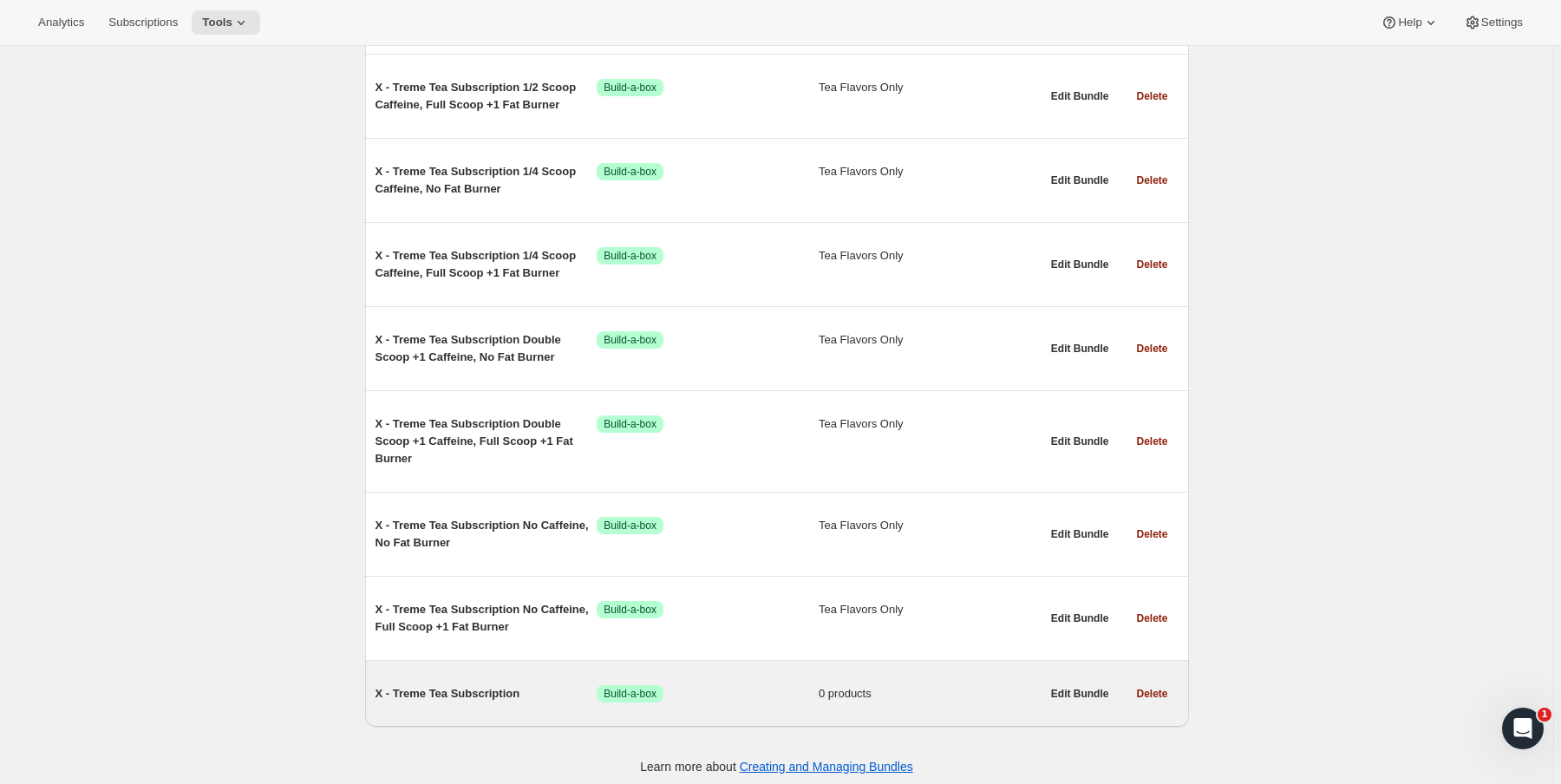
type input "X - Treme tea"
click at [859, 685] on span "0 products" at bounding box center [930, 693] width 222 height 18
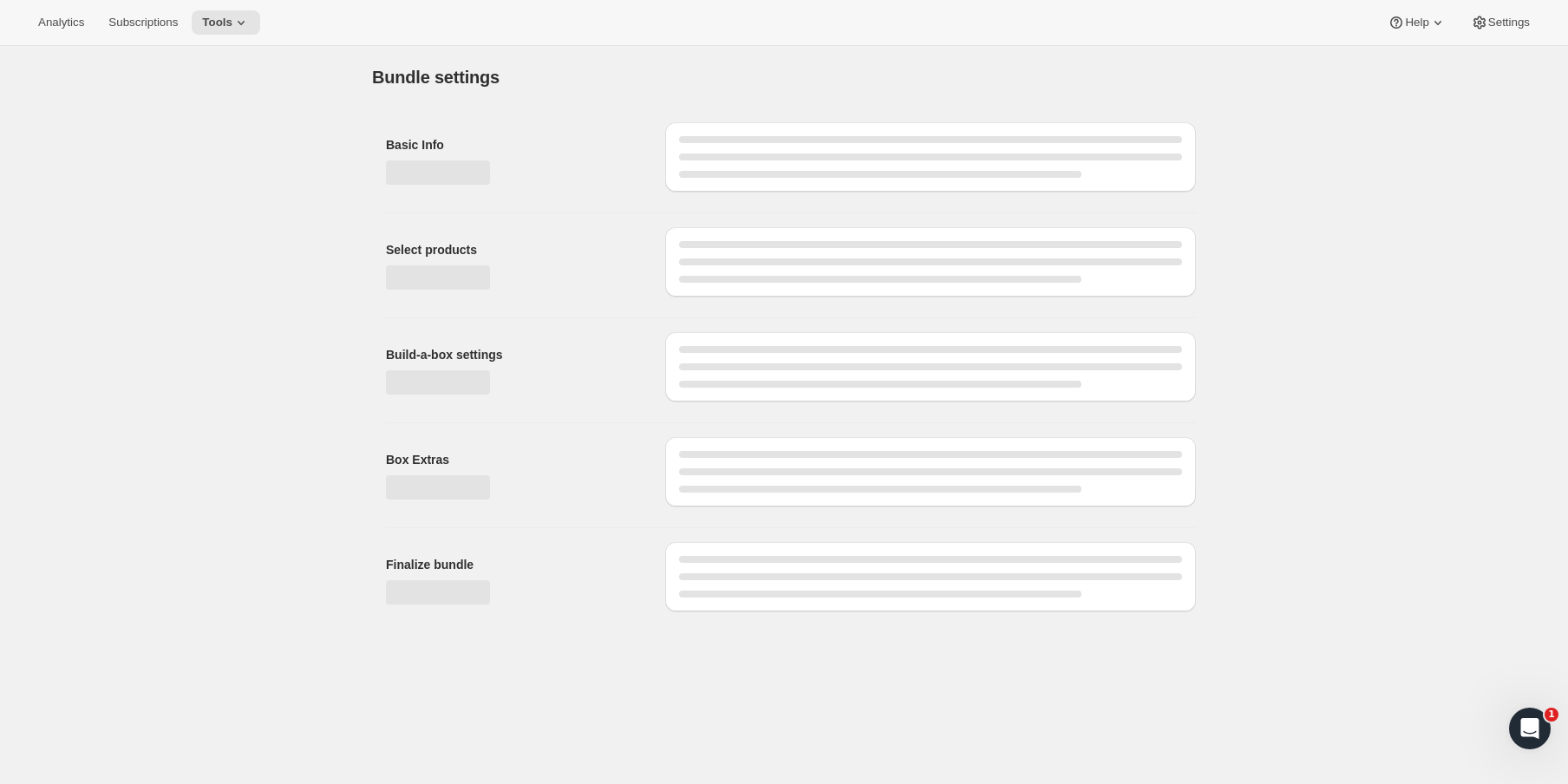
type input "X - Treme Tea Subscription"
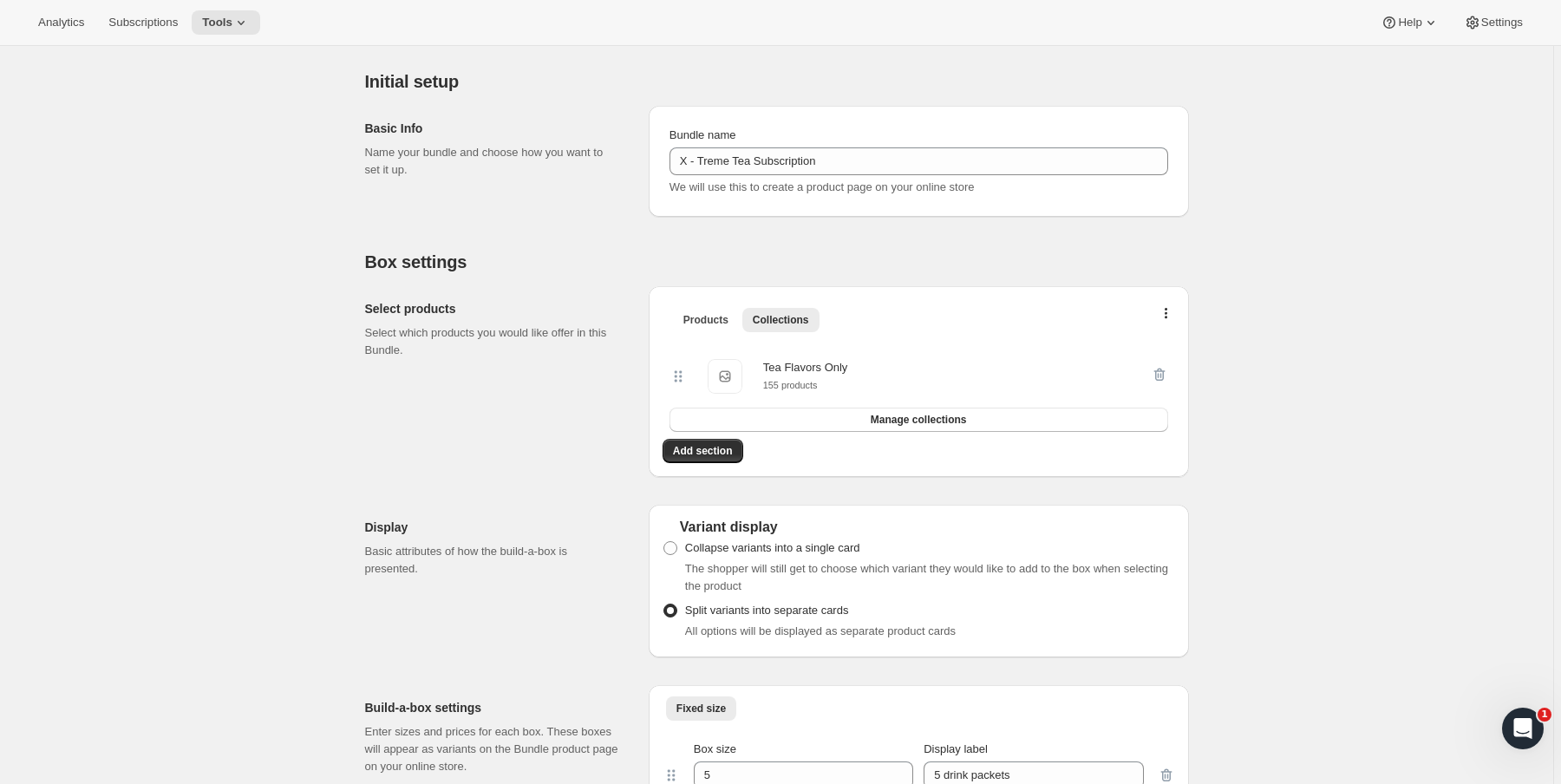
scroll to position [277, 0]
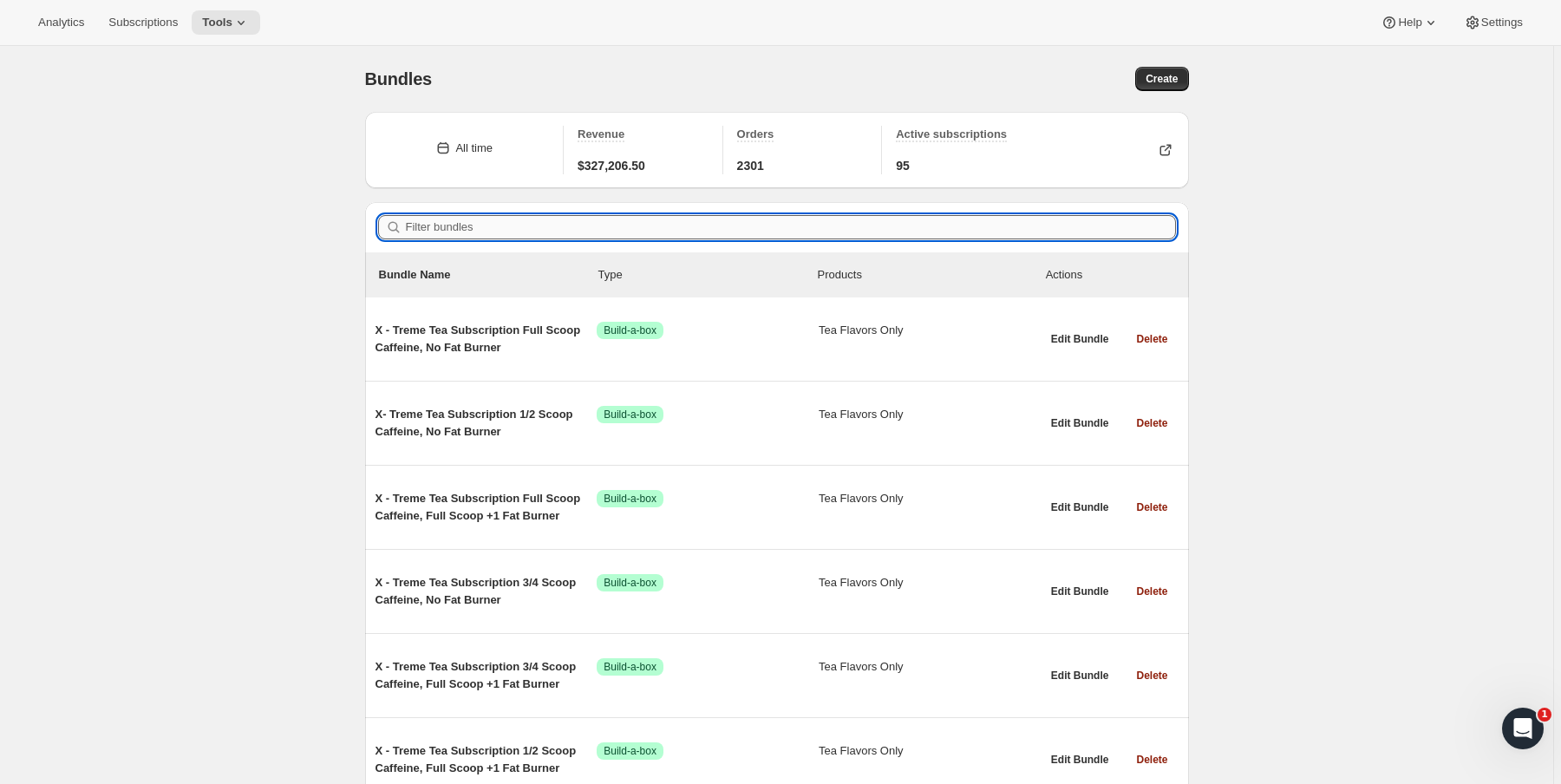
click at [482, 228] on input "Filter bundles" at bounding box center [791, 227] width 770 height 24
paste input "8126445912272"
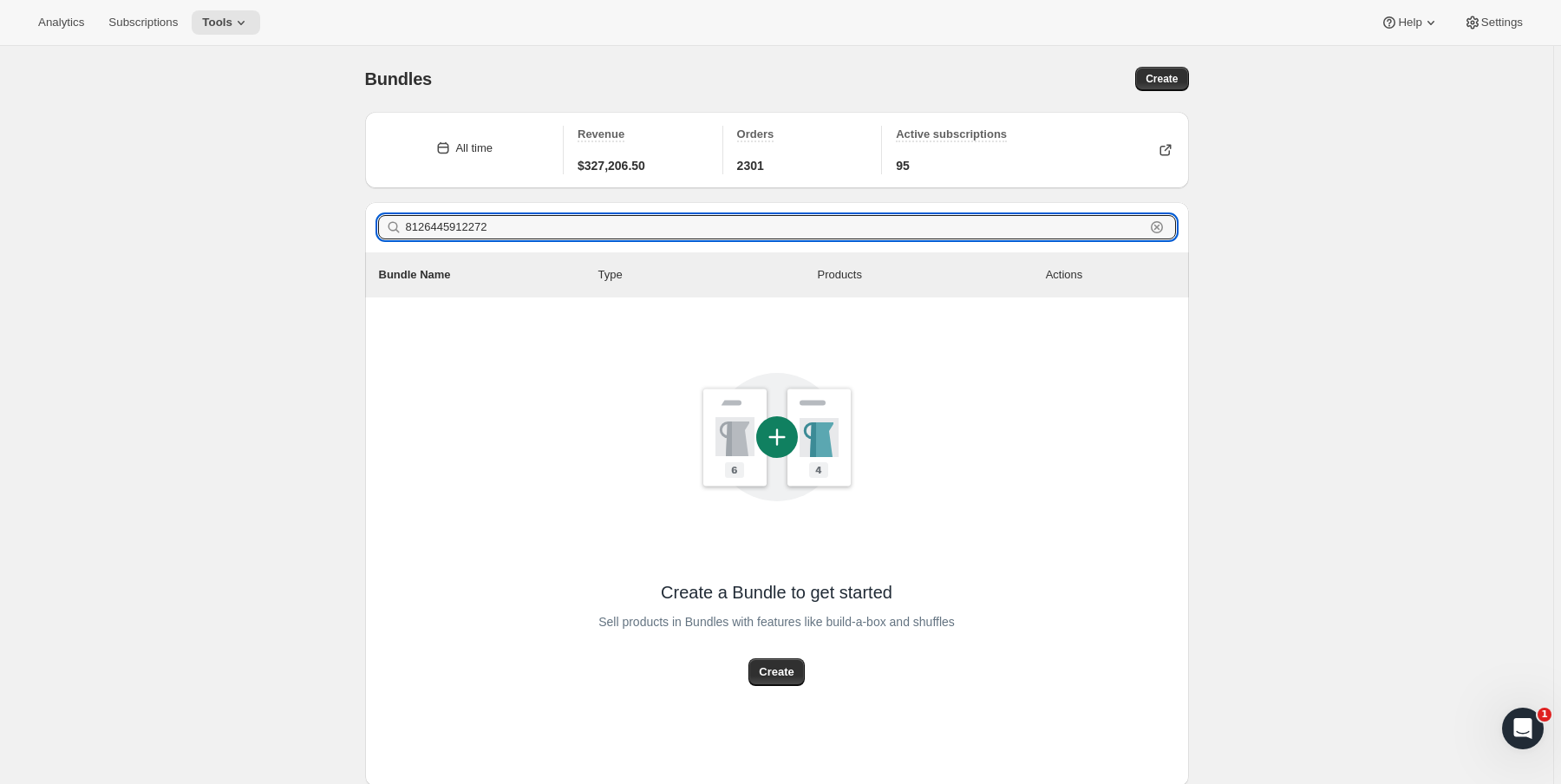
drag, startPoint x: 512, startPoint y: 228, endPoint x: 131, endPoint y: 244, distance: 381.3
click at [131, 244] on div "Bundles. This page is ready Bundles Create All time Revenue $327,206.50 Orders …" at bounding box center [776, 449] width 1553 height 806
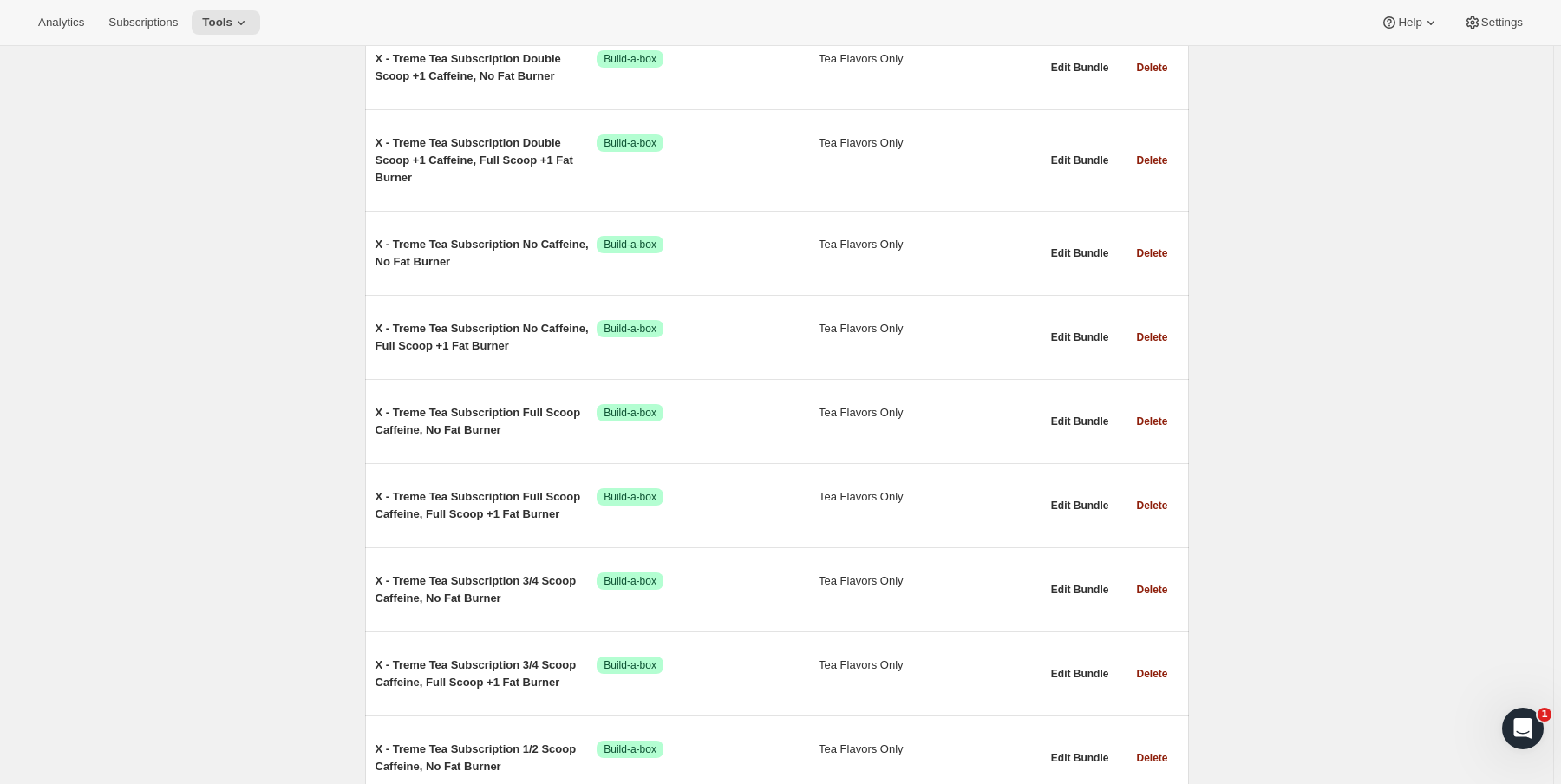
scroll to position [3659, 0]
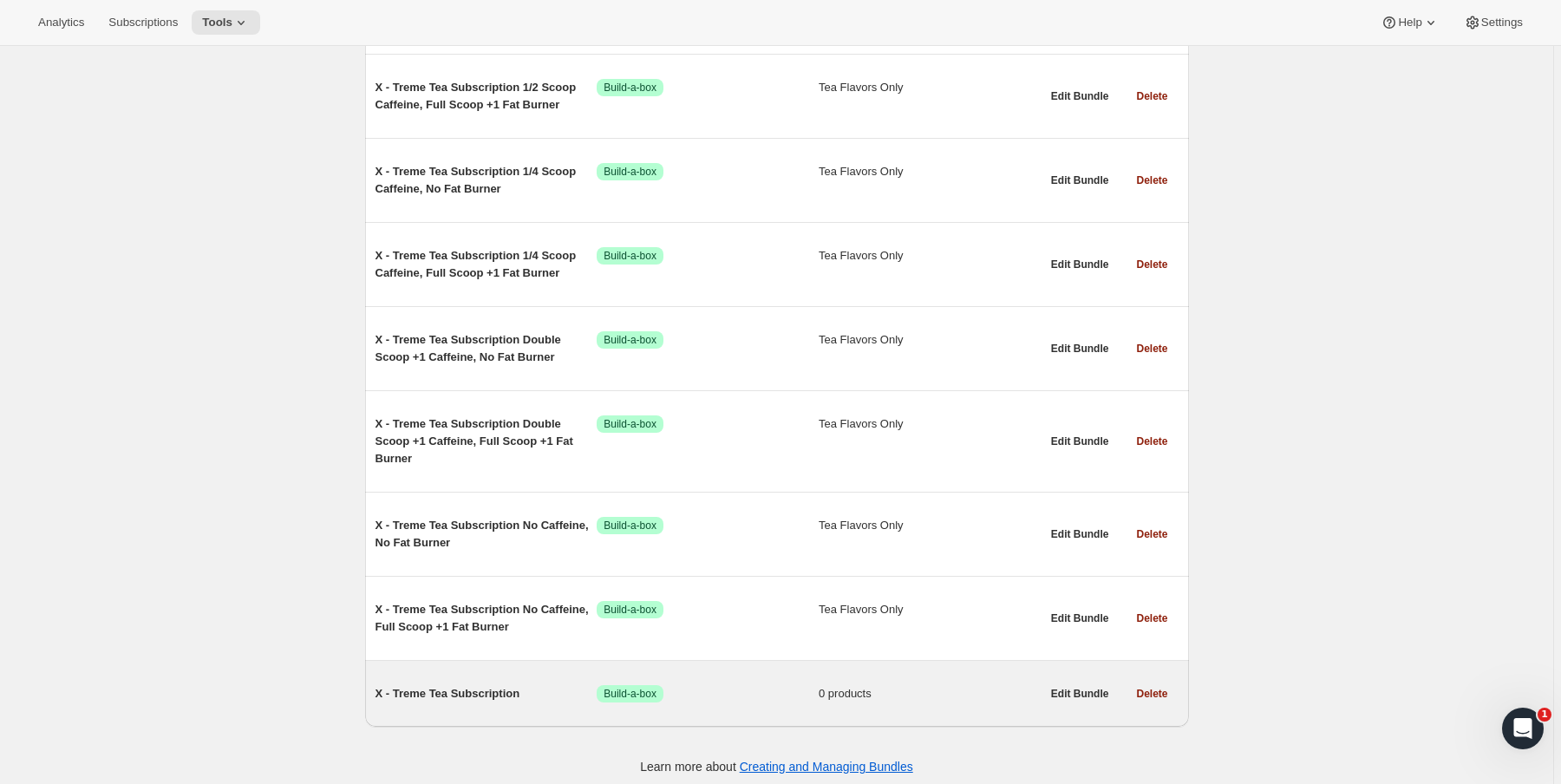
type input "X - treme tea"
click at [420, 685] on span "X - Treme Tea Subscription" at bounding box center [486, 693] width 222 height 18
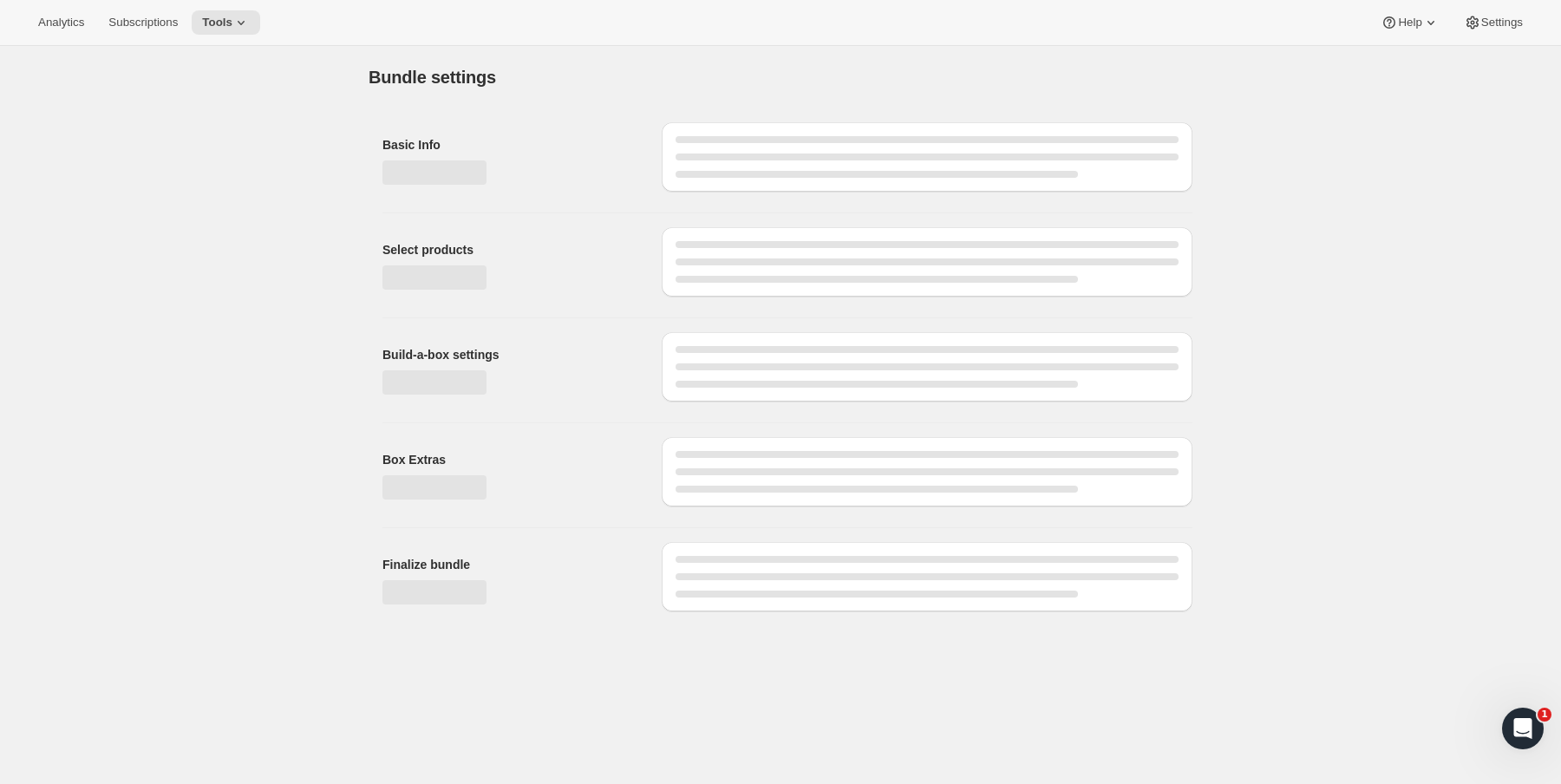
type input "X - Treme Tea Subscription"
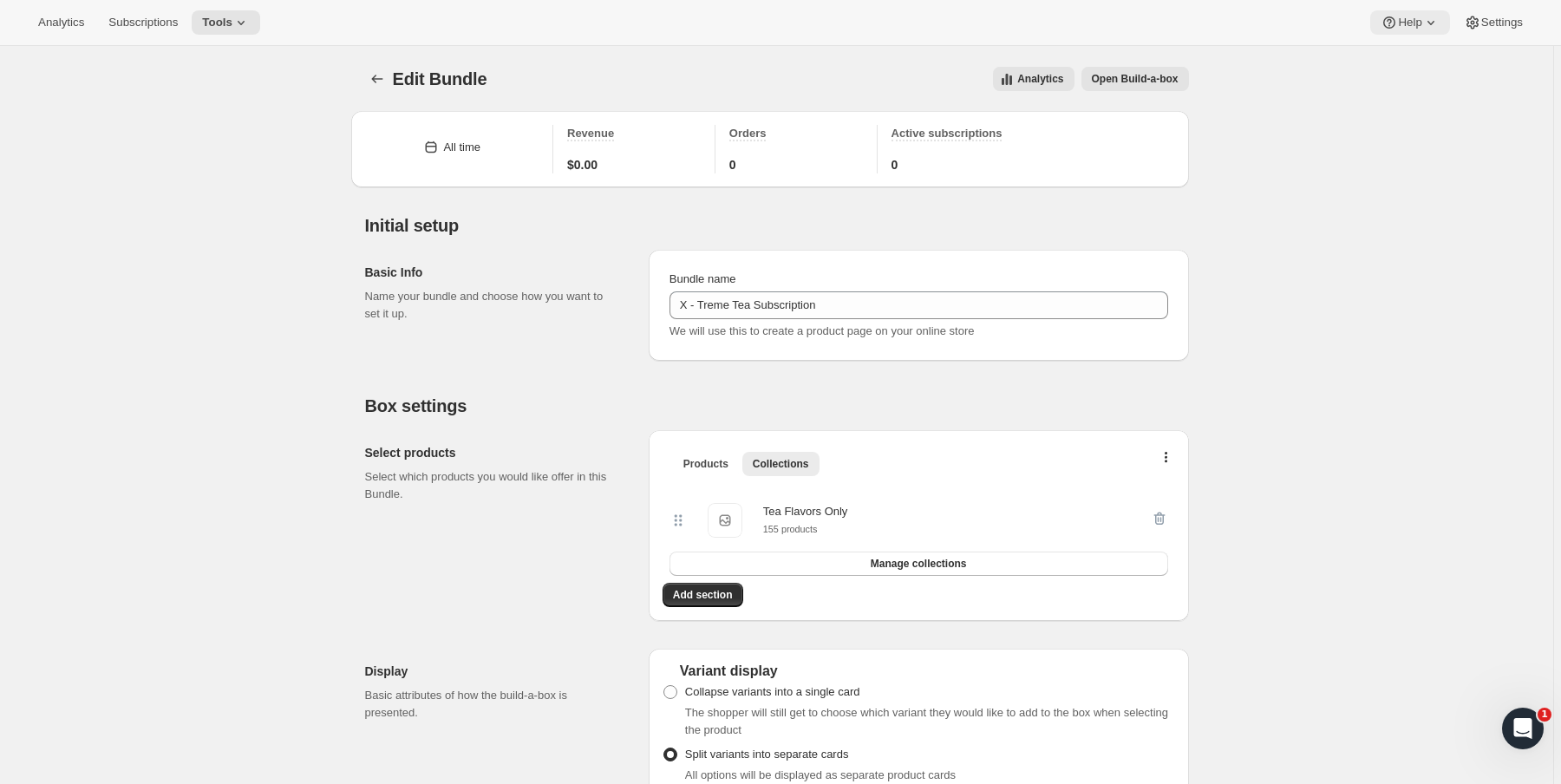
click at [1415, 22] on span "Help" at bounding box center [1409, 22] width 23 height 14
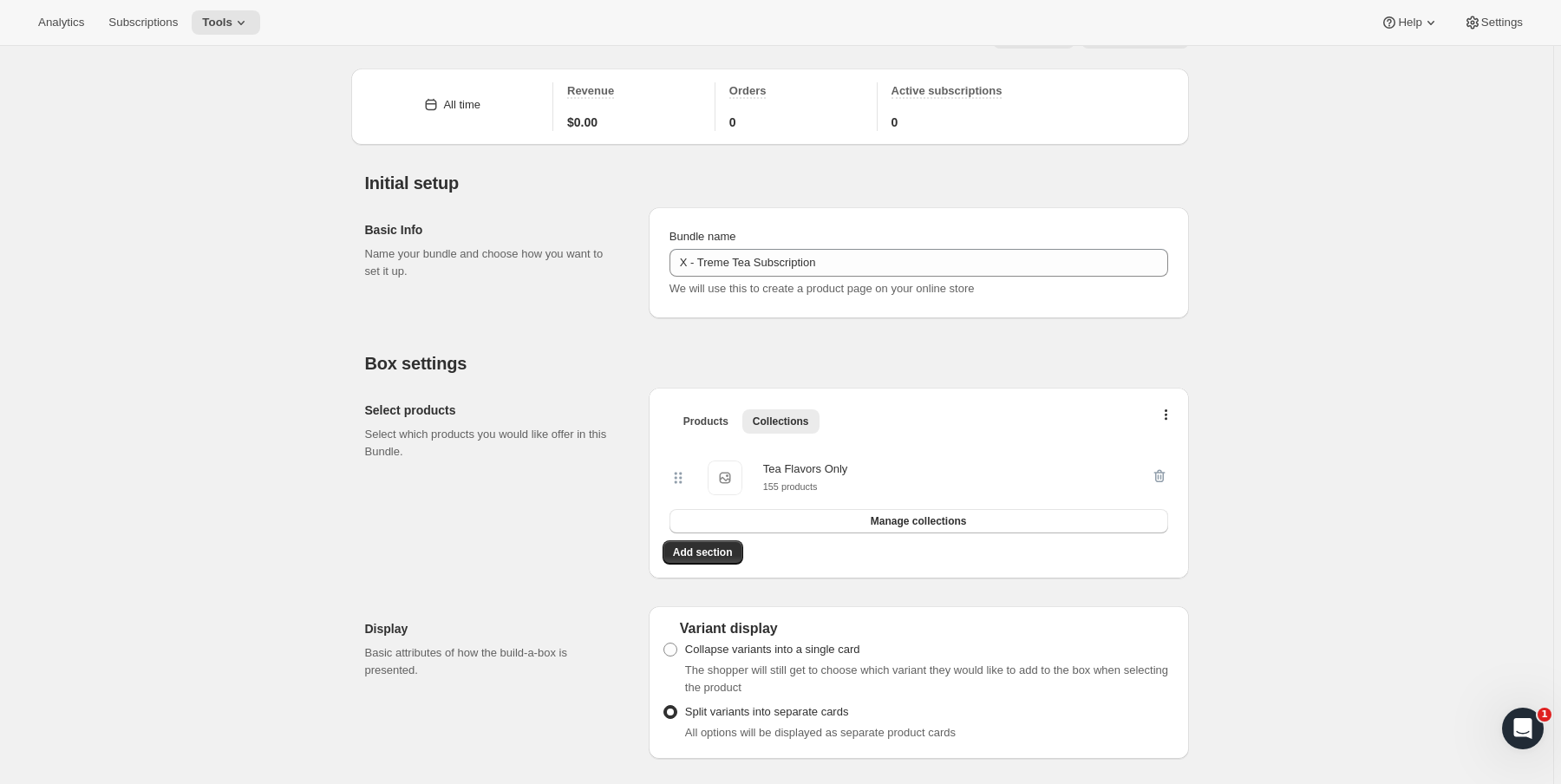
scroll to position [139, 0]
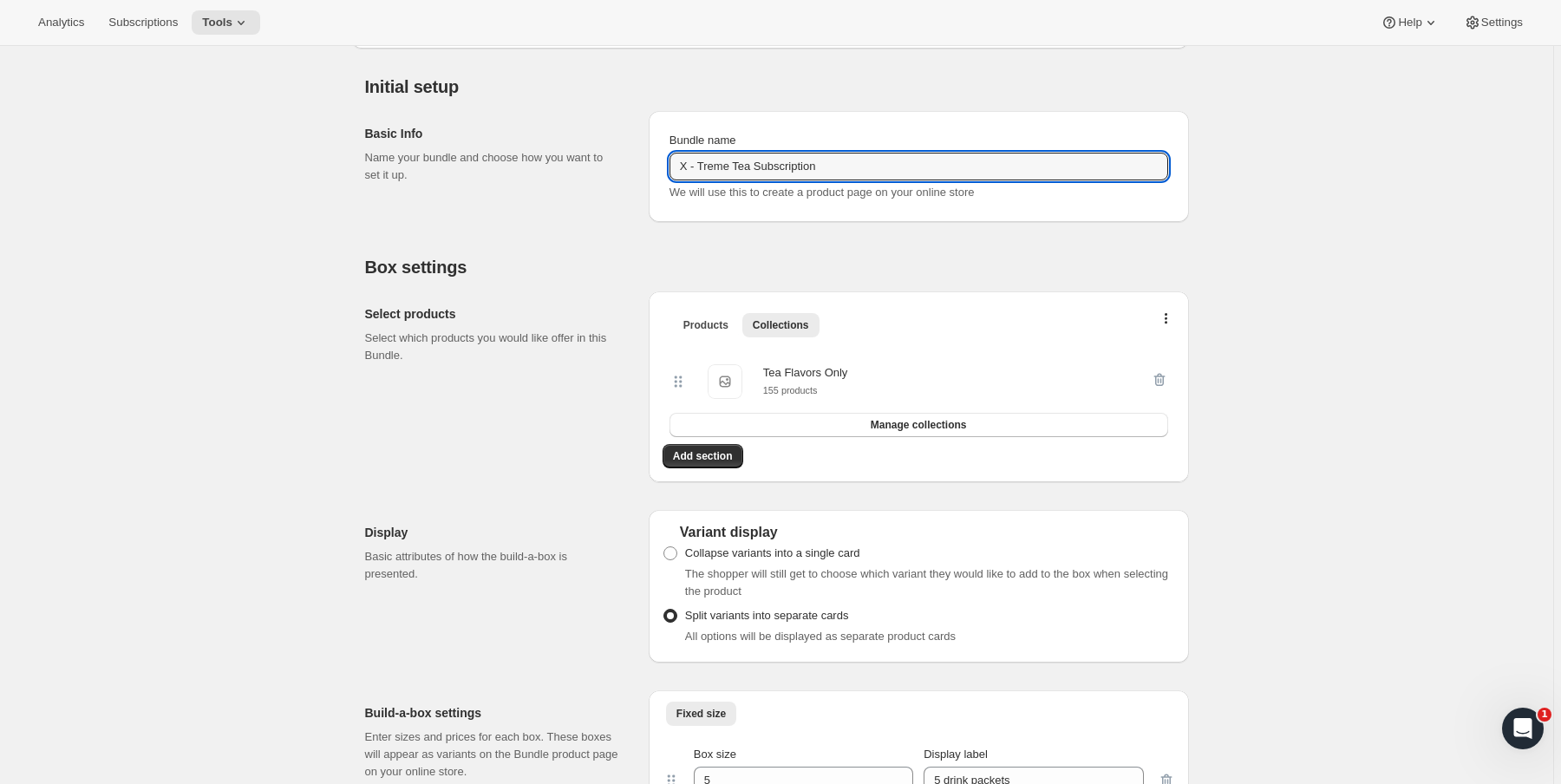
drag, startPoint x: 836, startPoint y: 163, endPoint x: 525, endPoint y: 160, distance: 311.0
click at [525, 160] on div "Basic Info Name your bundle and choose how you want to set it up. Bundle name X…" at bounding box center [777, 160] width 823 height 125
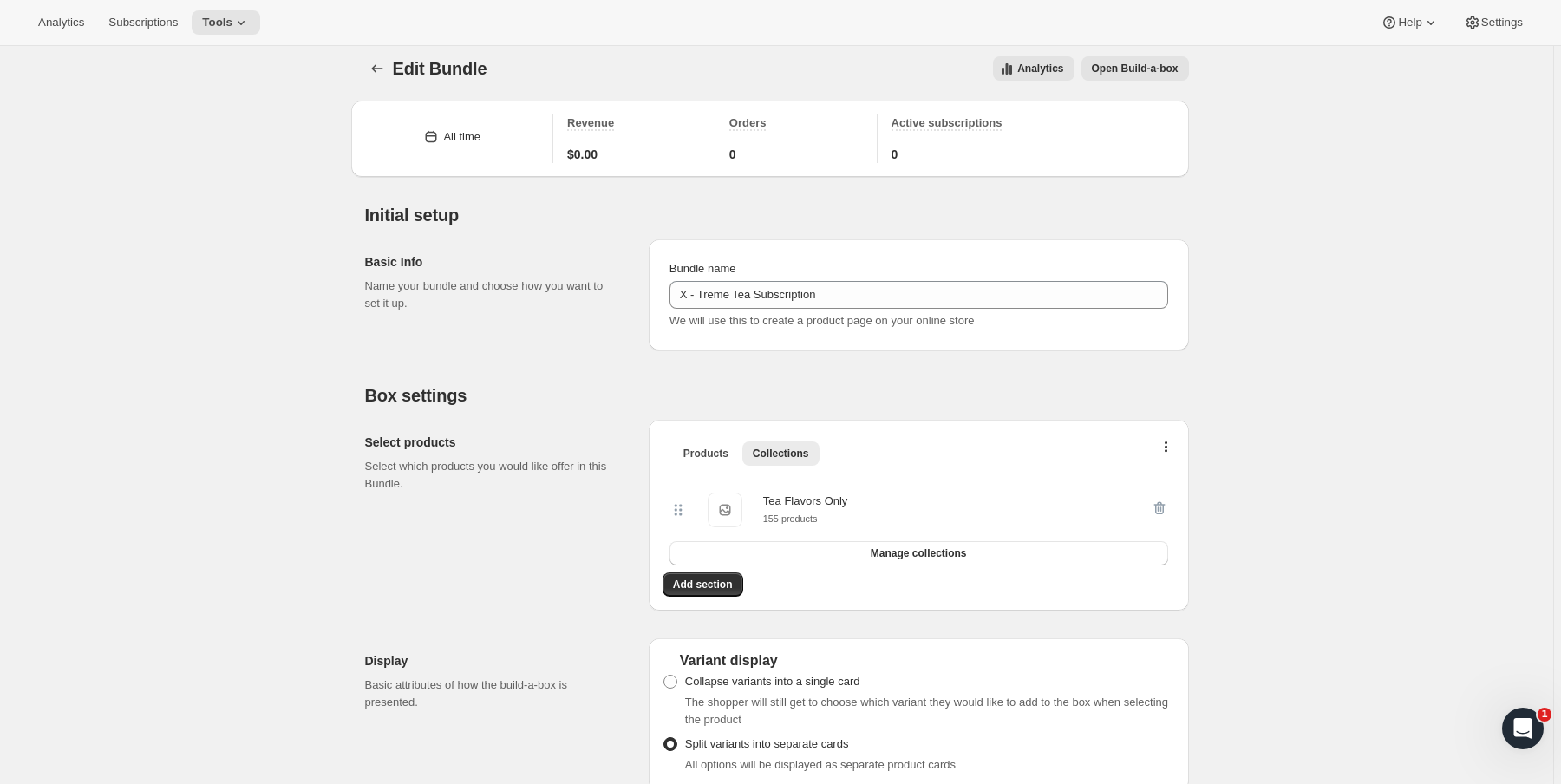
scroll to position [0, 0]
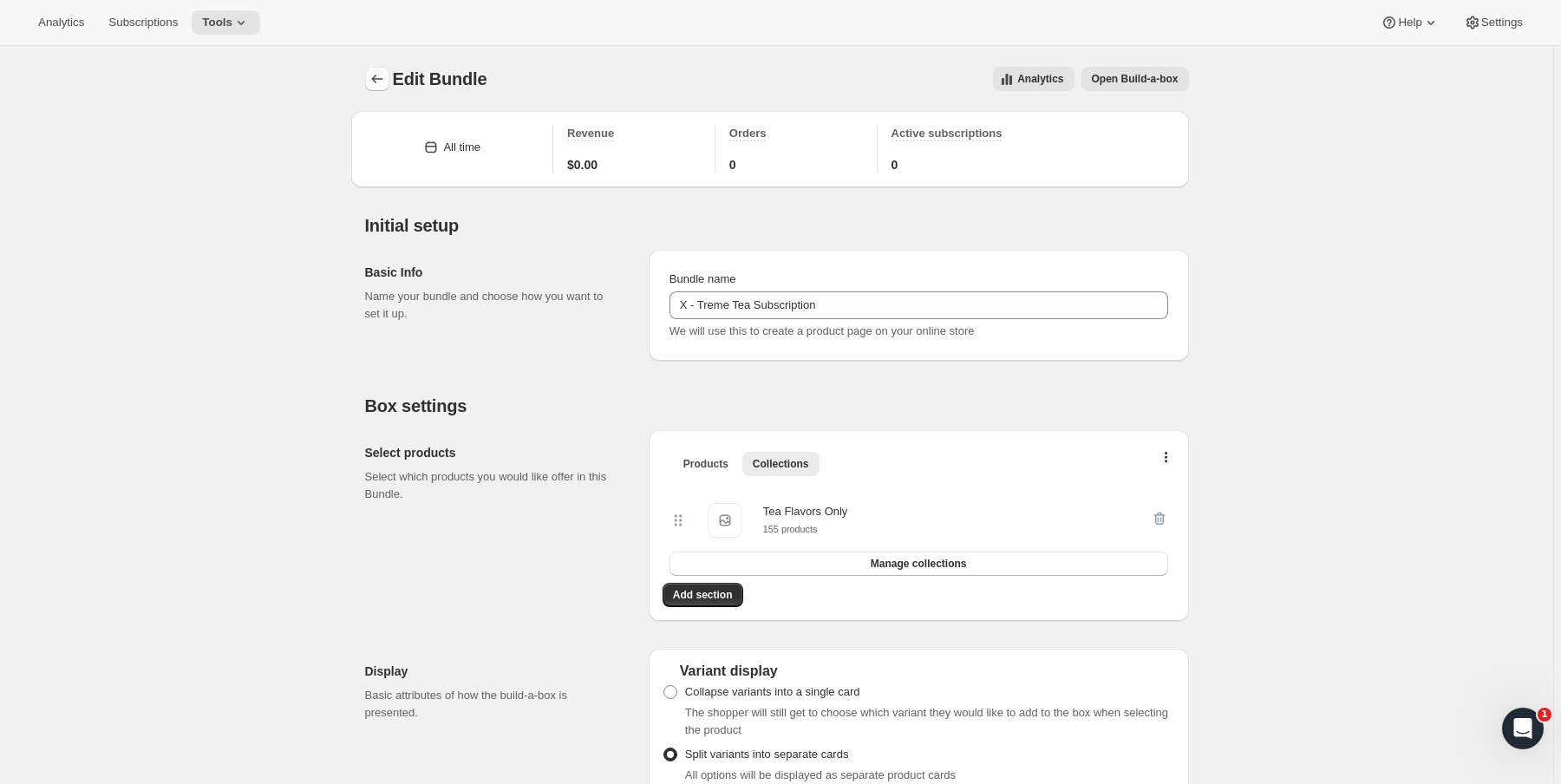
click at [376, 73] on icon "Bundles" at bounding box center [377, 78] width 18 height 18
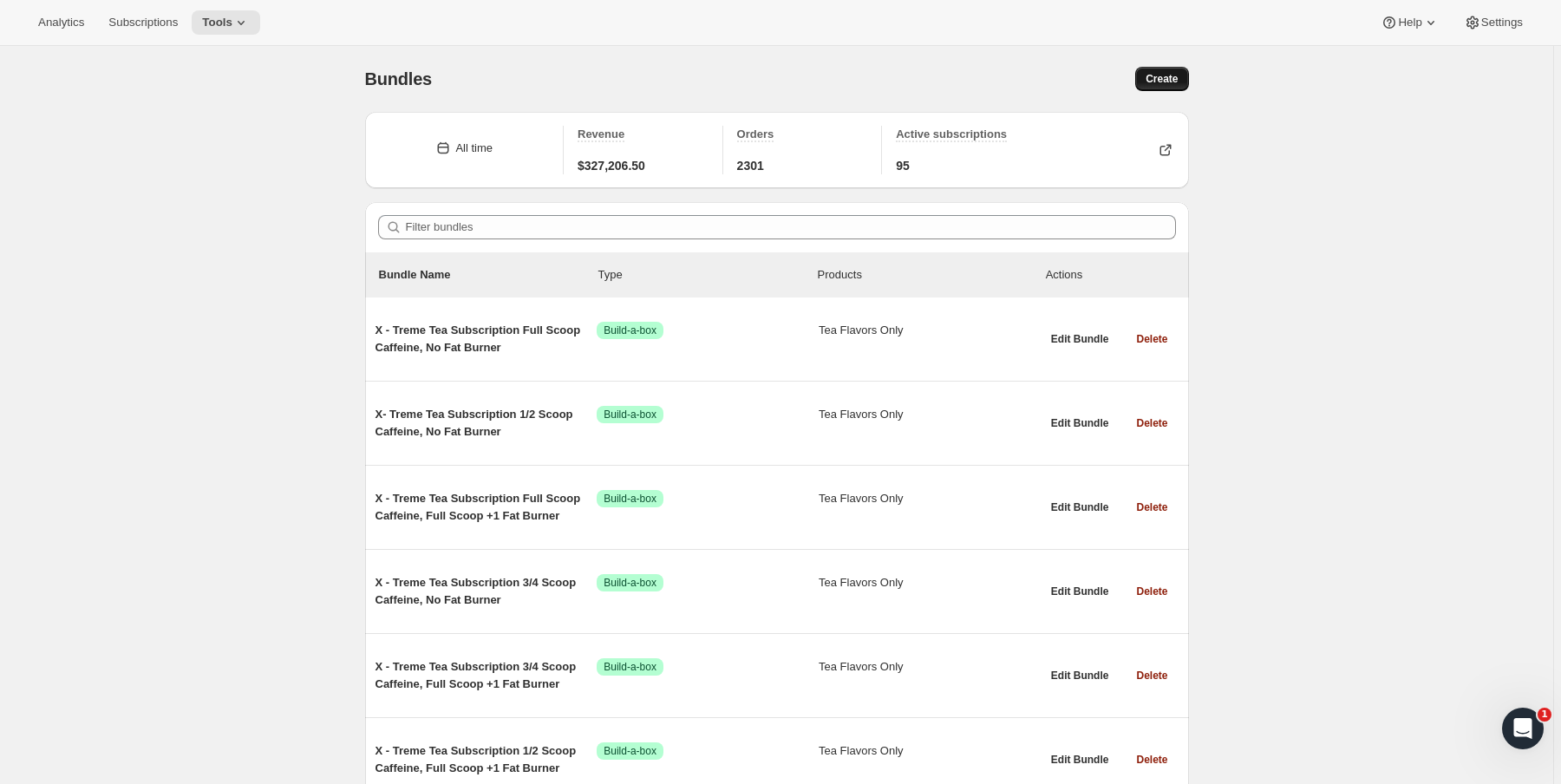
click at [1157, 76] on span "Create" at bounding box center [1161, 78] width 32 height 14
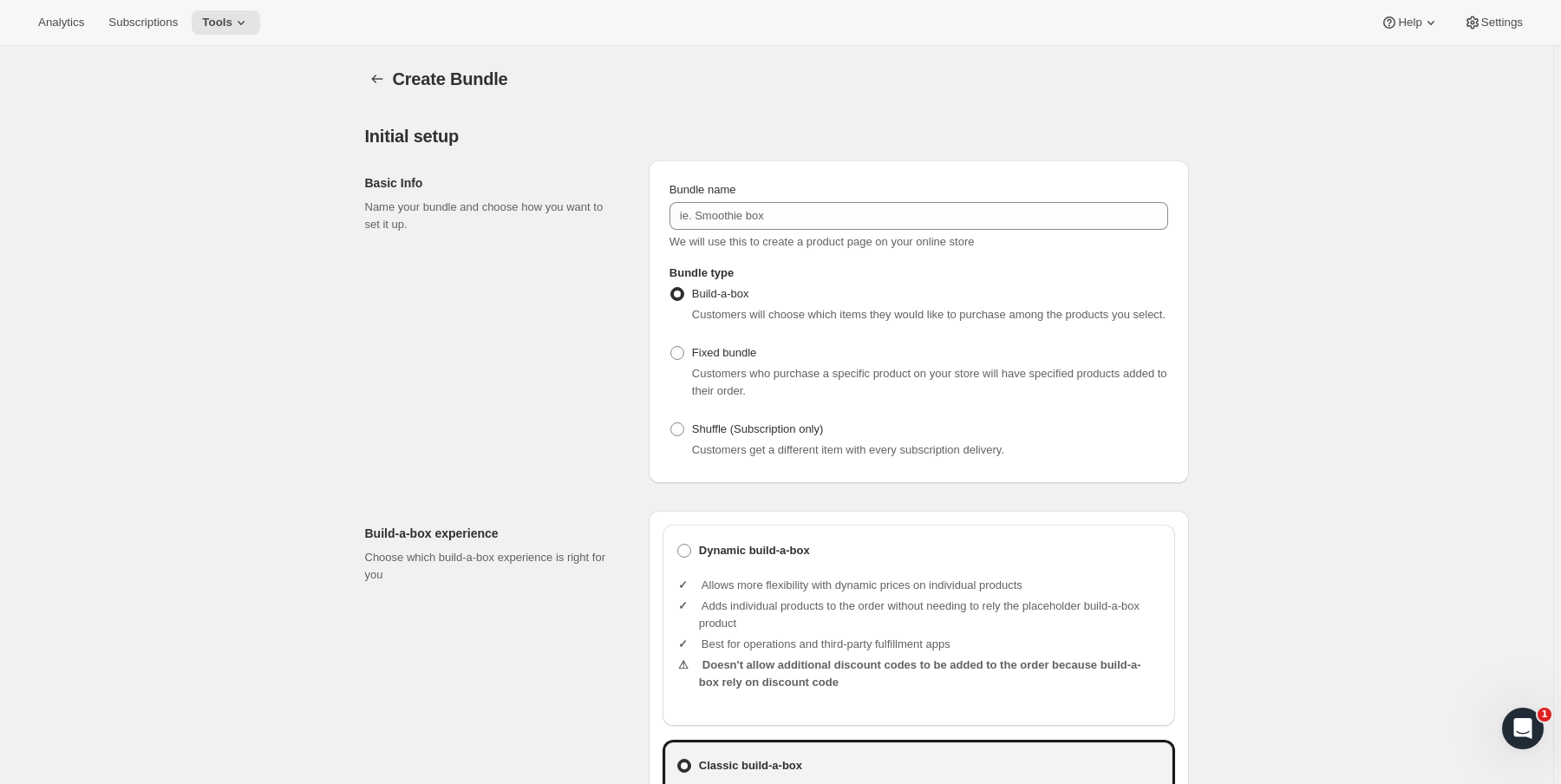
click at [748, 229] on div "Bundle name We will use this to create a product page on your online store" at bounding box center [919, 216] width 499 height 69
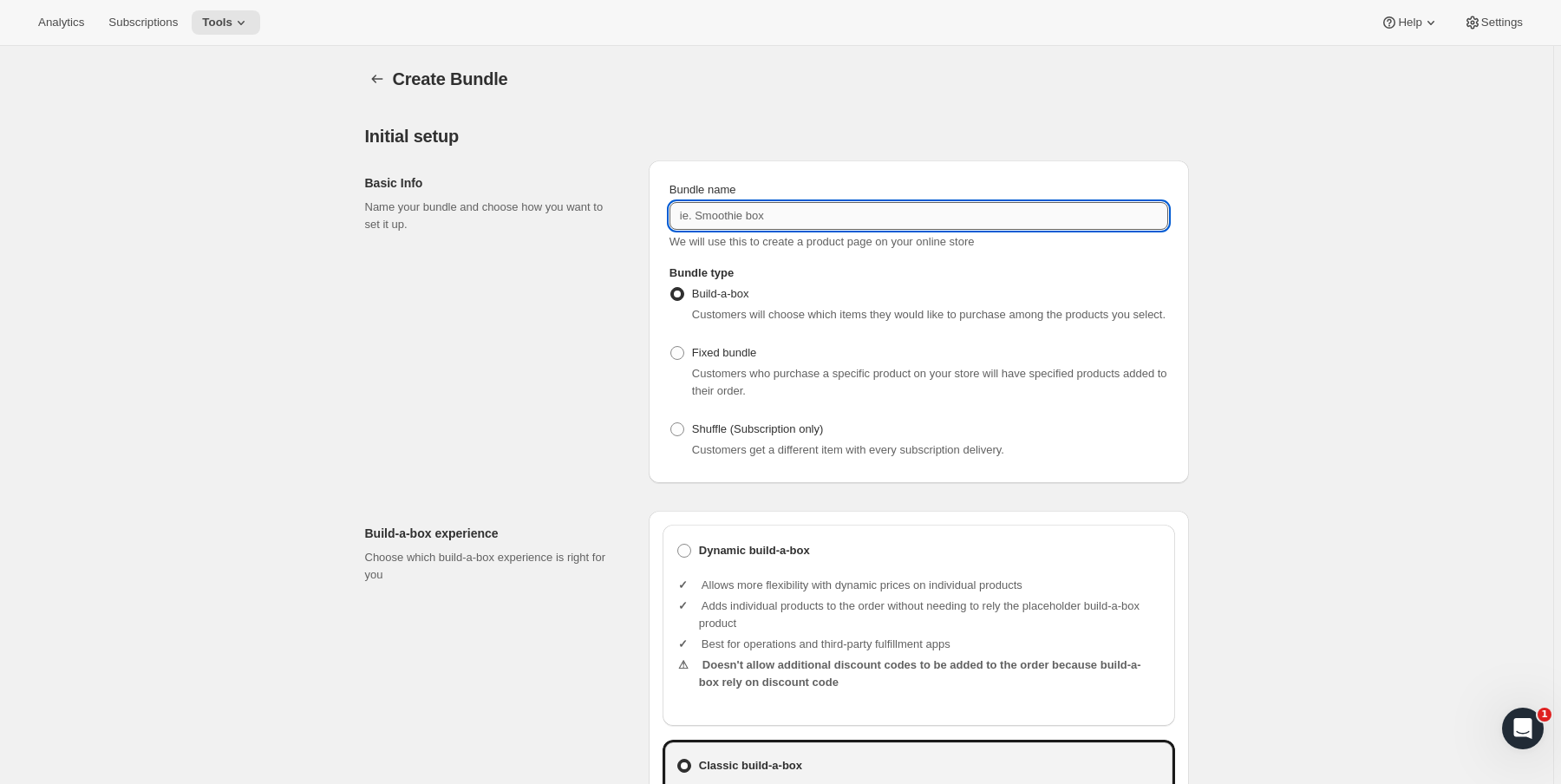
click at [766, 207] on input "Bundle name" at bounding box center [919, 216] width 499 height 28
paste input "X - Treme Tea Subscription"
type input "TEST X - Treme Tea Subscription"
click at [533, 350] on div "Basic Info Name your bundle and choose how you want to set it up." at bounding box center [499, 322] width 270 height 323
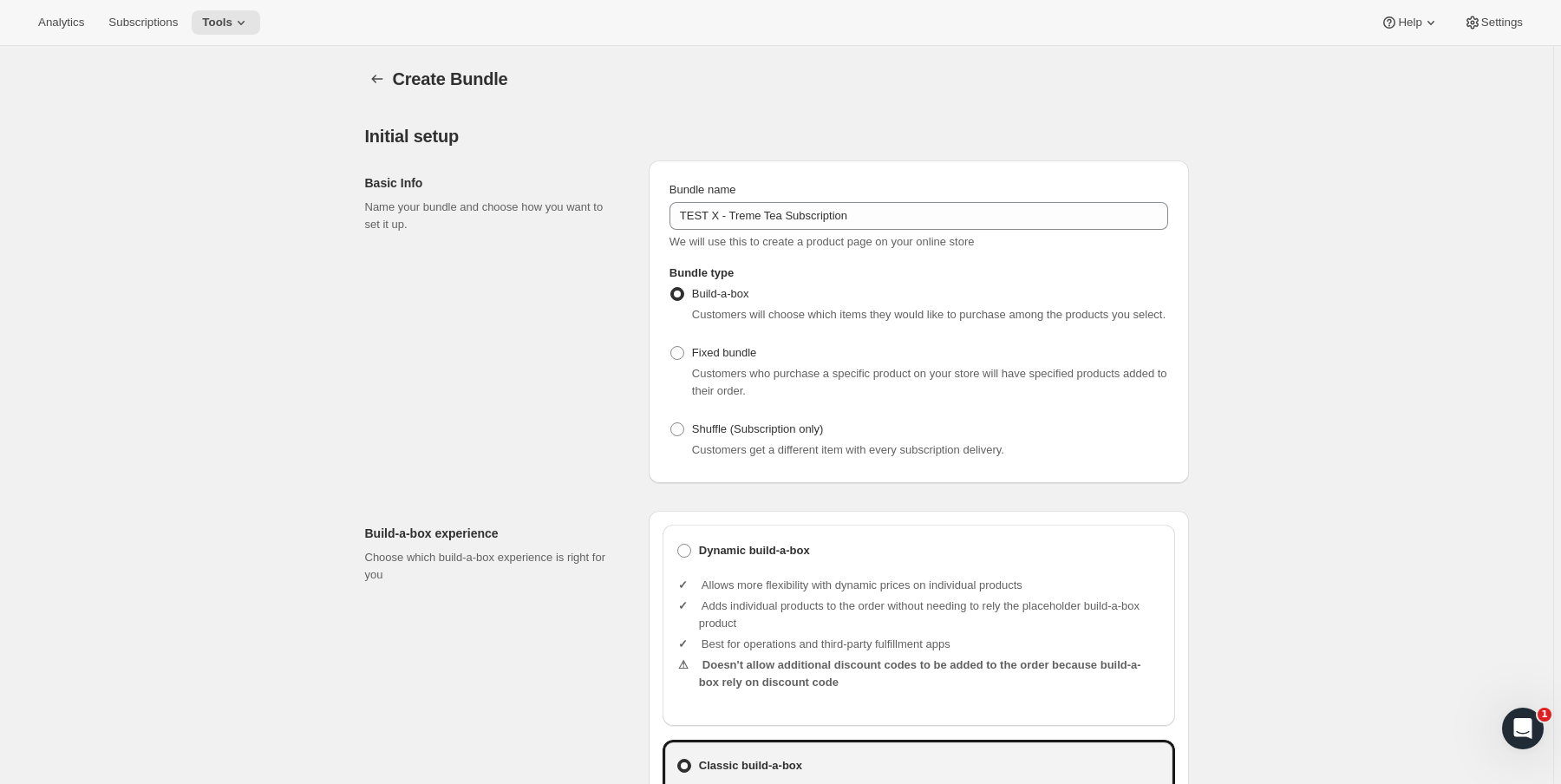
scroll to position [277, 0]
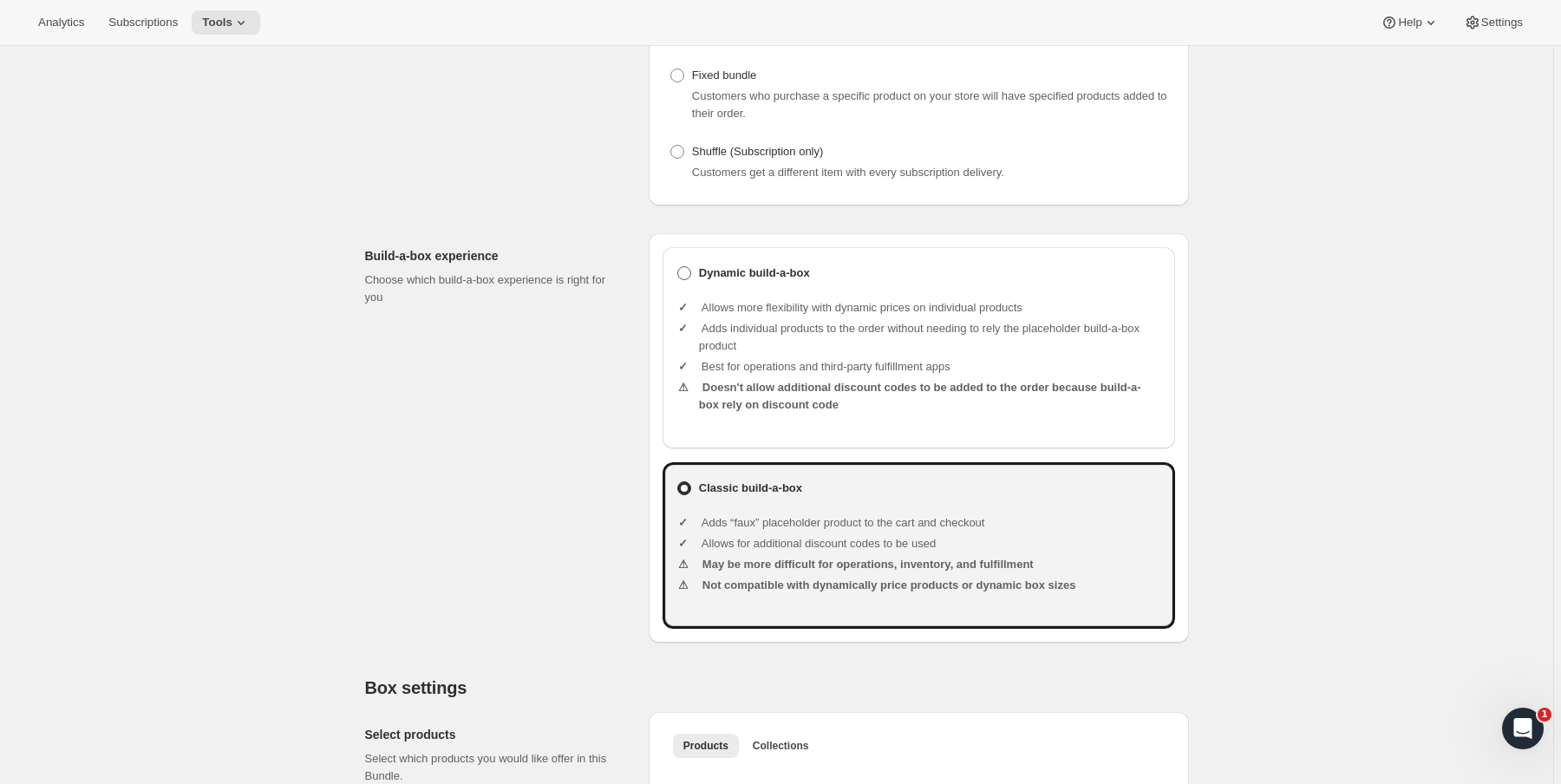
click at [711, 282] on b "Dynamic build-a-box" at bounding box center [754, 273] width 111 height 18
click at [678, 267] on input "Dynamic build-a-box" at bounding box center [677, 266] width 1 height 1
radio input "true"
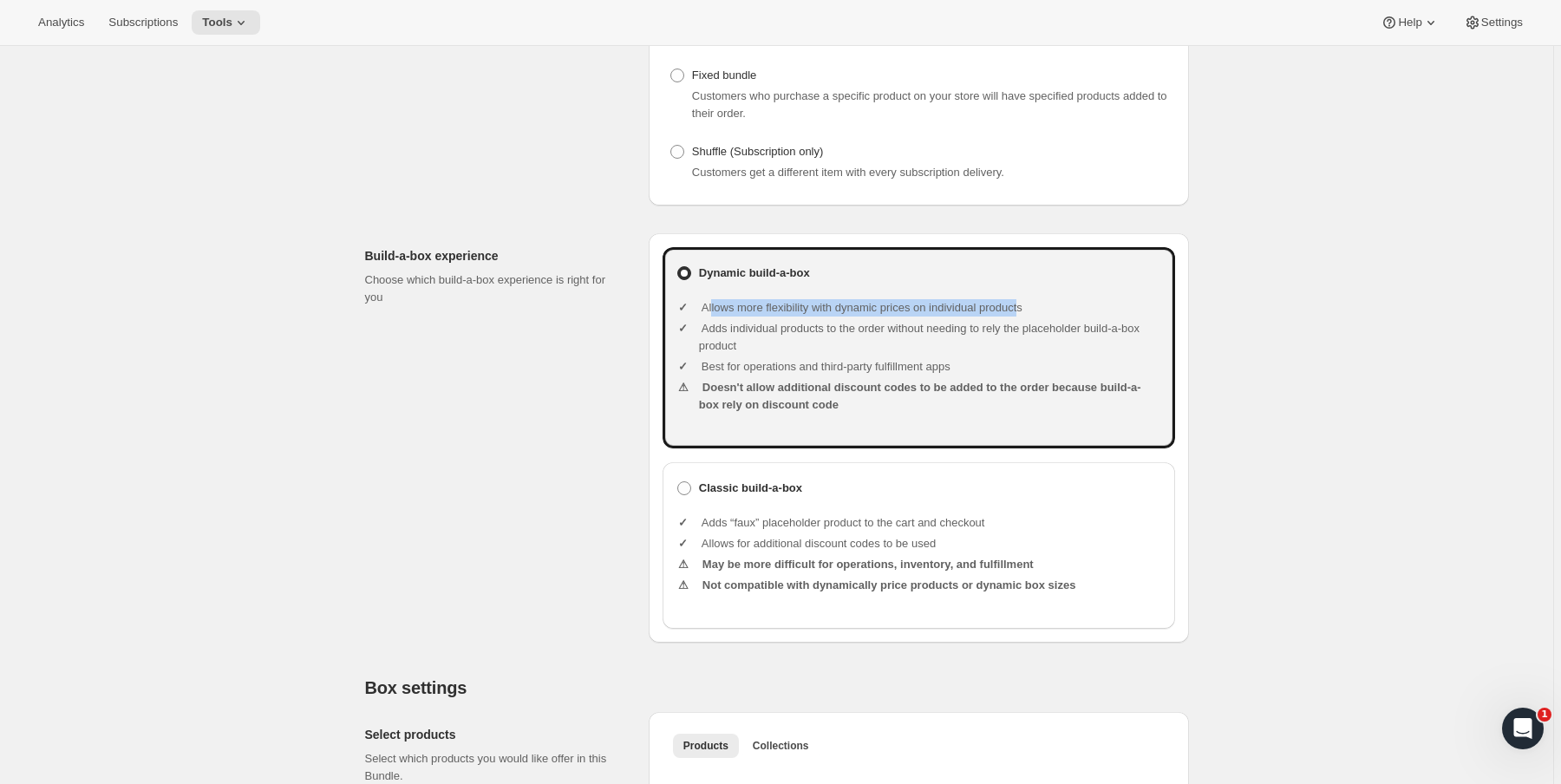
drag, startPoint x: 715, startPoint y: 321, endPoint x: 1048, endPoint y: 319, distance: 333.0
click at [1048, 316] on li "Allows more flexibility with dynamic prices on individual products" at bounding box center [930, 307] width 462 height 18
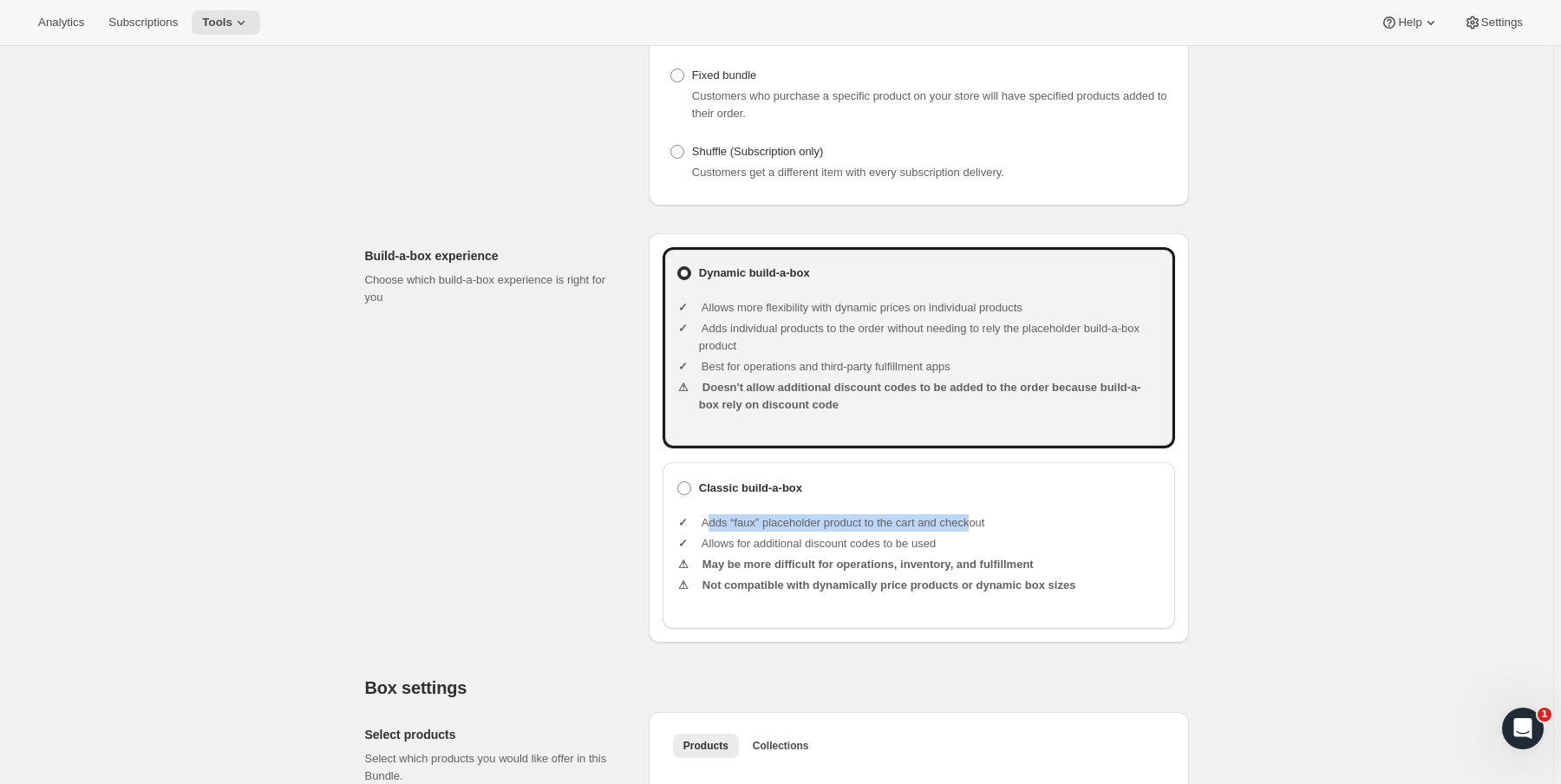
drag, startPoint x: 712, startPoint y: 539, endPoint x: 1006, endPoint y: 529, distance: 294.2
click at [1006, 529] on ul "Adds “faux” placeholder product to the cart and checkout Allows for additional …" at bounding box center [930, 555] width 462 height 111
drag, startPoint x: 733, startPoint y: 557, endPoint x: 946, endPoint y: 556, distance: 213.0
click at [946, 553] on li "Allows for additional discount codes to be used" at bounding box center [930, 543] width 462 height 18
click at [738, 495] on label "Classic build-a-box" at bounding box center [738, 488] width 126 height 24
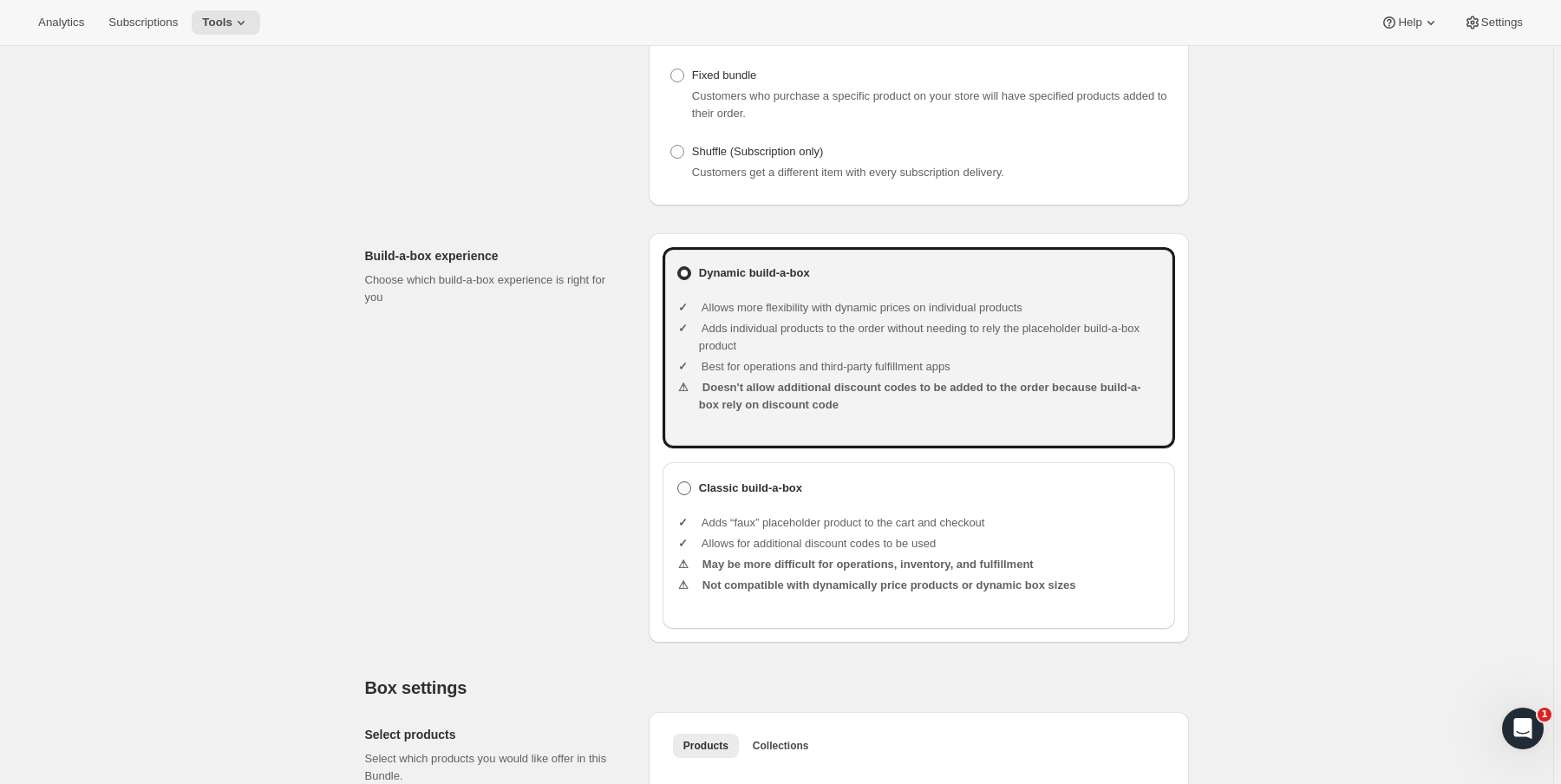
click at [678, 482] on input "Classic build-a-box" at bounding box center [677, 481] width 1 height 1
radio input "true"
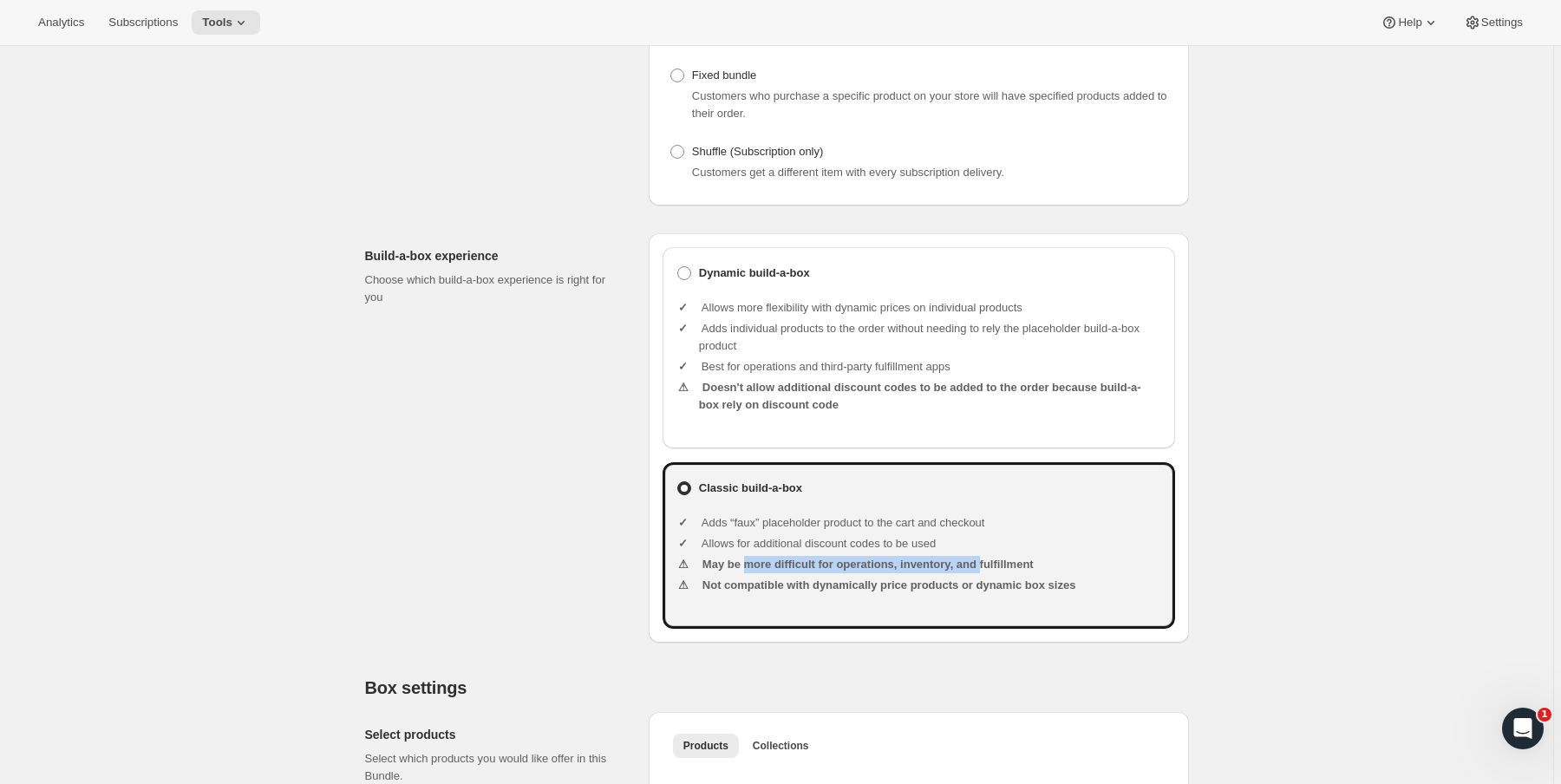
drag, startPoint x: 749, startPoint y: 579, endPoint x: 991, endPoint y: 579, distance: 242.0
click at [991, 573] on li "May be more difficult for operations, inventory, and fulfillment" at bounding box center [930, 564] width 462 height 18
click at [766, 282] on b "Dynamic build-a-box" at bounding box center [754, 273] width 111 height 18
click at [678, 267] on input "Dynamic build-a-box" at bounding box center [677, 266] width 1 height 1
radio input "true"
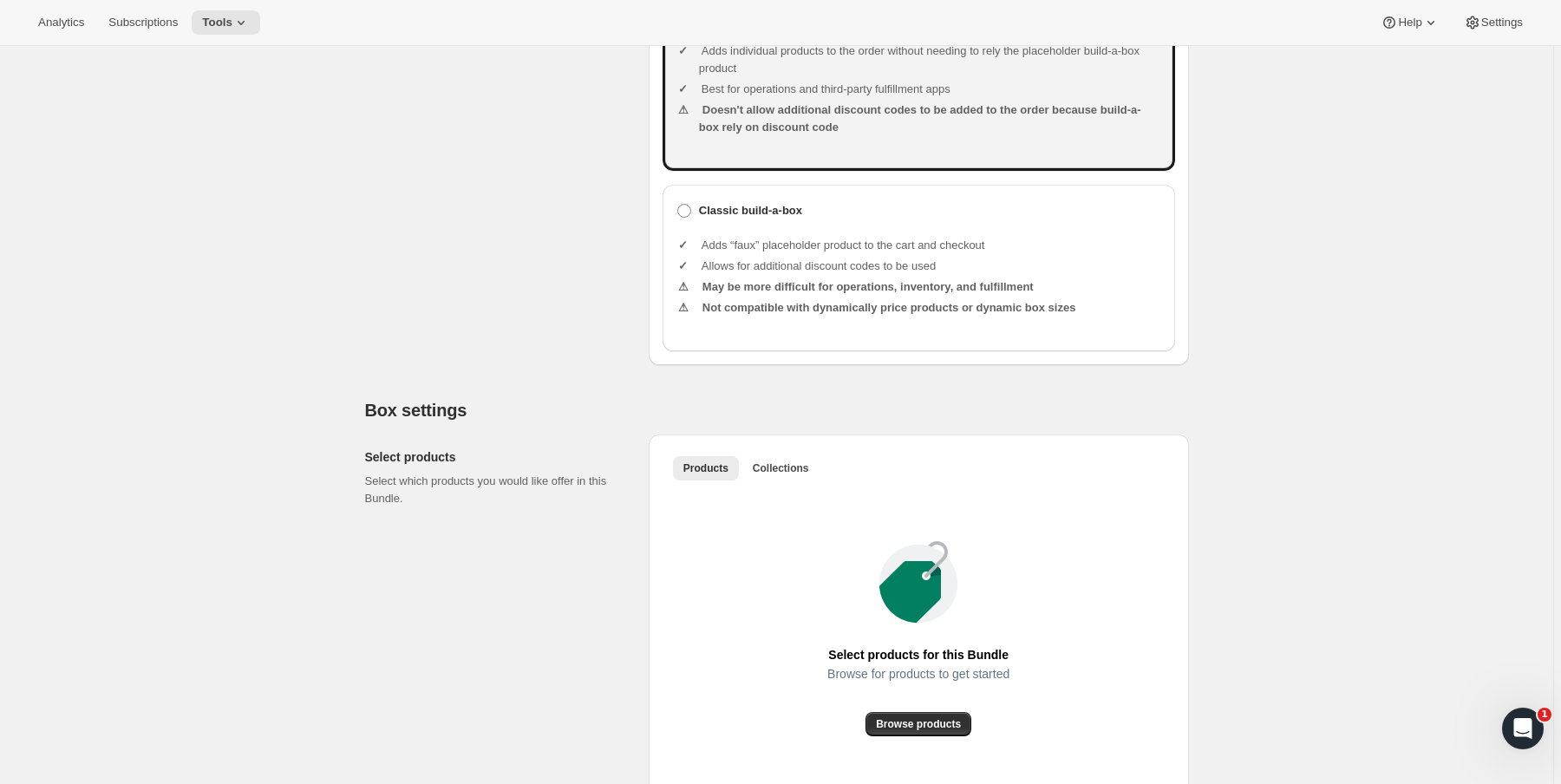
scroll to position [833, 0]
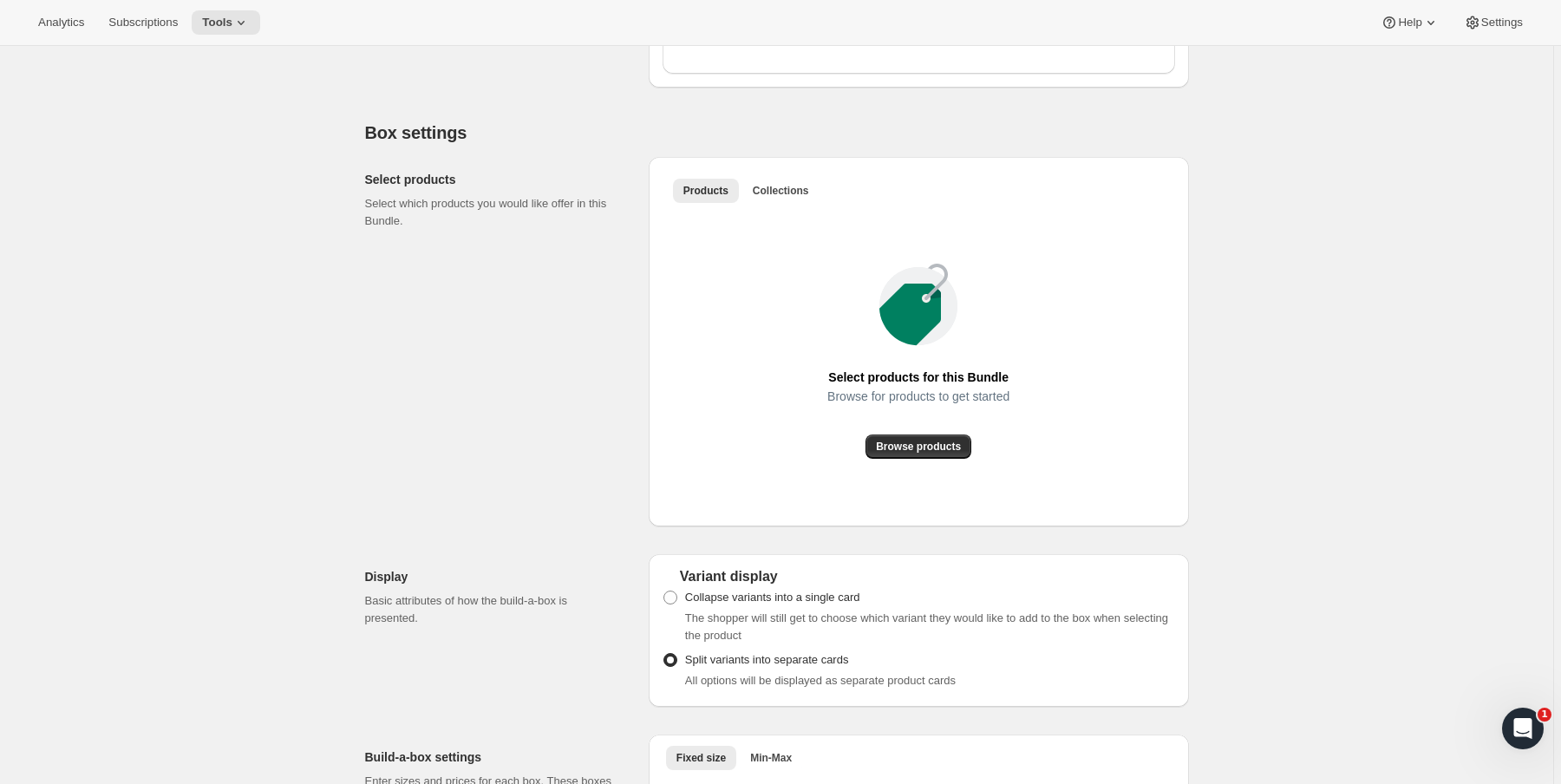
click at [775, 192] on div "Products Collections More views Products Collections More views" at bounding box center [919, 189] width 513 height 38
click at [773, 198] on span "Collections" at bounding box center [780, 190] width 56 height 14
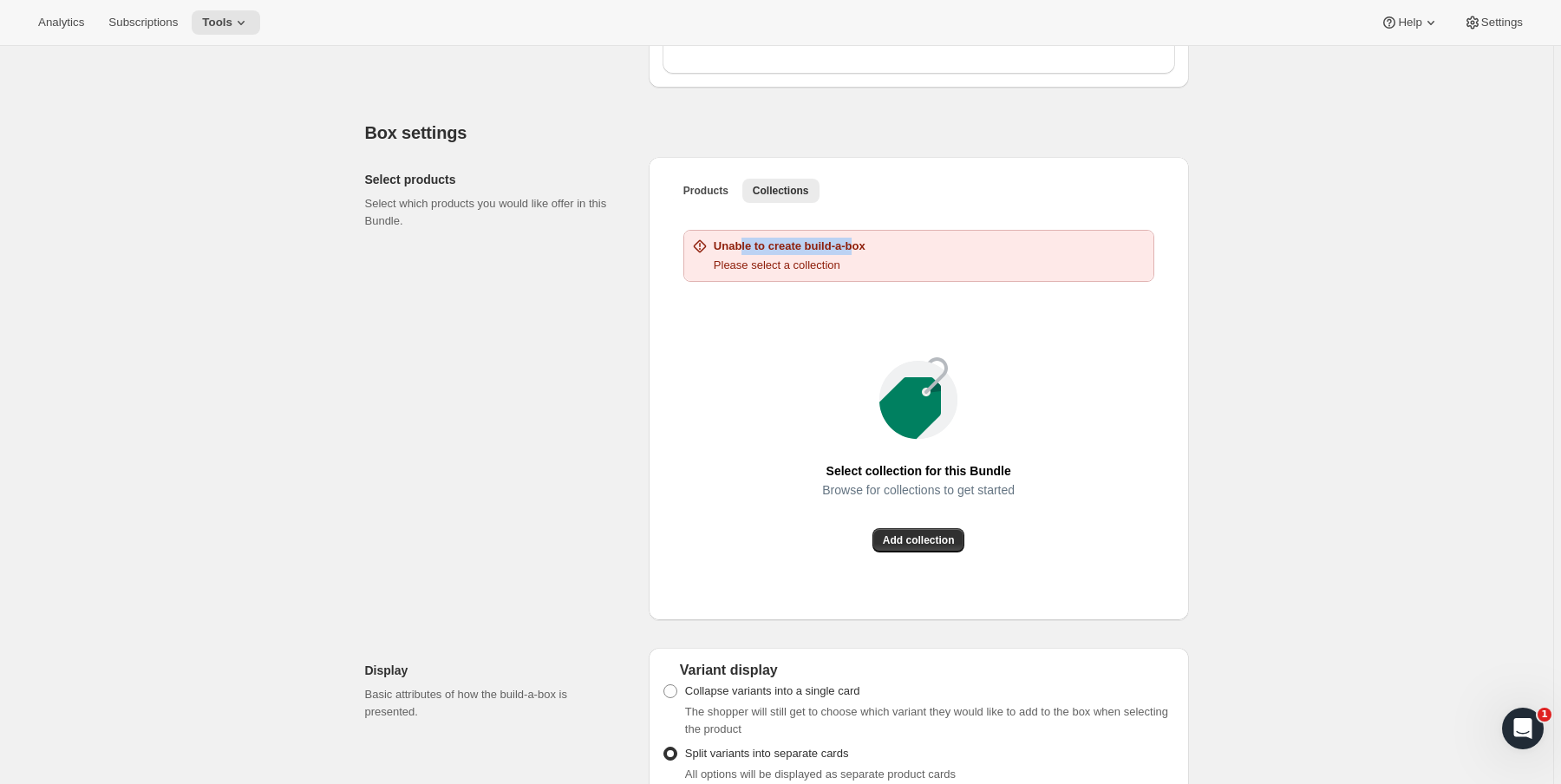
drag, startPoint x: 743, startPoint y: 259, endPoint x: 862, endPoint y: 261, distance: 119.0
click at [862, 255] on h2 "Unable to create build-a-box" at bounding box center [789, 245] width 152 height 18
drag, startPoint x: 732, startPoint y: 285, endPoint x: 805, endPoint y: 285, distance: 73.0
click at [805, 273] on p "Please select a collection" at bounding box center [789, 265] width 152 height 18
click at [930, 553] on button "Add collection" at bounding box center [918, 540] width 92 height 24
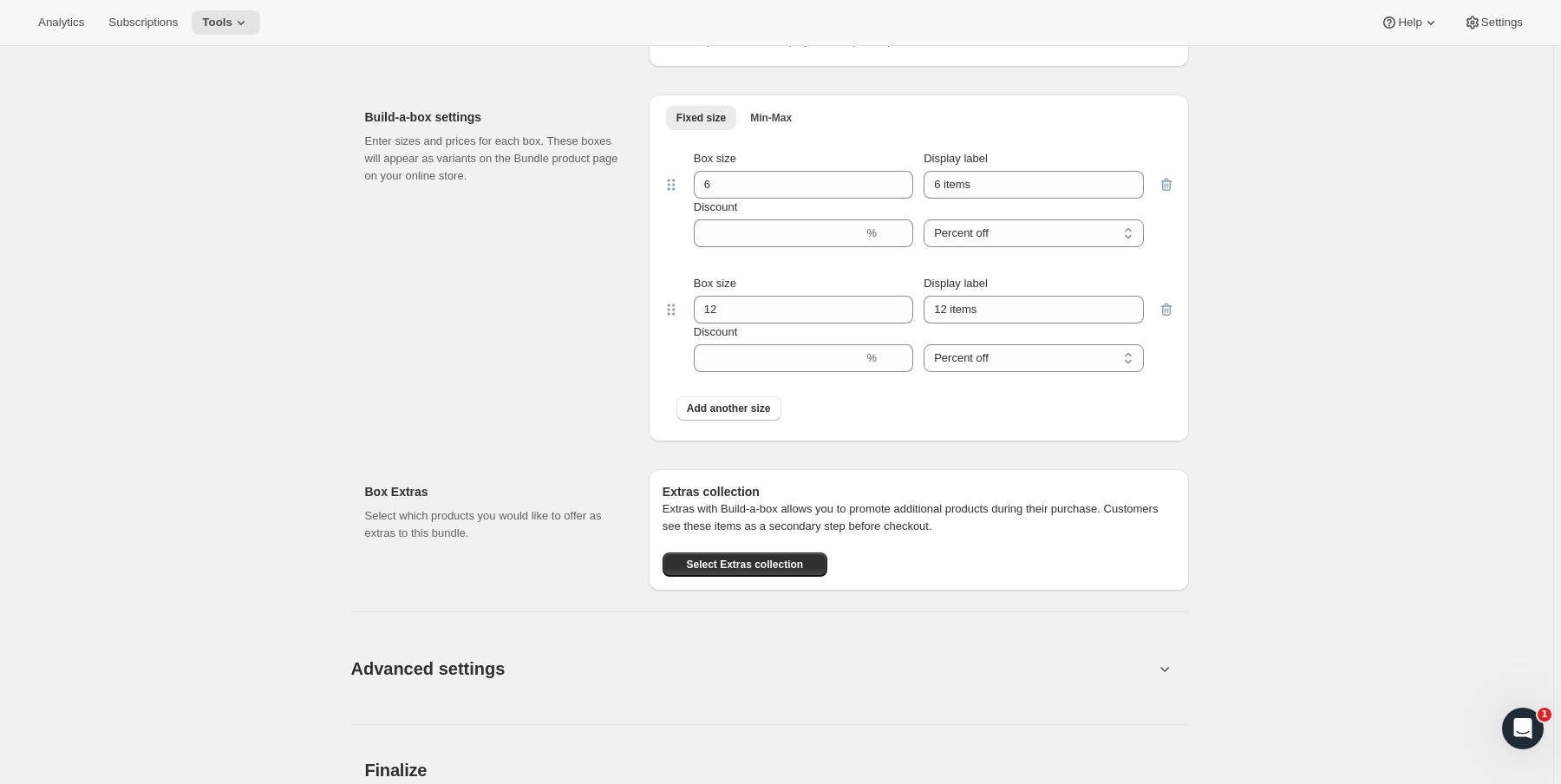
scroll to position [1248, 0]
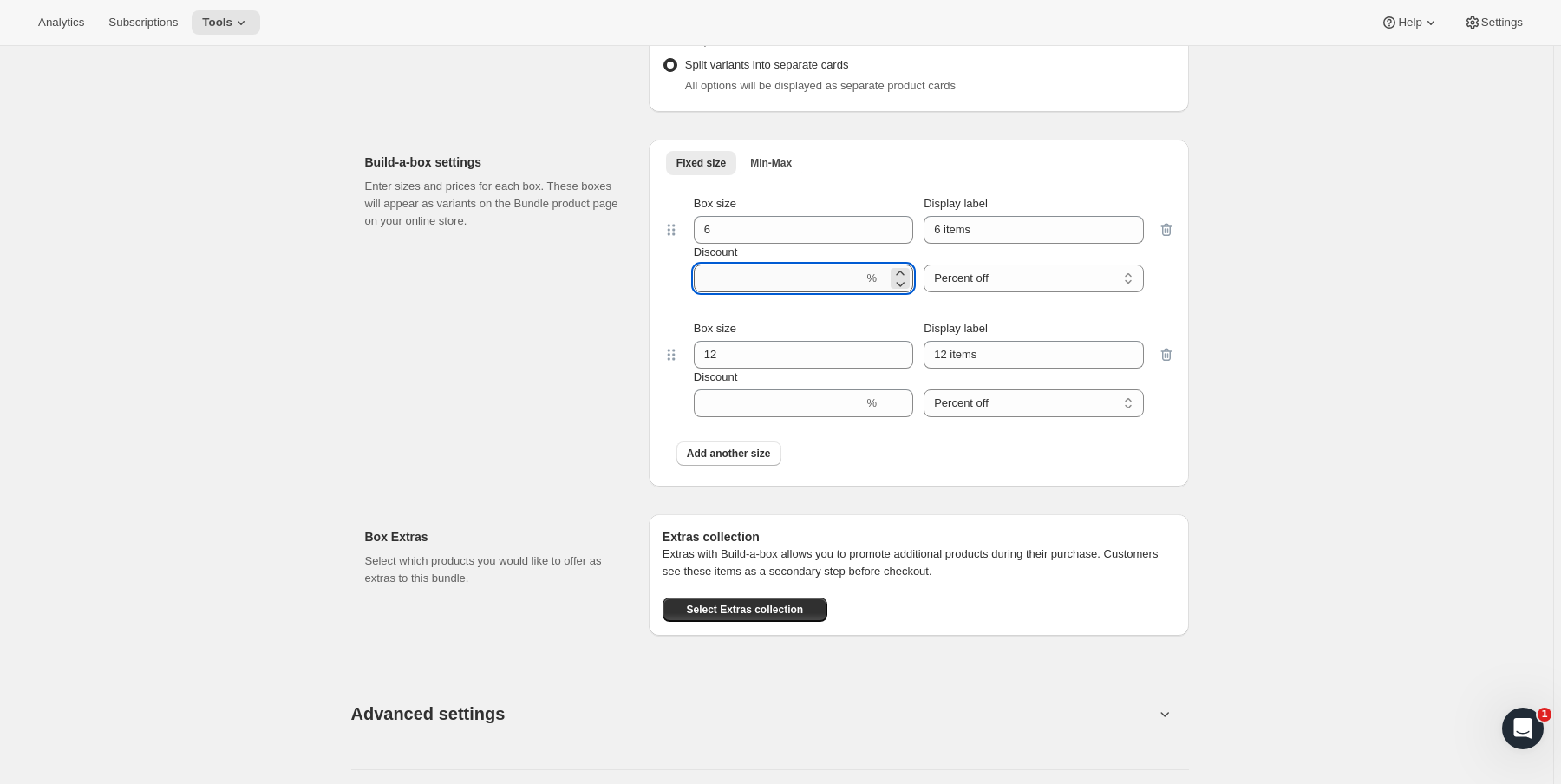
click at [746, 292] on input "Discount" at bounding box center [779, 278] width 170 height 28
type input "10"
click at [727, 415] on input "Discount" at bounding box center [779, 403] width 170 height 28
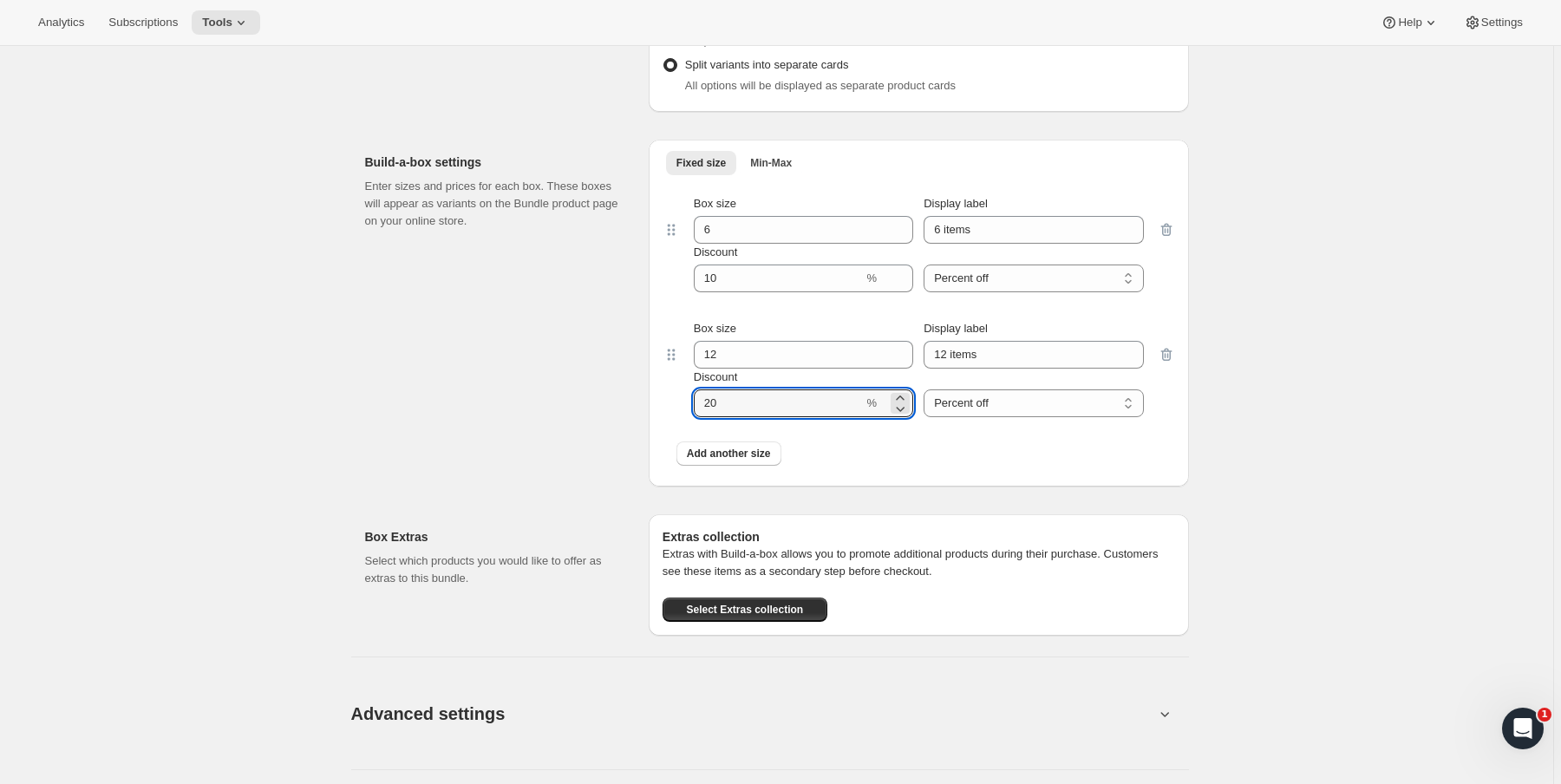
type input "20"
click at [579, 484] on div "Build-a-box settings Enter sizes and prices for each box. These boxes will appe…" at bounding box center [499, 314] width 270 height 347
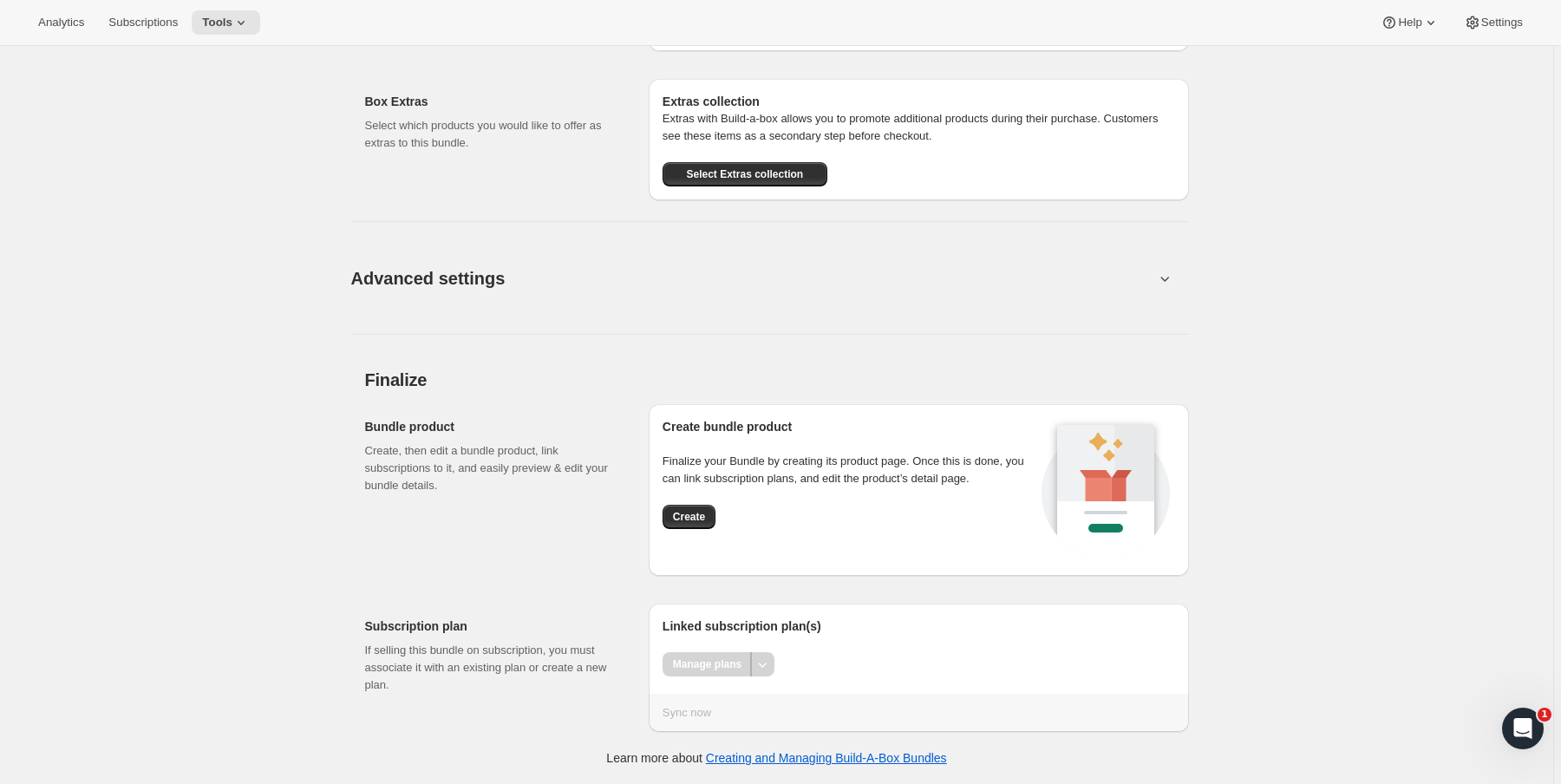
scroll to position [1700, 0]
drag, startPoint x: 788, startPoint y: 469, endPoint x: 1010, endPoint y: 484, distance: 222.5
click at [1010, 484] on p "Finalize your Bundle by creating its product page. Once this is done, you can l…" at bounding box center [850, 469] width 373 height 35
click at [838, 525] on div "Create" at bounding box center [850, 517] width 373 height 24
drag, startPoint x: 429, startPoint y: 384, endPoint x: 572, endPoint y: 384, distance: 143.0
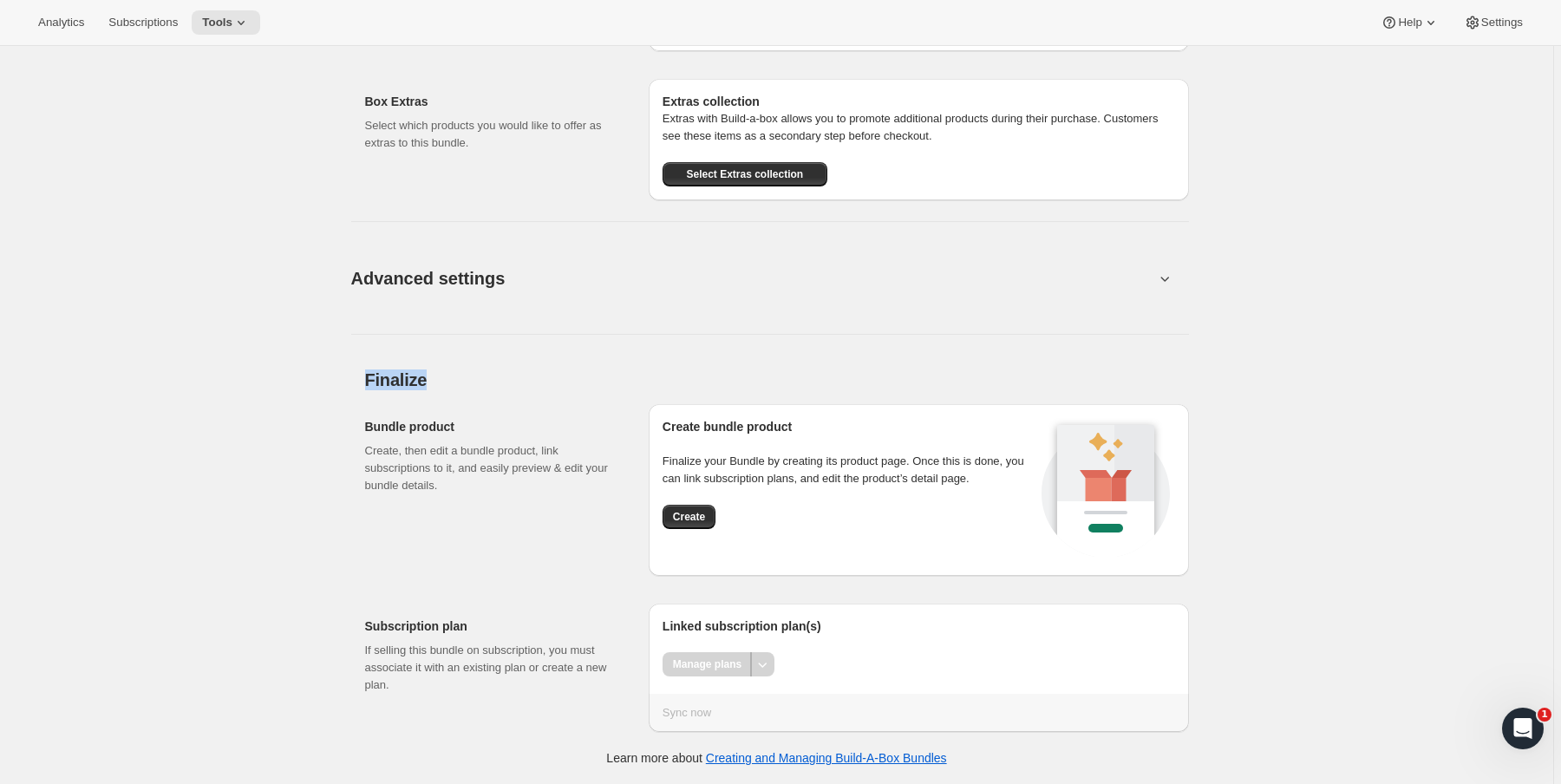
drag, startPoint x: 520, startPoint y: 547, endPoint x: 749, endPoint y: 521, distance: 230.5
click at [538, 546] on div "Bundle product Create, then edit a bundle product, link subscriptions to it, an…" at bounding box center [499, 490] width 270 height 172
click at [685, 515] on span "Create" at bounding box center [689, 516] width 32 height 14
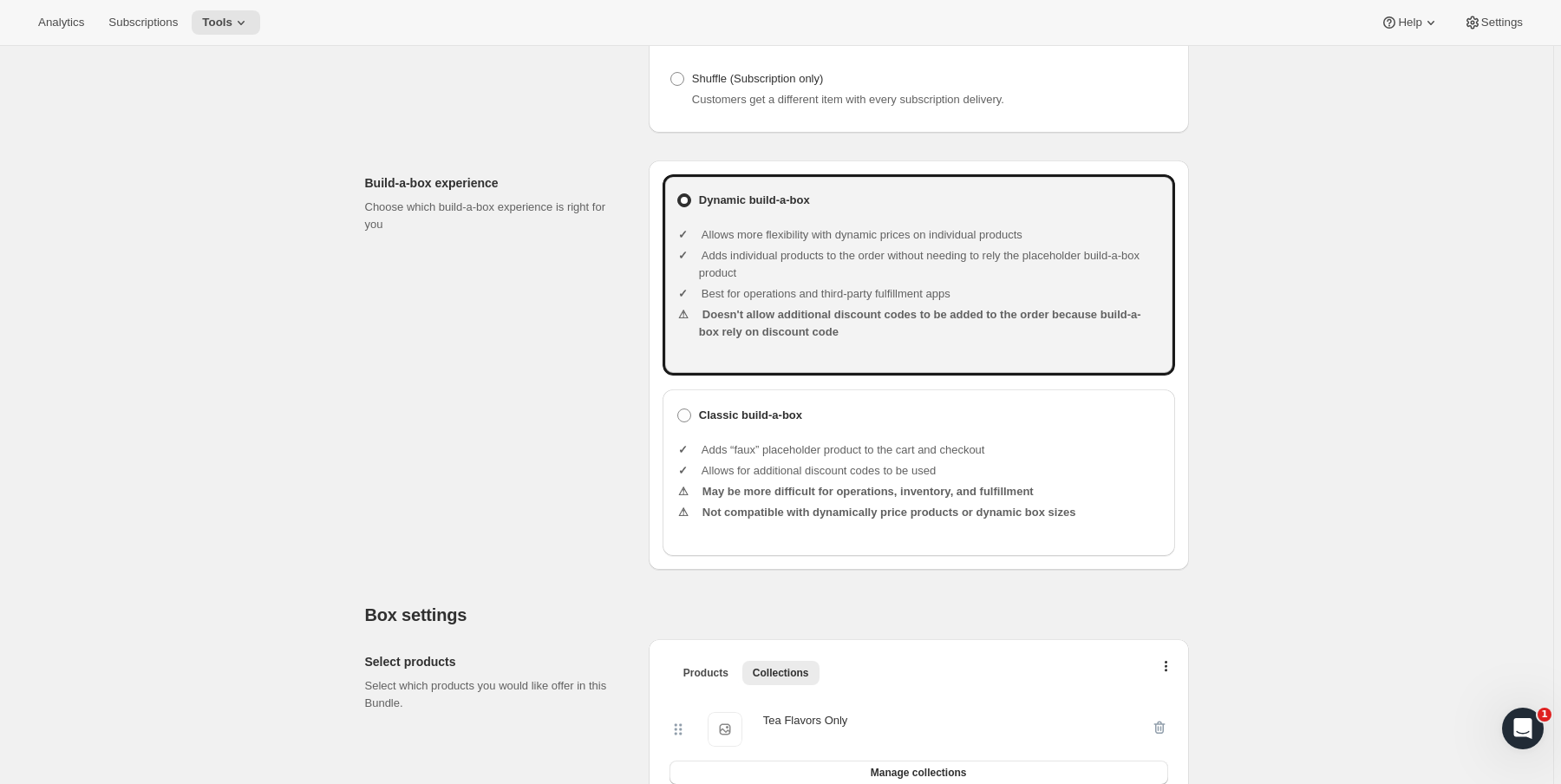
scroll to position [416, 0]
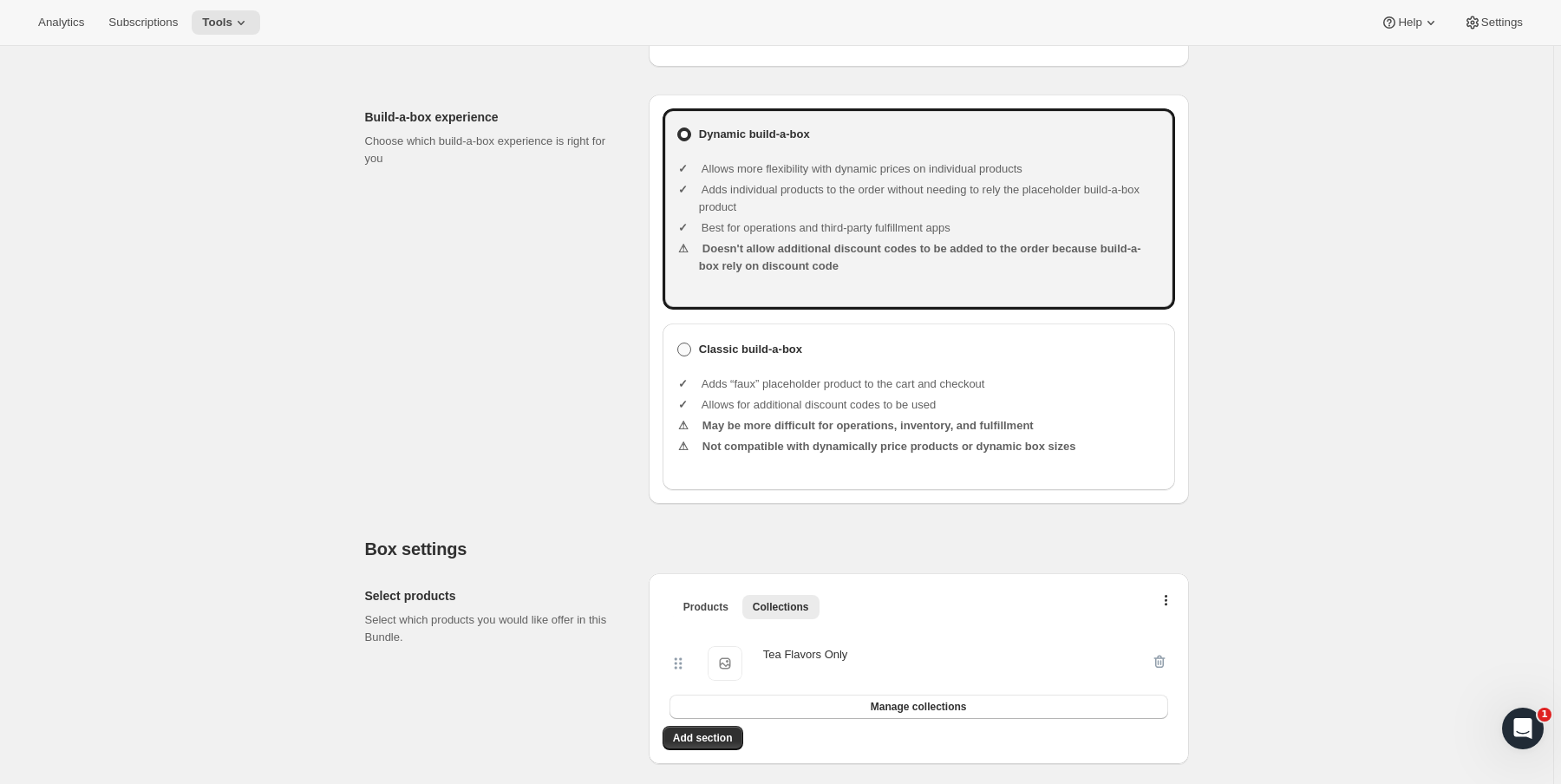
click at [720, 361] on label "Classic build-a-box" at bounding box center [738, 349] width 126 height 24
click at [678, 343] on input "Classic build-a-box" at bounding box center [677, 343] width 1 height 1
radio input "true"
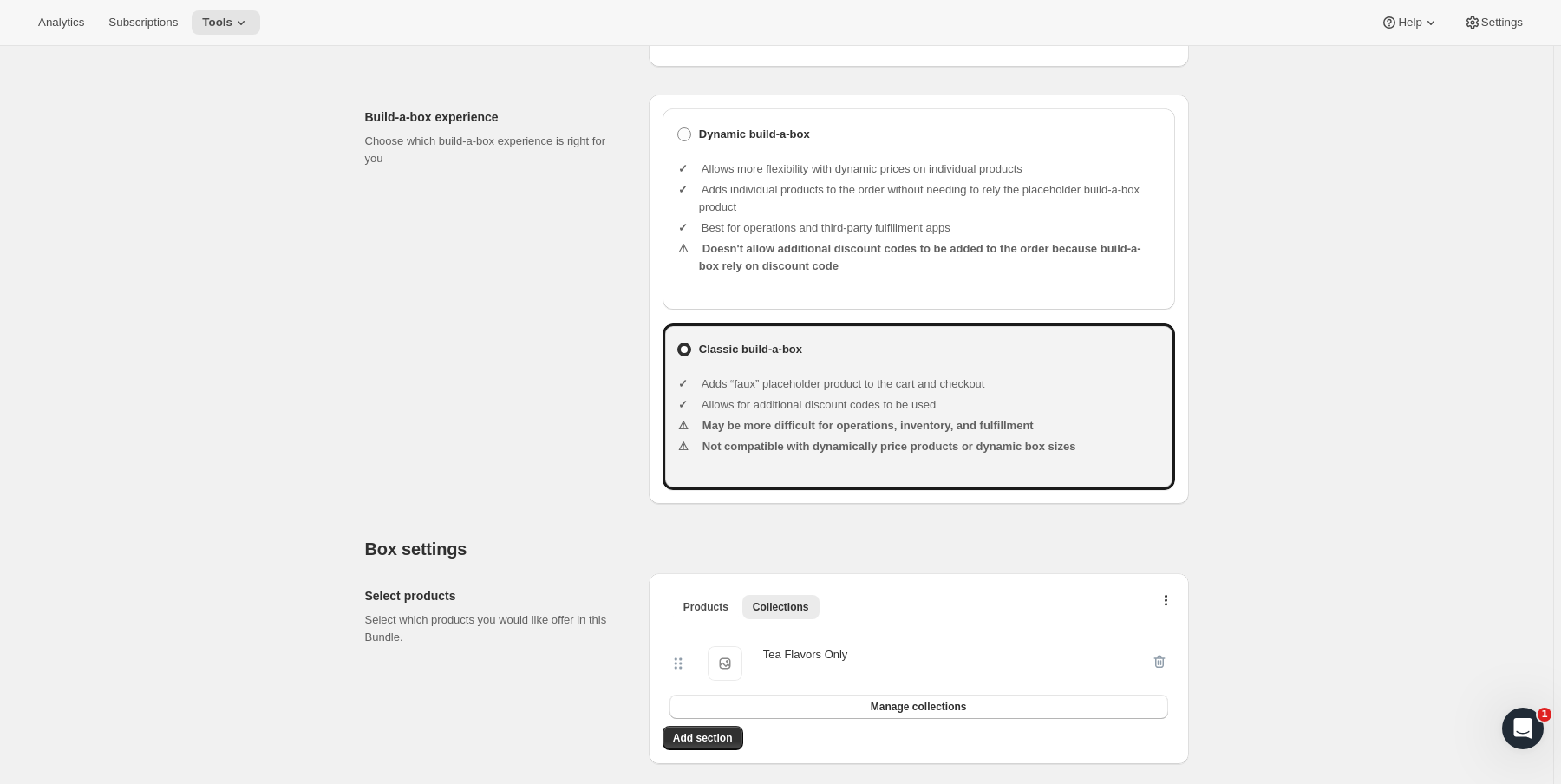
click at [739, 200] on li "Adds individual products to the order without needing to rely the placeholder b…" at bounding box center [930, 198] width 462 height 35
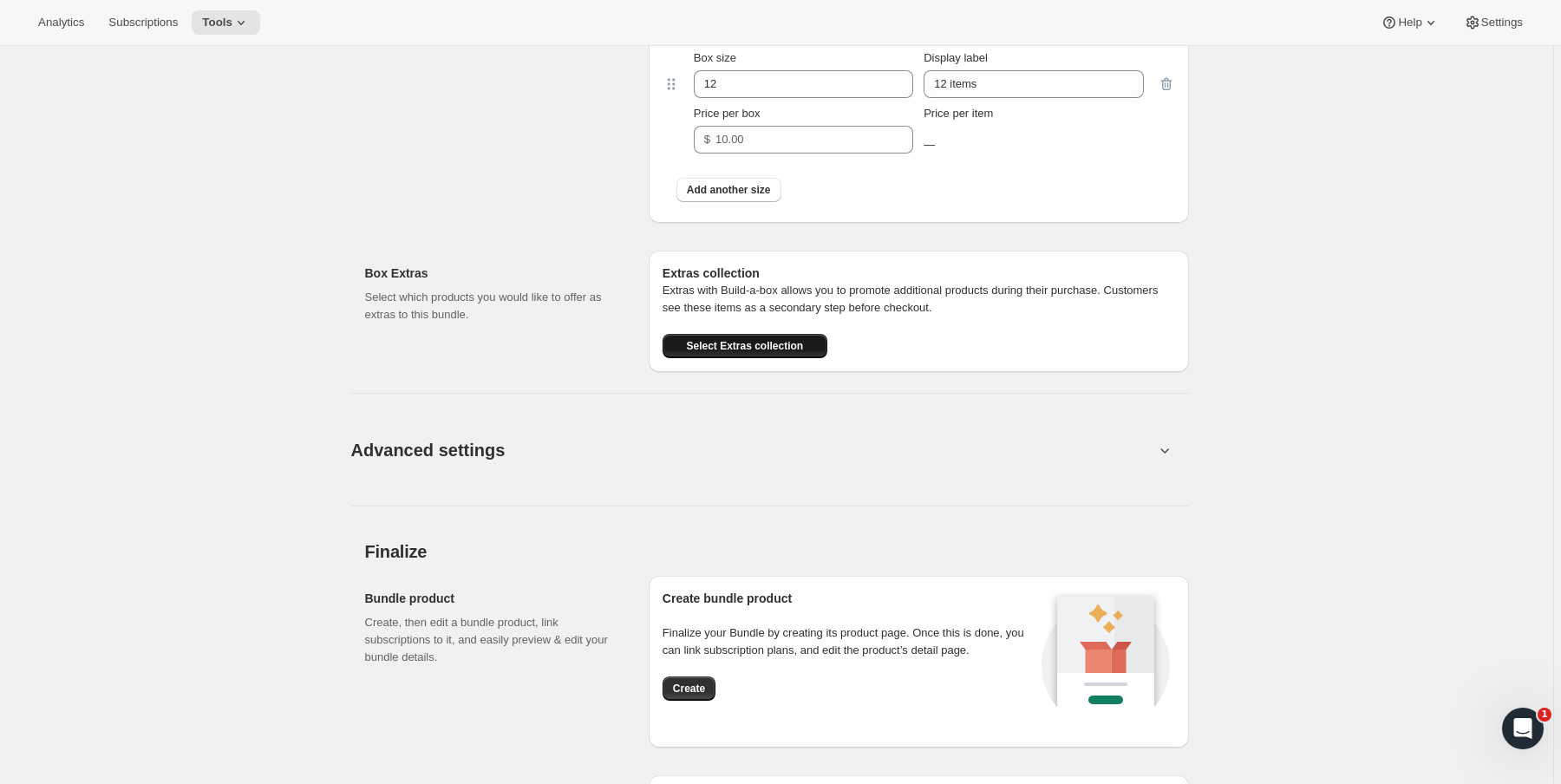
scroll to position [1714, 0]
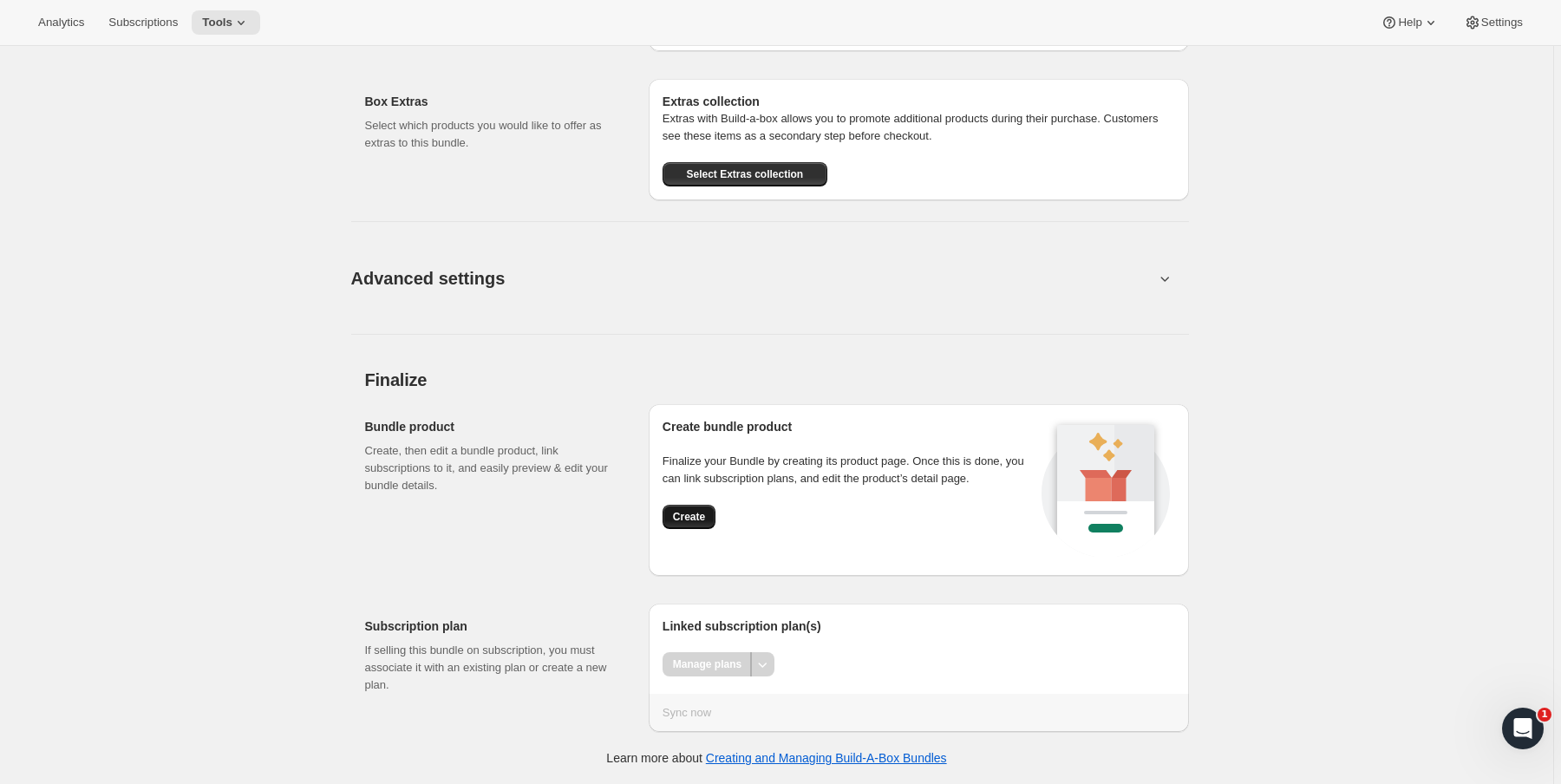
click at [693, 513] on span "Create" at bounding box center [689, 516] width 32 height 14
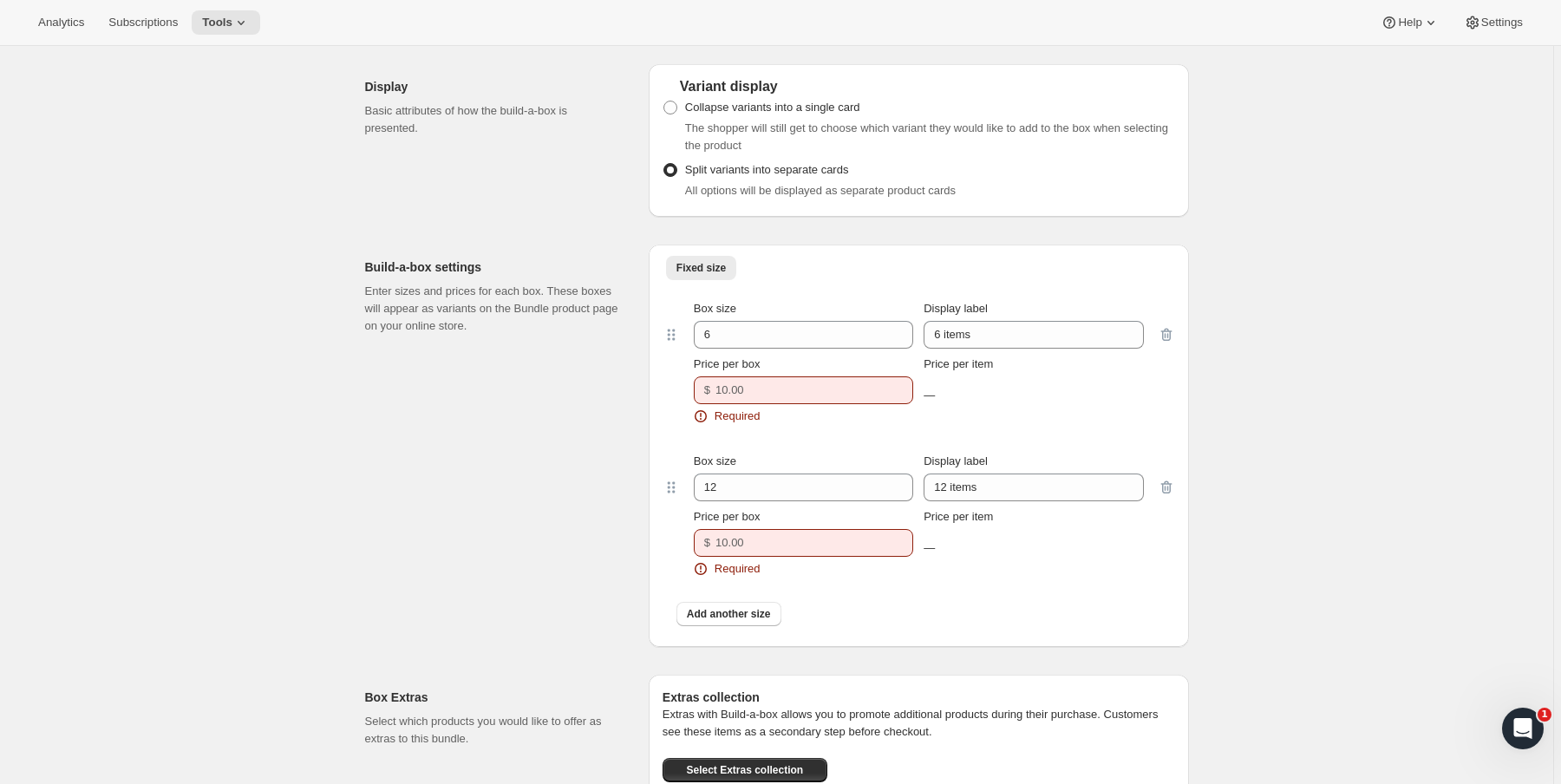
scroll to position [1159, 0]
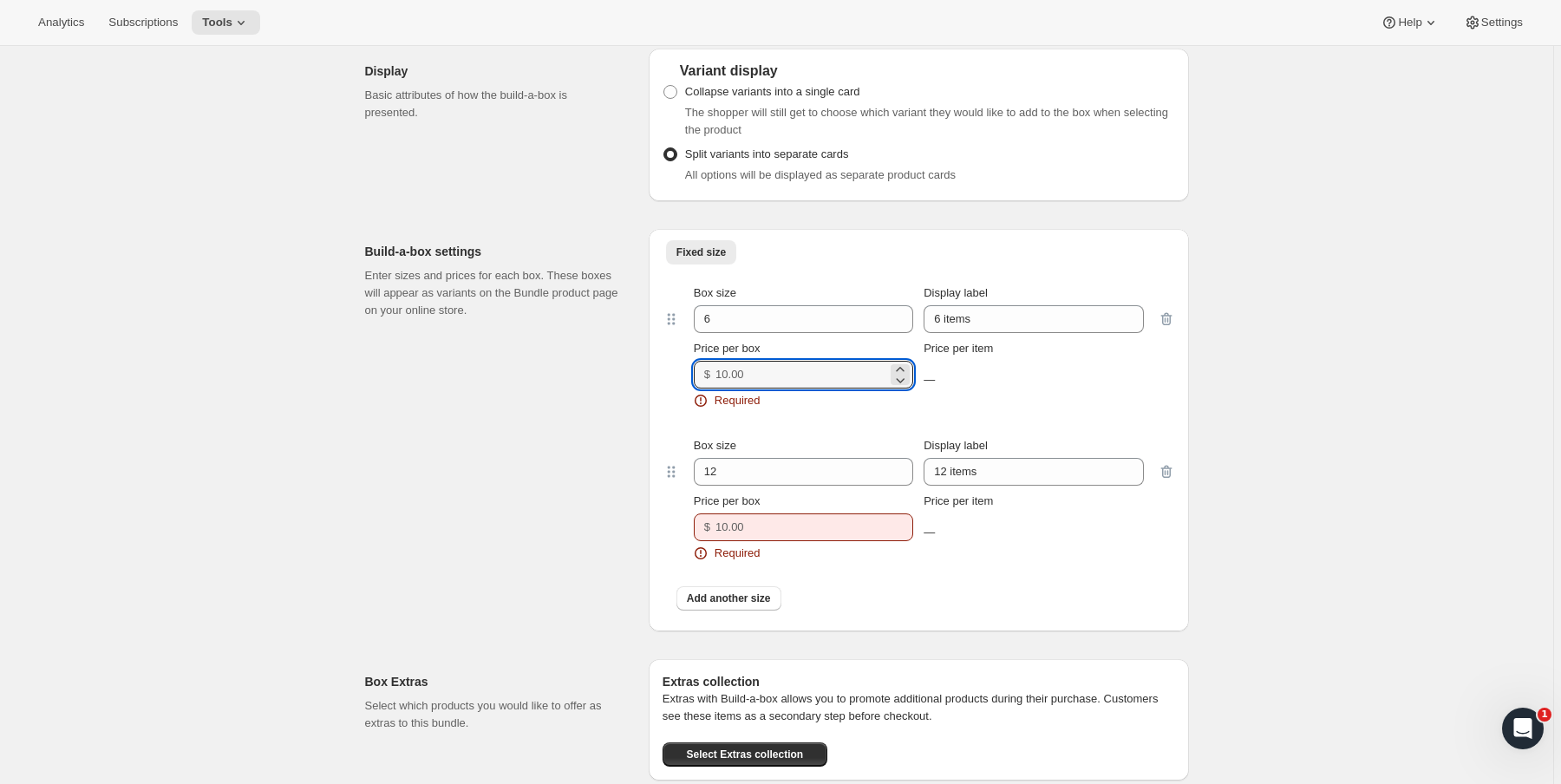
drag, startPoint x: 776, startPoint y: 381, endPoint x: 671, endPoint y: 391, distance: 105.5
click at [671, 391] on div "Box size 6 Display label 6 items Price per box $ Required Price per item —" at bounding box center [919, 346] width 513 height 152
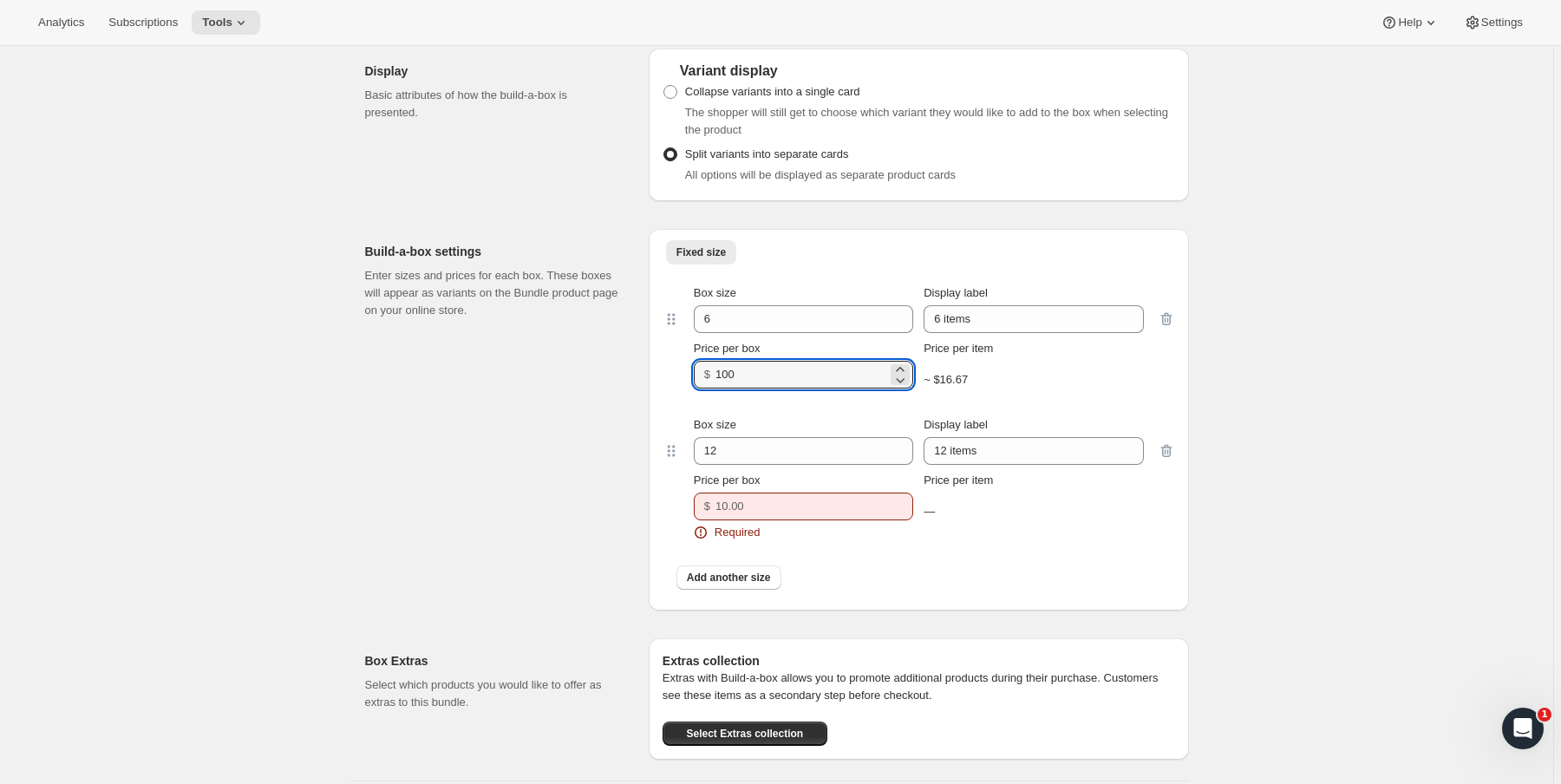
drag, startPoint x: 766, startPoint y: 384, endPoint x: 615, endPoint y: 388, distance: 151.1
click at [615, 388] on div "Build-a-box settings Enter sizes and prices for each box. These boxes will appe…" at bounding box center [777, 413] width 823 height 396
type input "12"
click at [809, 520] on input "Price per box" at bounding box center [801, 507] width 172 height 28
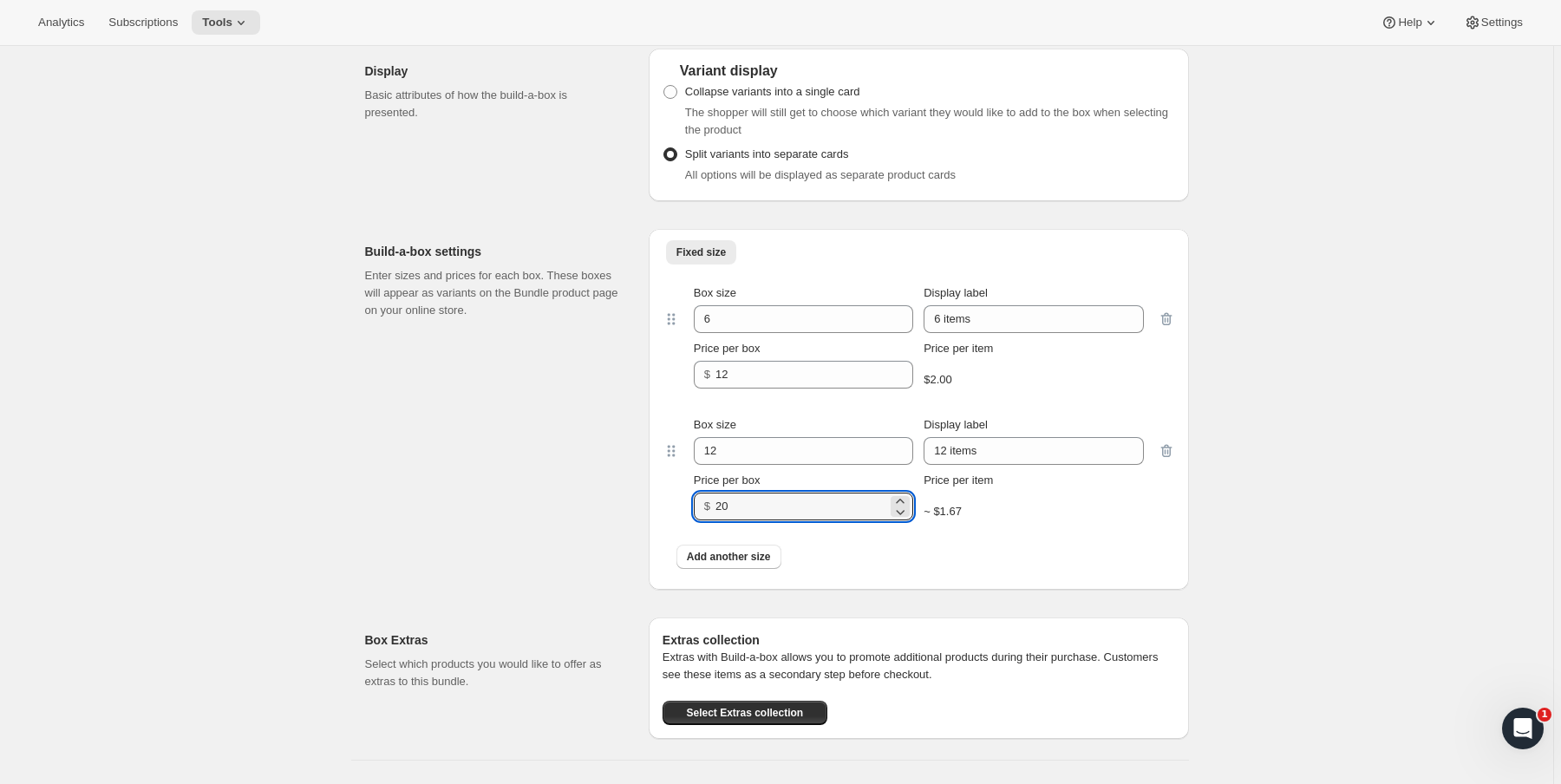
type input "20"
click at [626, 546] on div "Build-a-box settings Enter sizes and prices for each box. These boxes will appe…" at bounding box center [499, 409] width 270 height 360
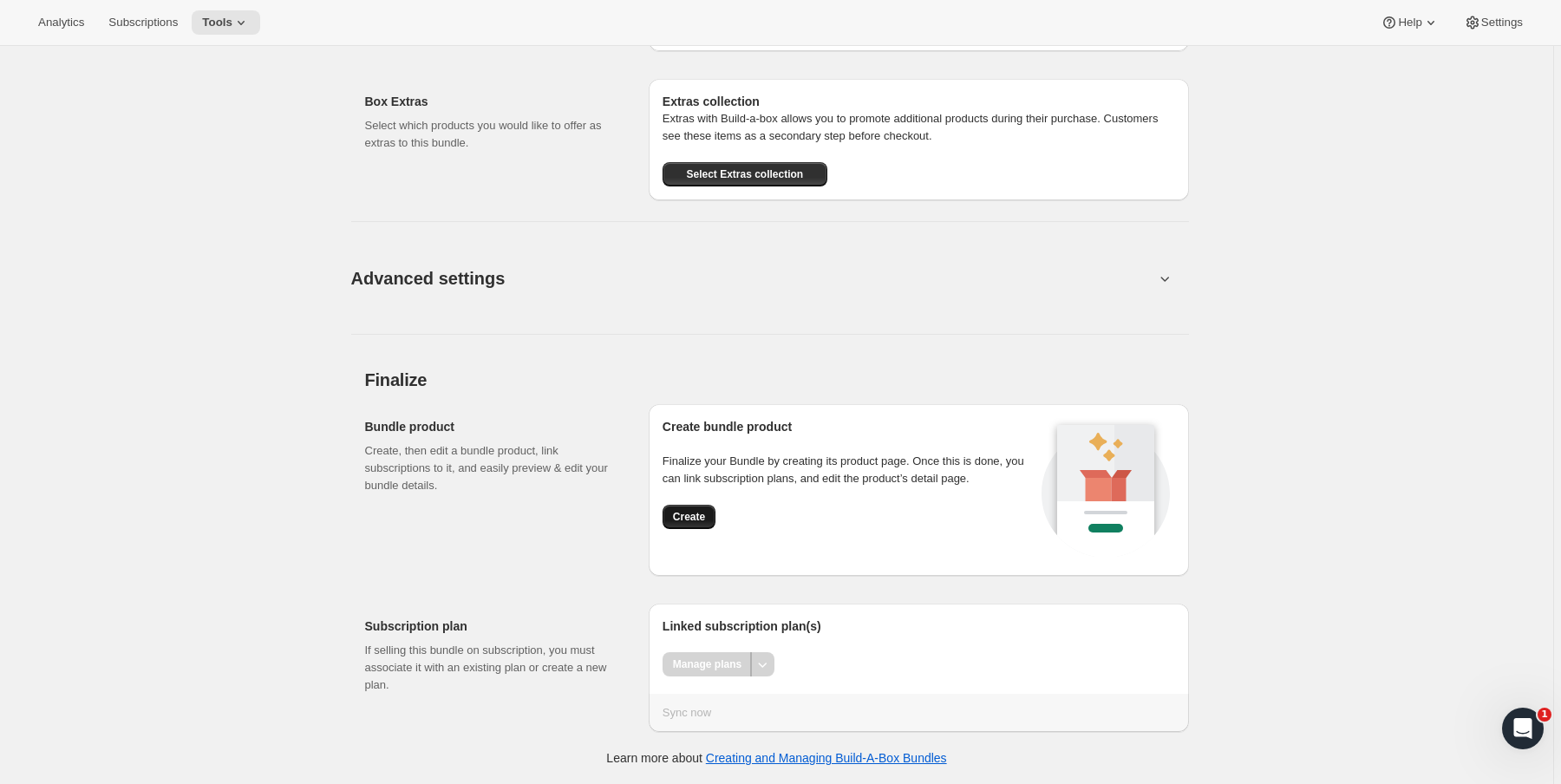
click at [704, 523] on span "Create" at bounding box center [689, 516] width 32 height 14
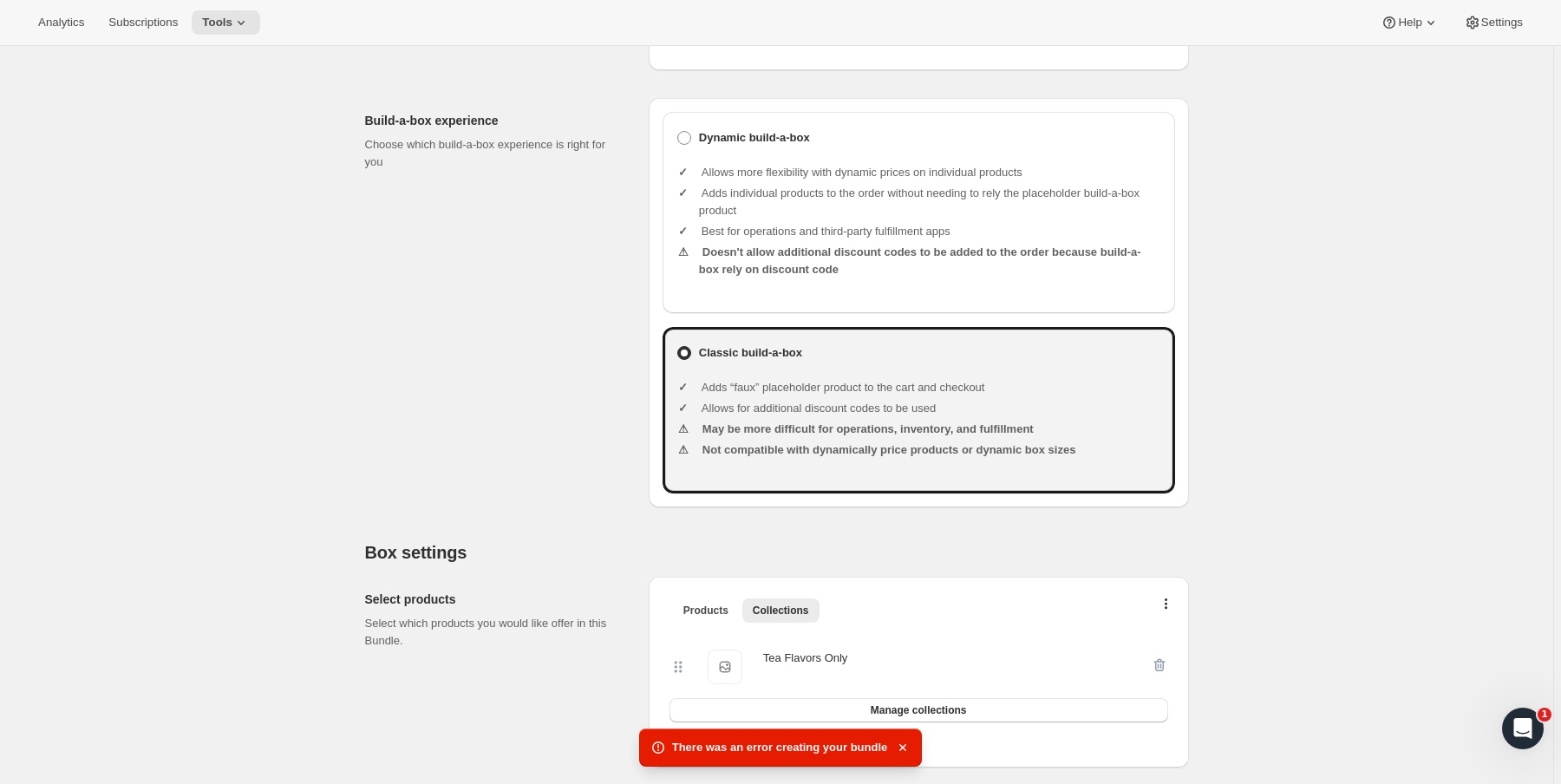
scroll to position [416, 0]
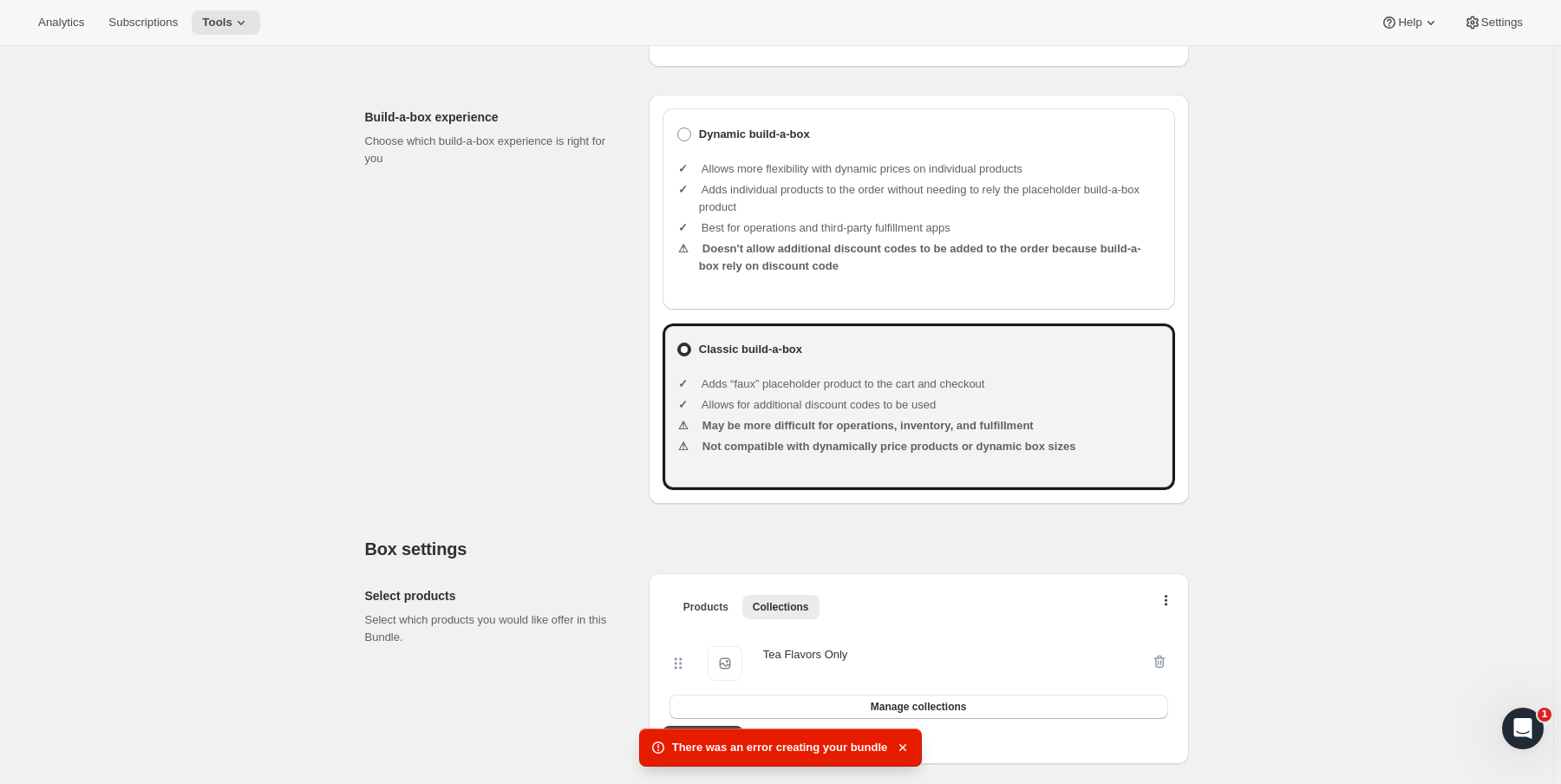
click at [787, 195] on ul "Allows more flexibility with dynamic prices on individual products Adds individ…" at bounding box center [930, 219] width 462 height 146
click at [756, 143] on b "Dynamic build-a-box" at bounding box center [754, 134] width 111 height 18
click at [678, 128] on input "Dynamic build-a-box" at bounding box center [677, 128] width 1 height 1
radio input "true"
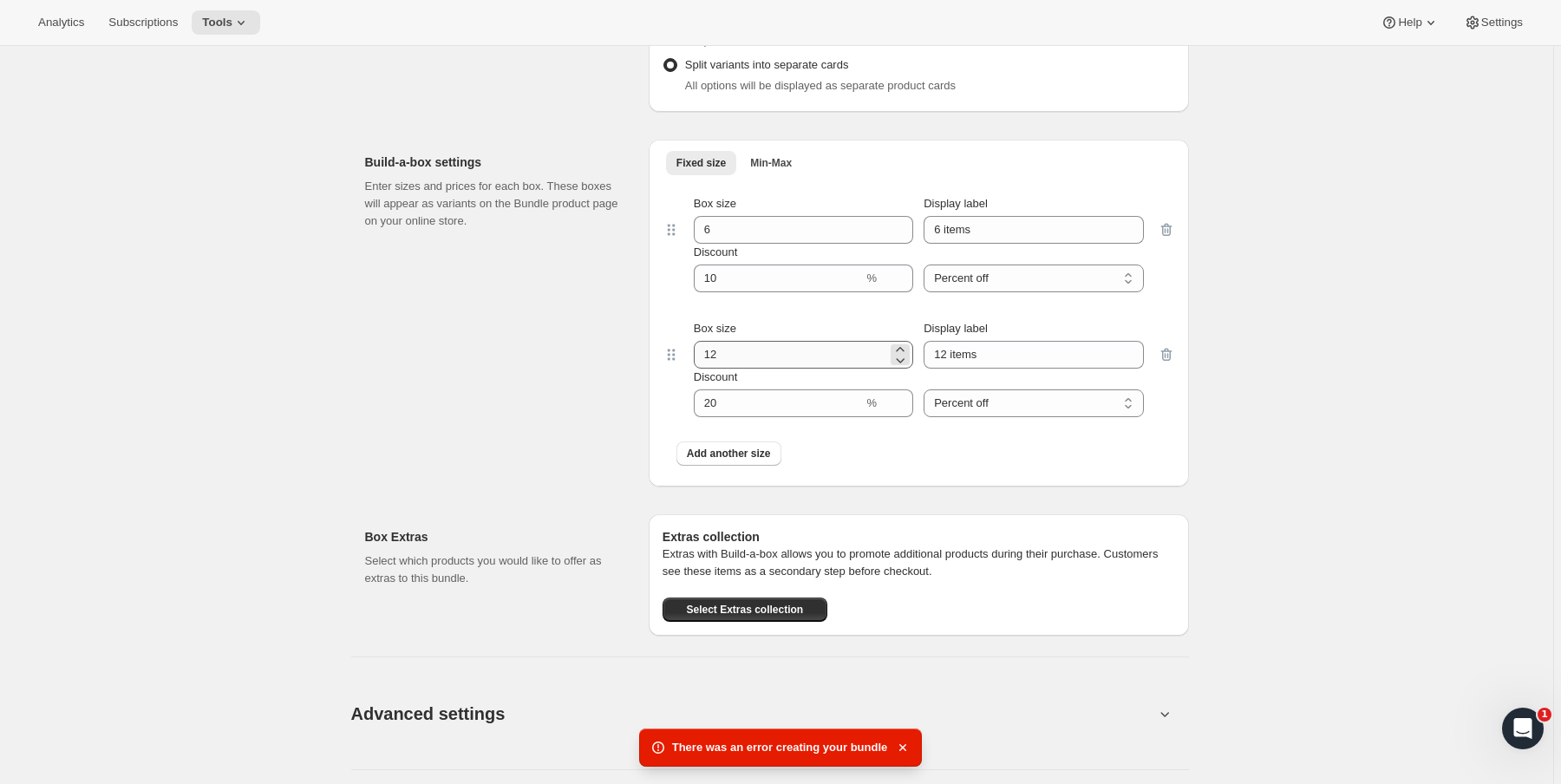
scroll to position [1387, 0]
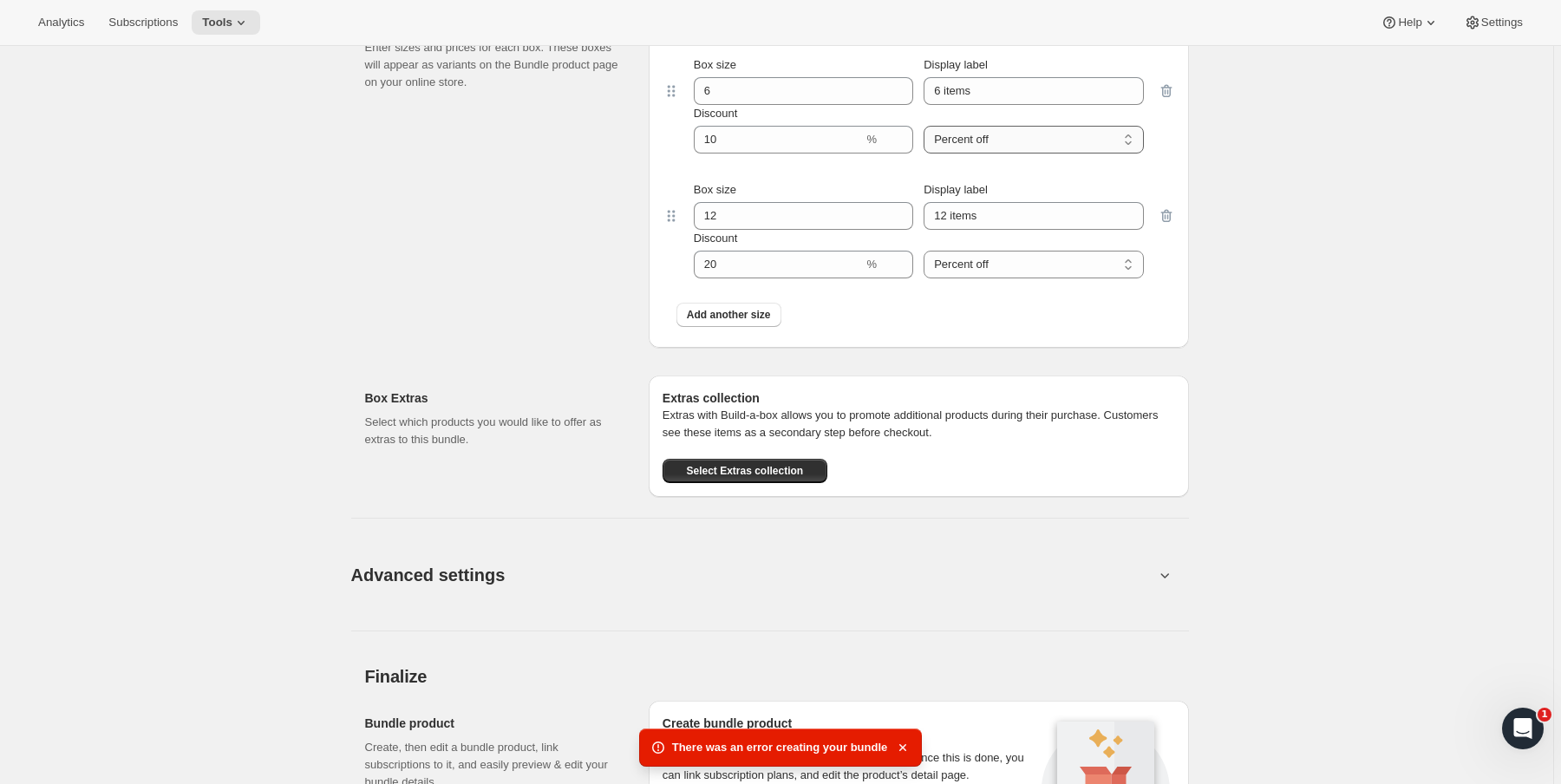
click at [1009, 153] on select "Percent off Amount off" at bounding box center [1033, 140] width 219 height 28
click at [511, 436] on p "Select which products you would like to offer as extras to this bundle." at bounding box center [493, 430] width 256 height 35
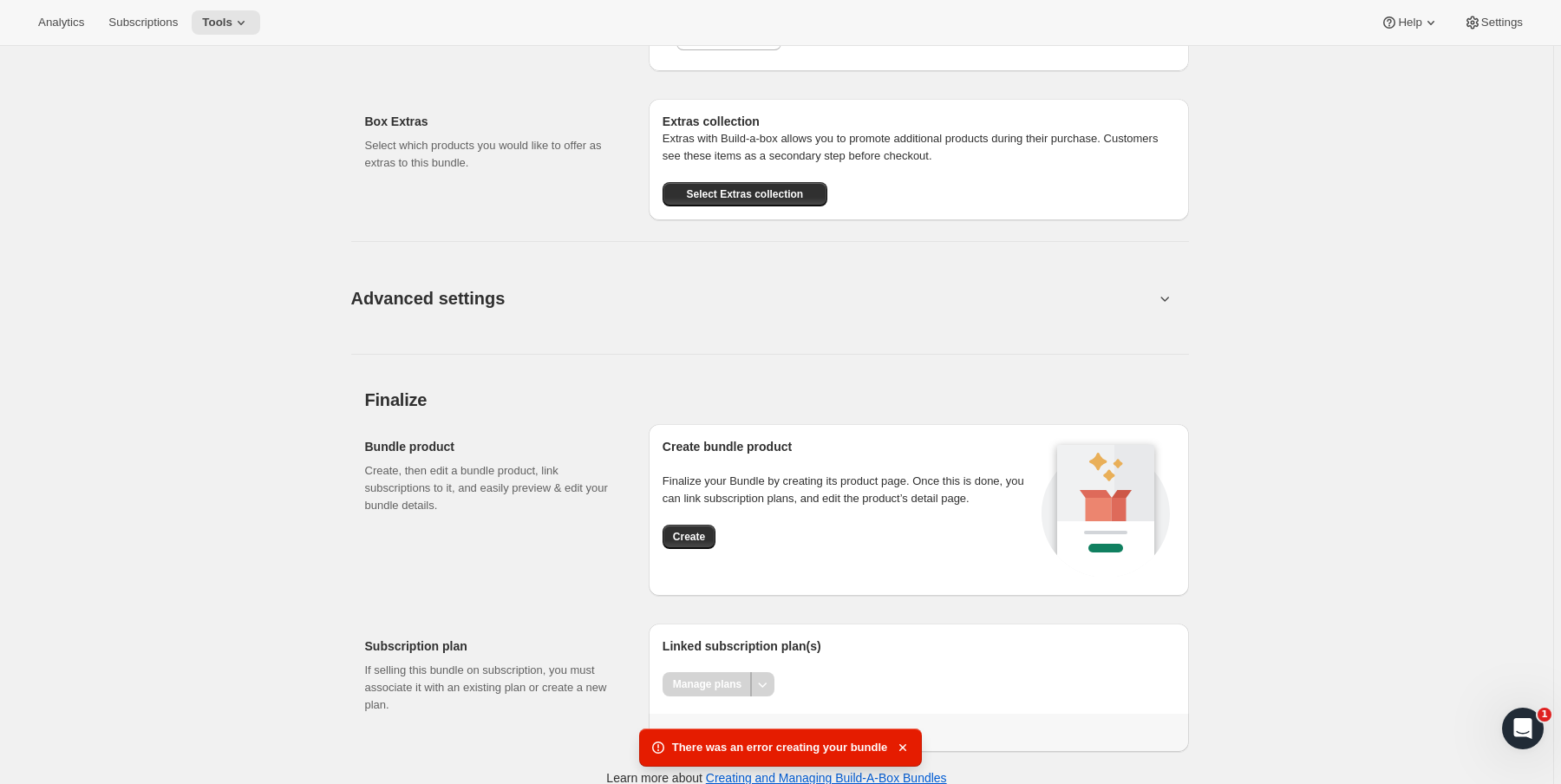
scroll to position [1664, 0]
click at [695, 542] on span "Create" at bounding box center [689, 536] width 32 height 14
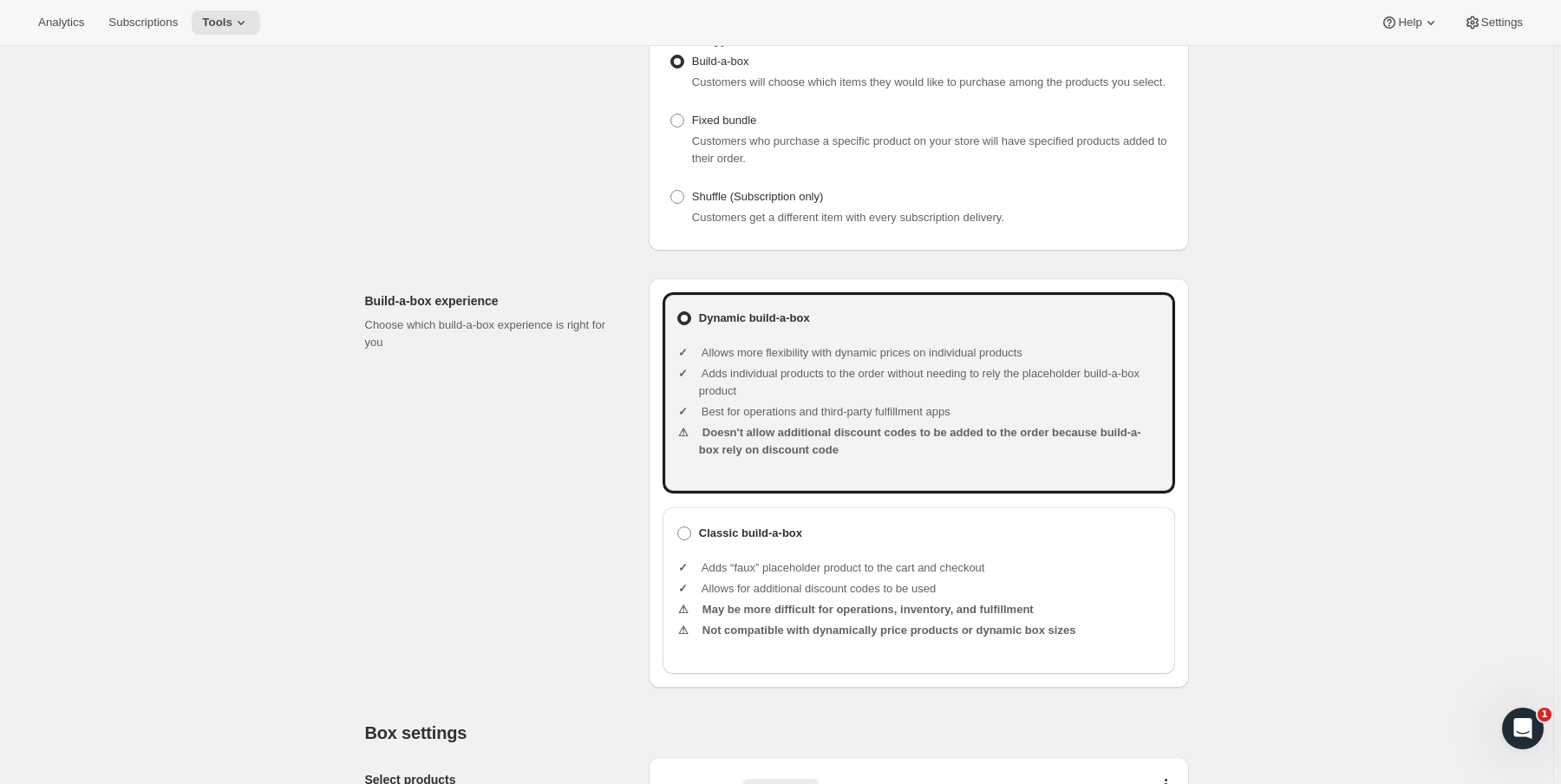
scroll to position [0, 0]
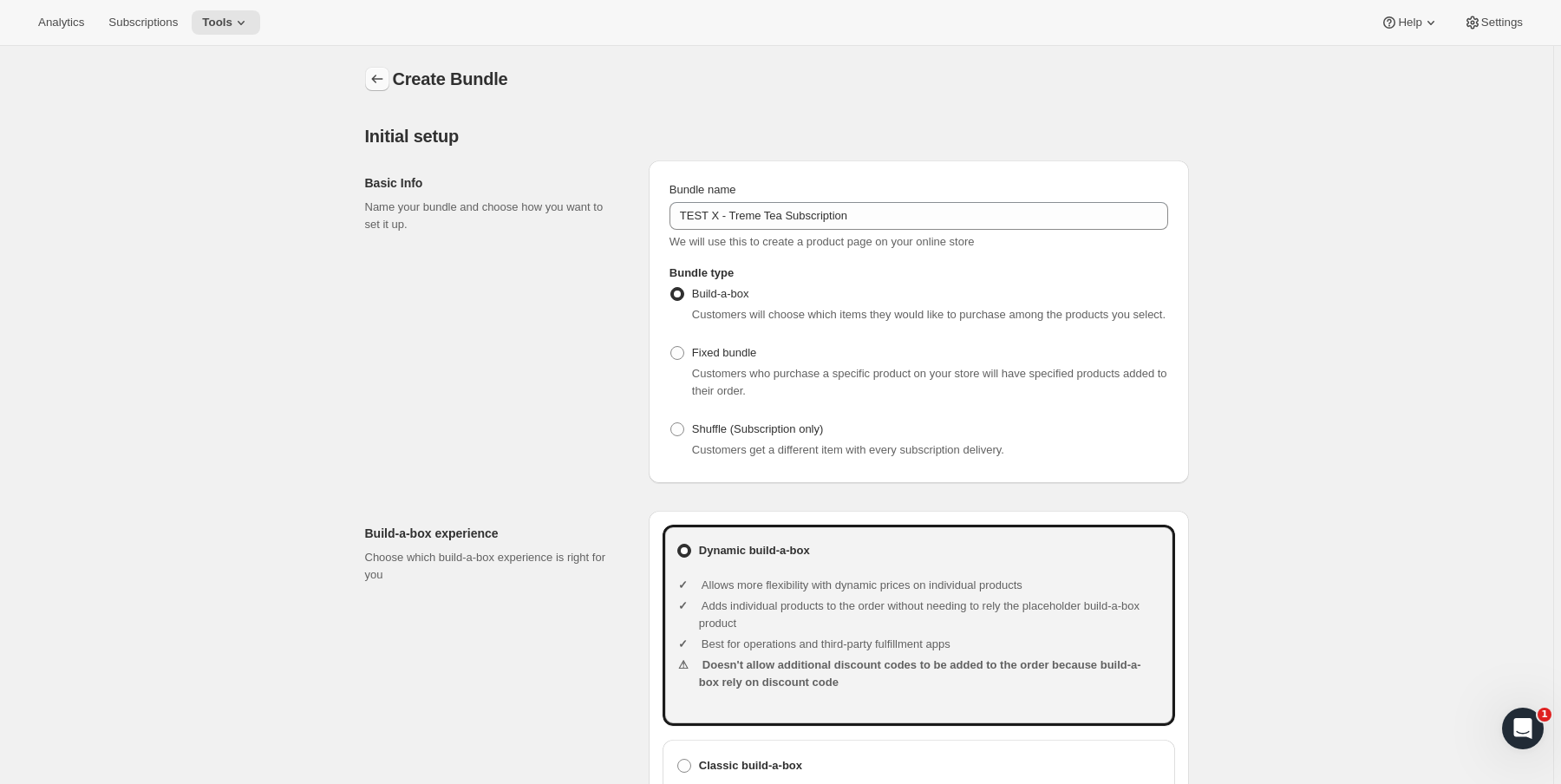
click at [372, 86] on icon "Bundles" at bounding box center [377, 78] width 18 height 18
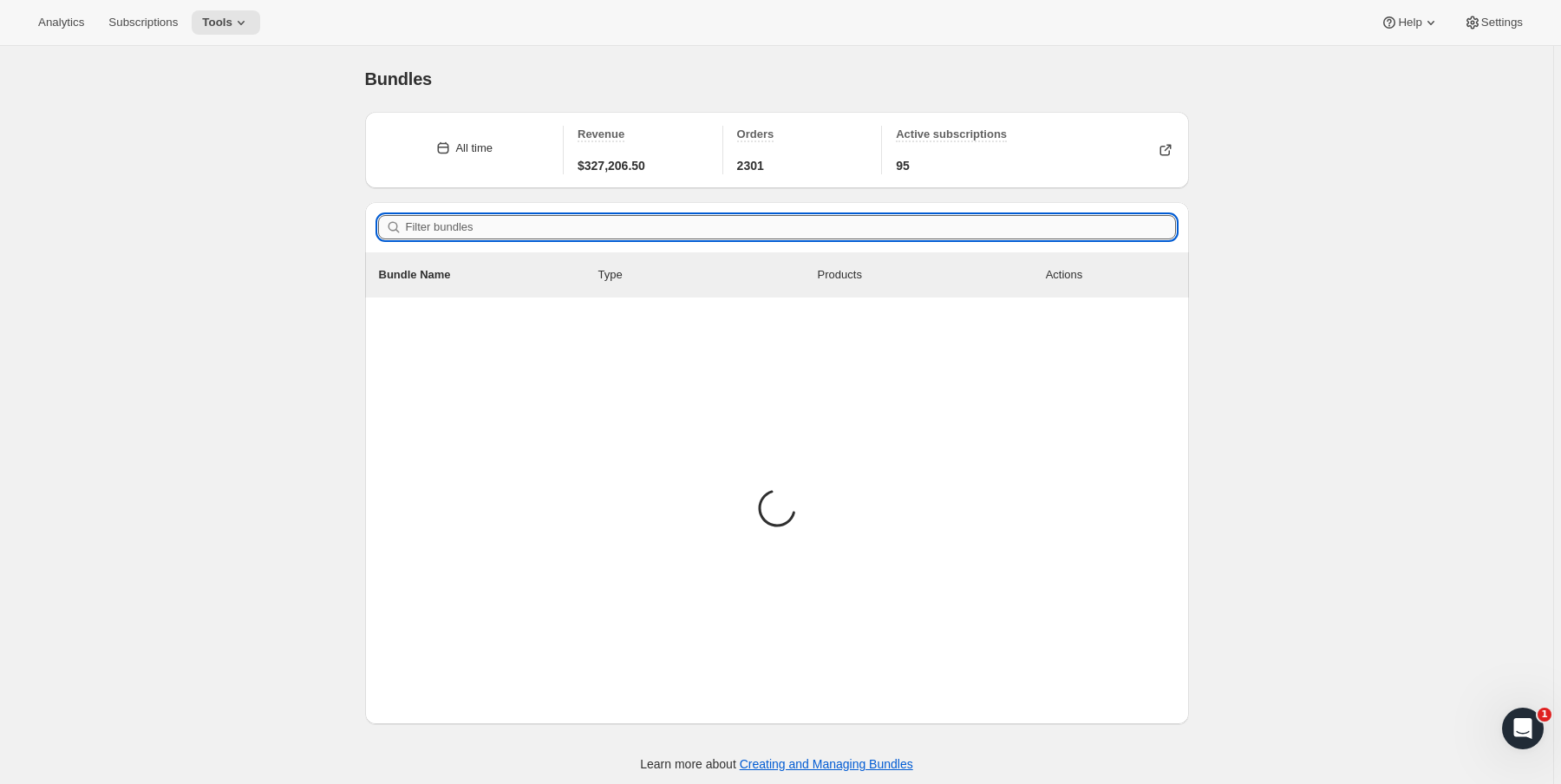
click at [524, 225] on input "Filter bundles" at bounding box center [791, 227] width 770 height 24
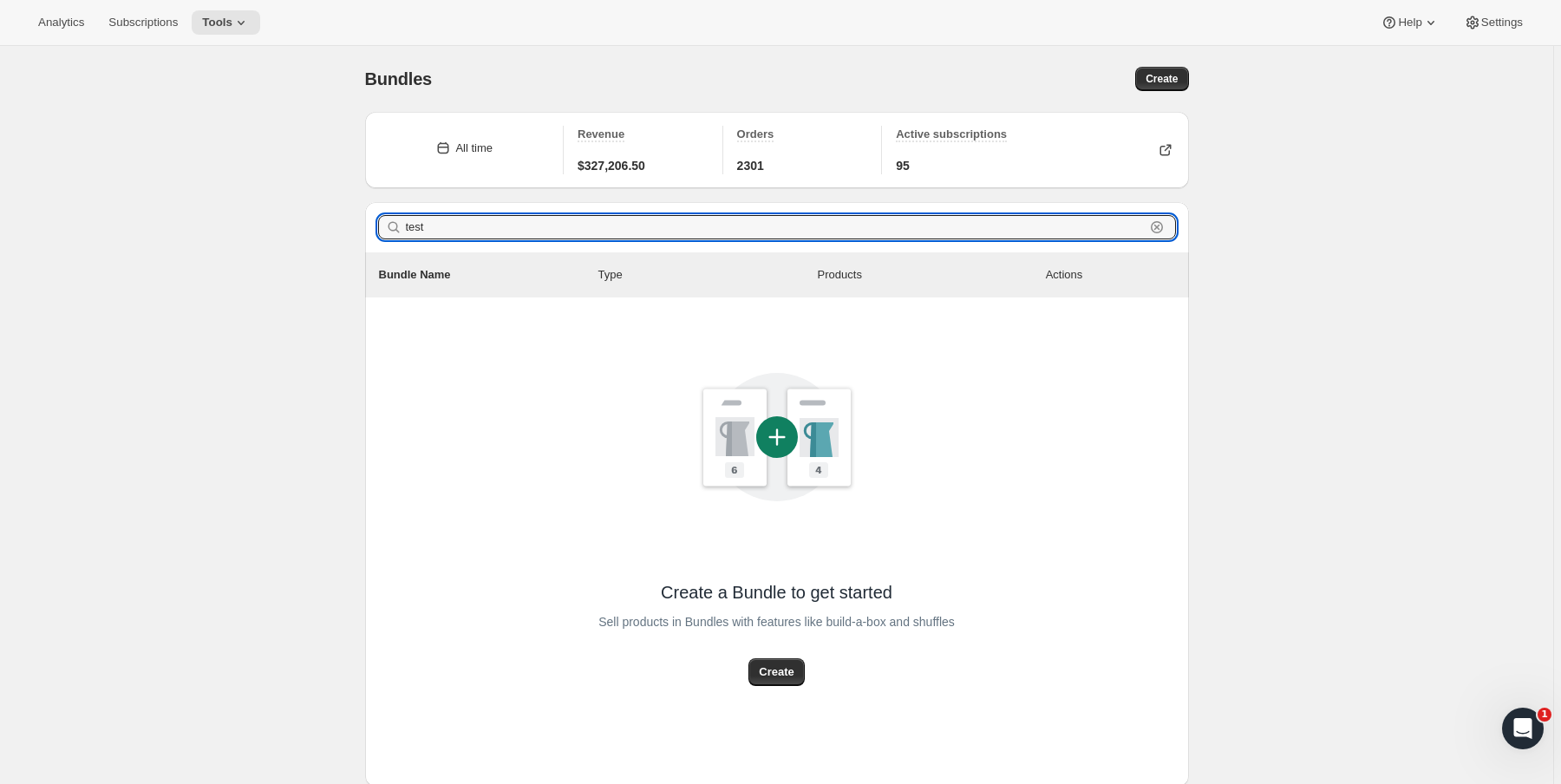
drag, startPoint x: 524, startPoint y: 225, endPoint x: 224, endPoint y: 218, distance: 300.1
click at [224, 218] on div "Bundles. This page is ready Bundles Create All time Revenue $327,206.50 Orders …" at bounding box center [776, 449] width 1553 height 806
type input "test"
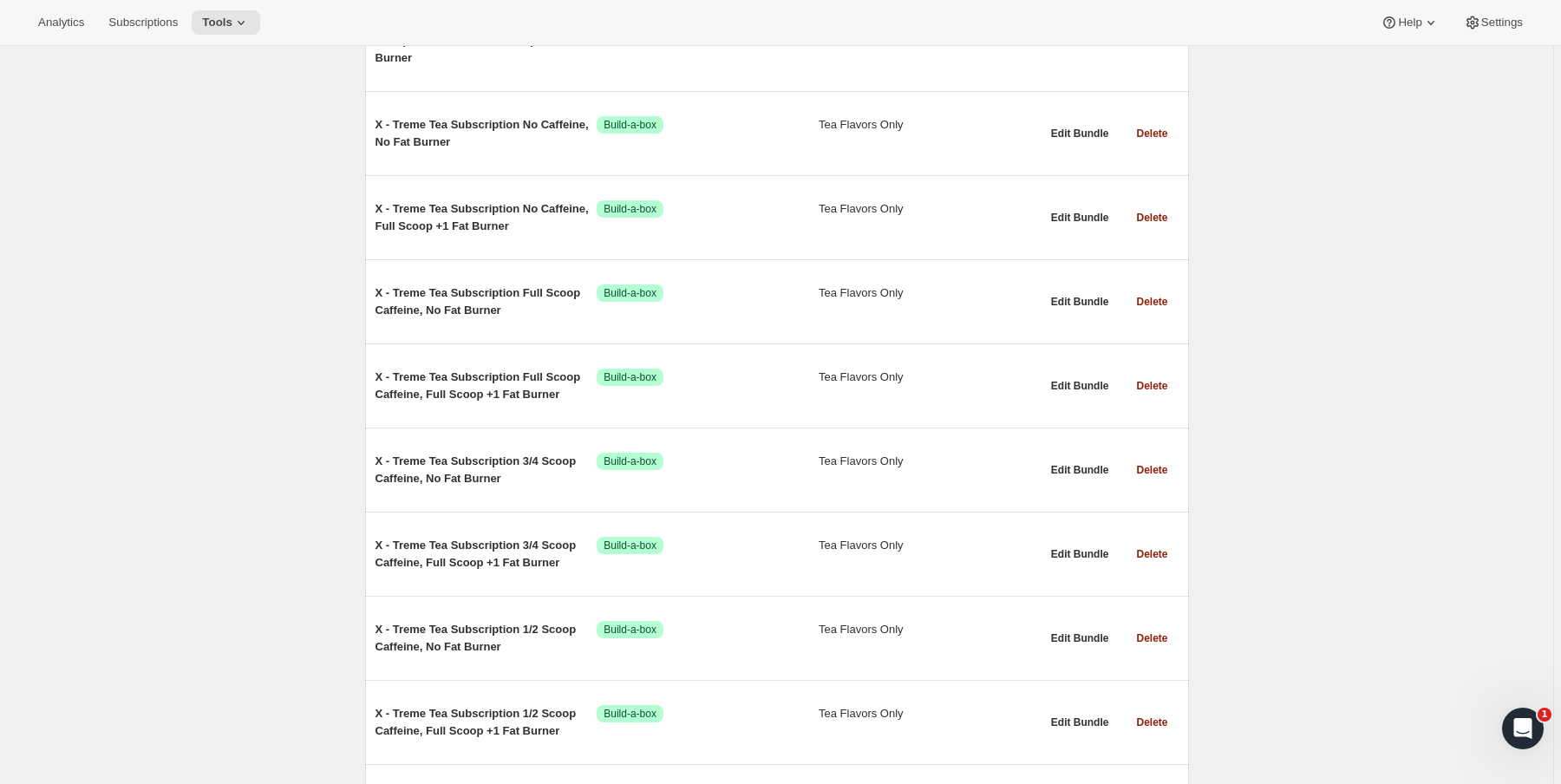
scroll to position [3659, 0]
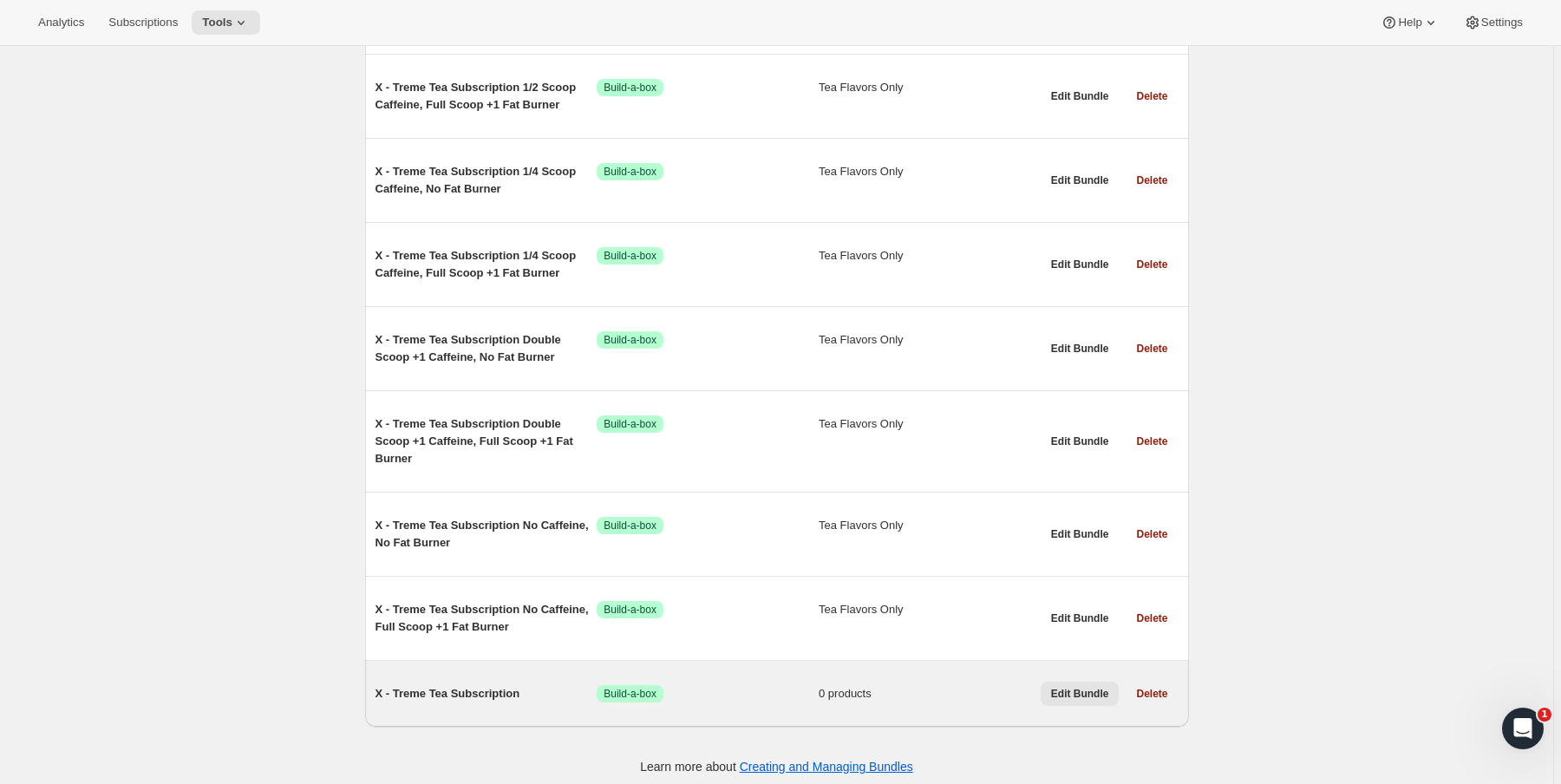
type input "X - Treme"
click at [1055, 687] on span "Edit Bundle" at bounding box center [1080, 693] width 58 height 14
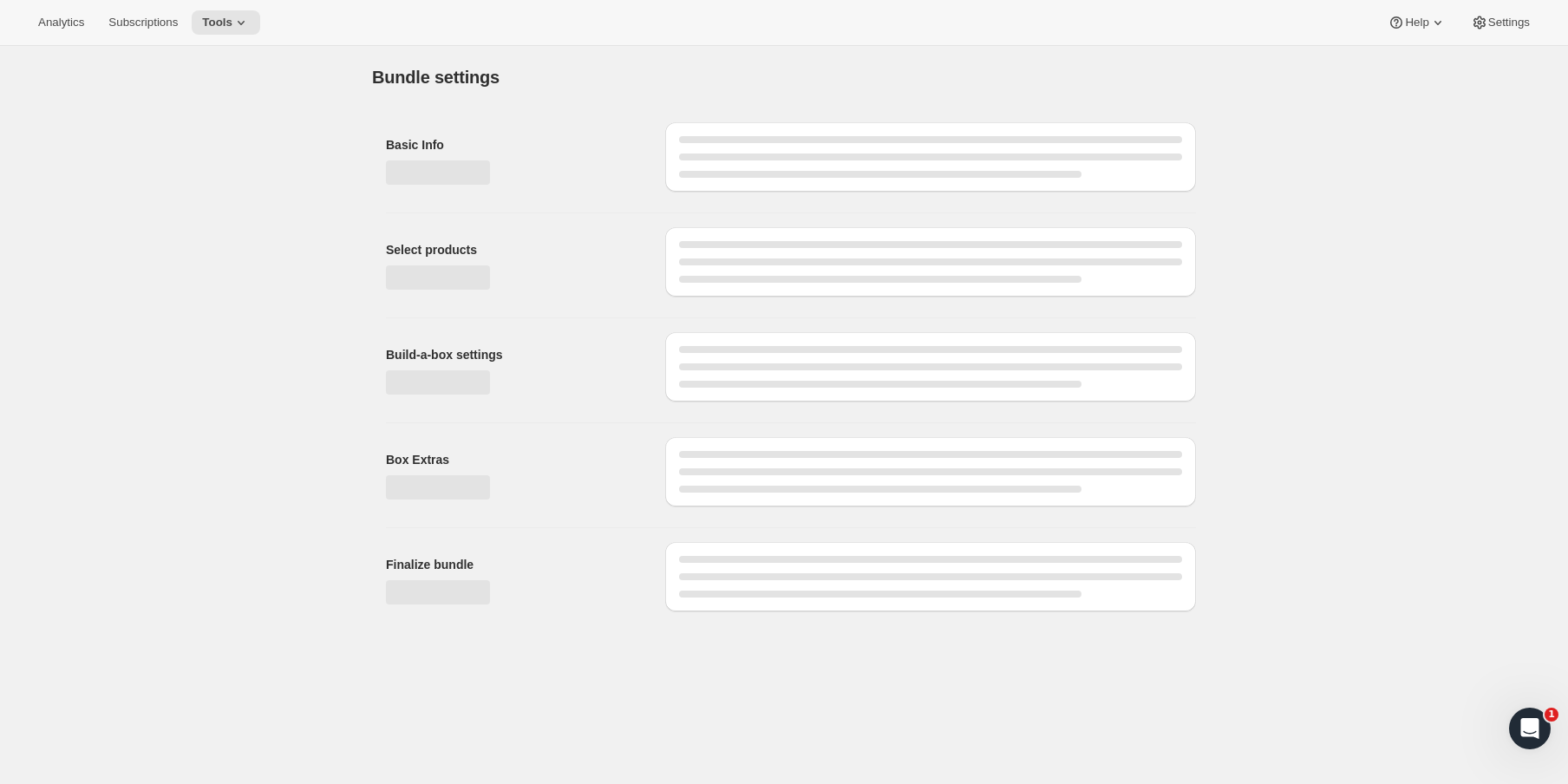
type input "X - Treme Tea Subscription"
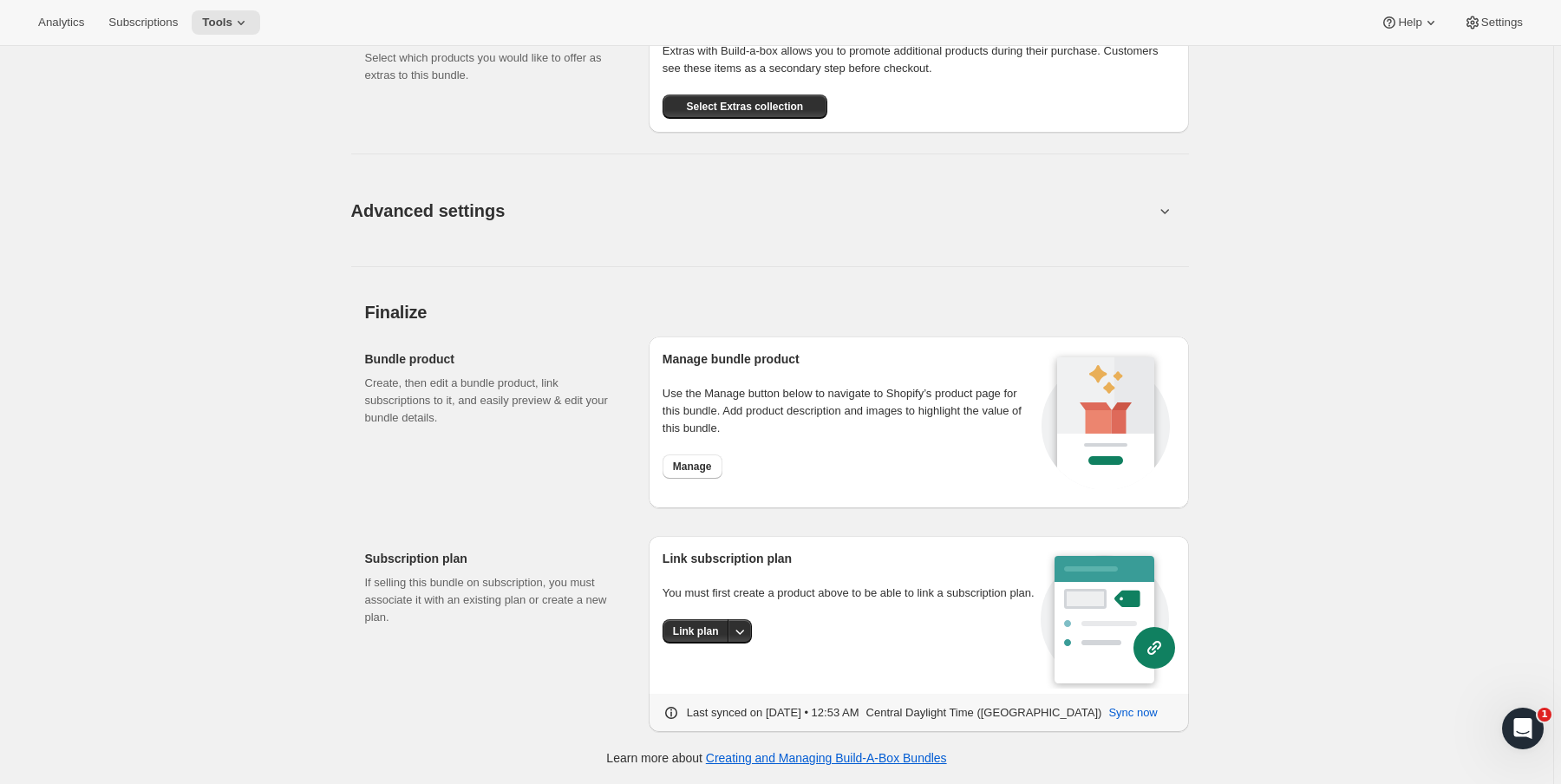
scroll to position [1492, 0]
click at [712, 459] on span "Manage" at bounding box center [693, 466] width 39 height 14
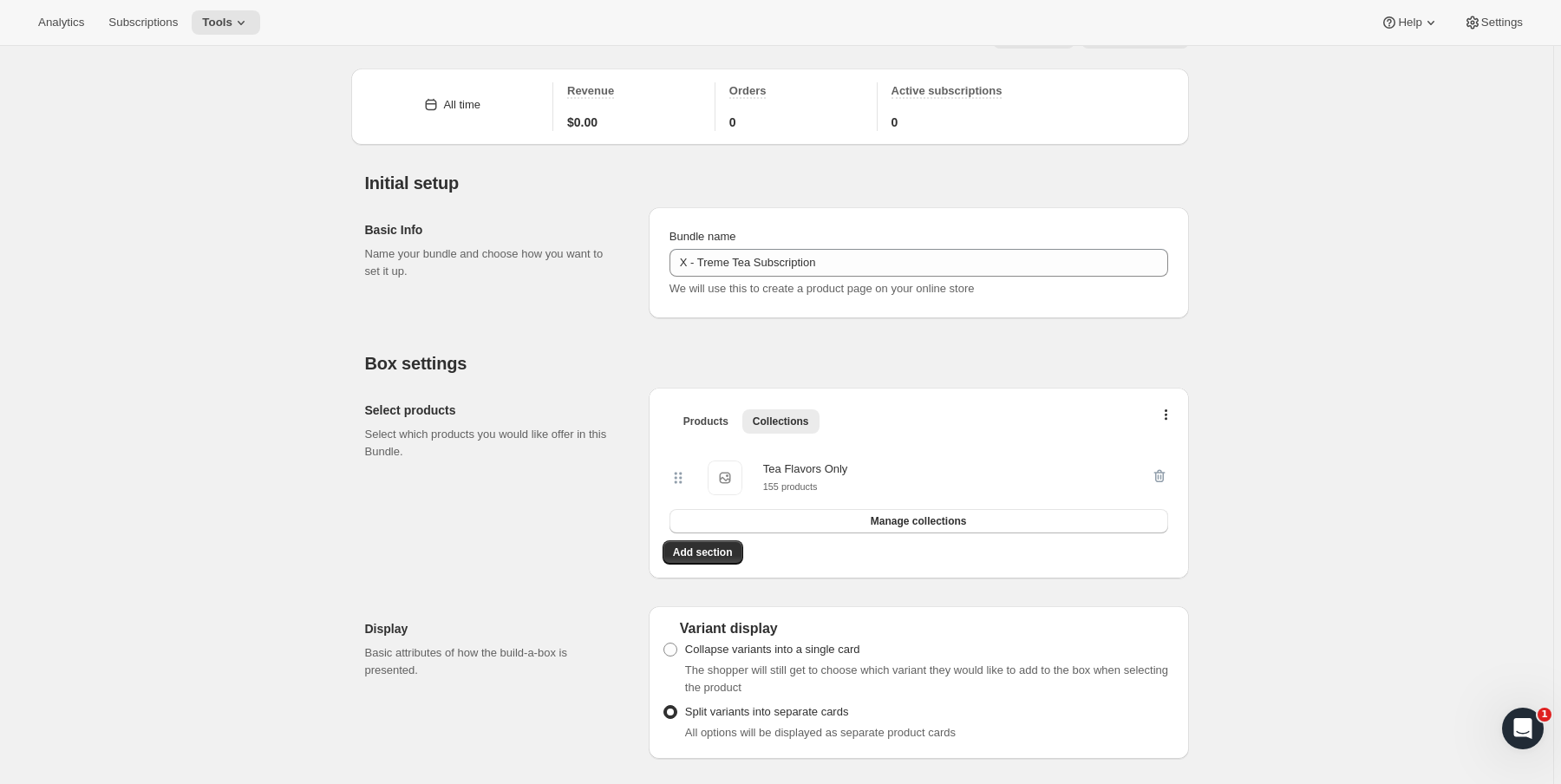
scroll to position [0, 0]
